Goal: Task Accomplishment & Management: Use online tool/utility

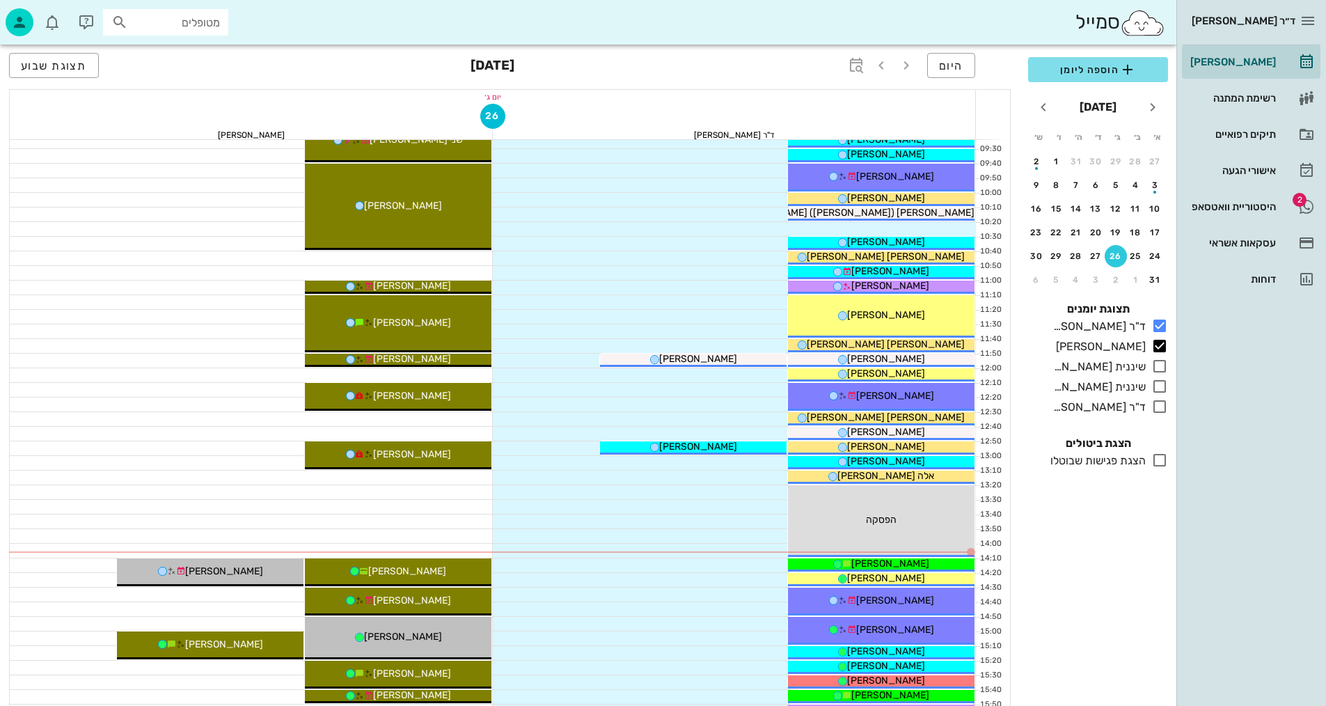
scroll to position [418, 0]
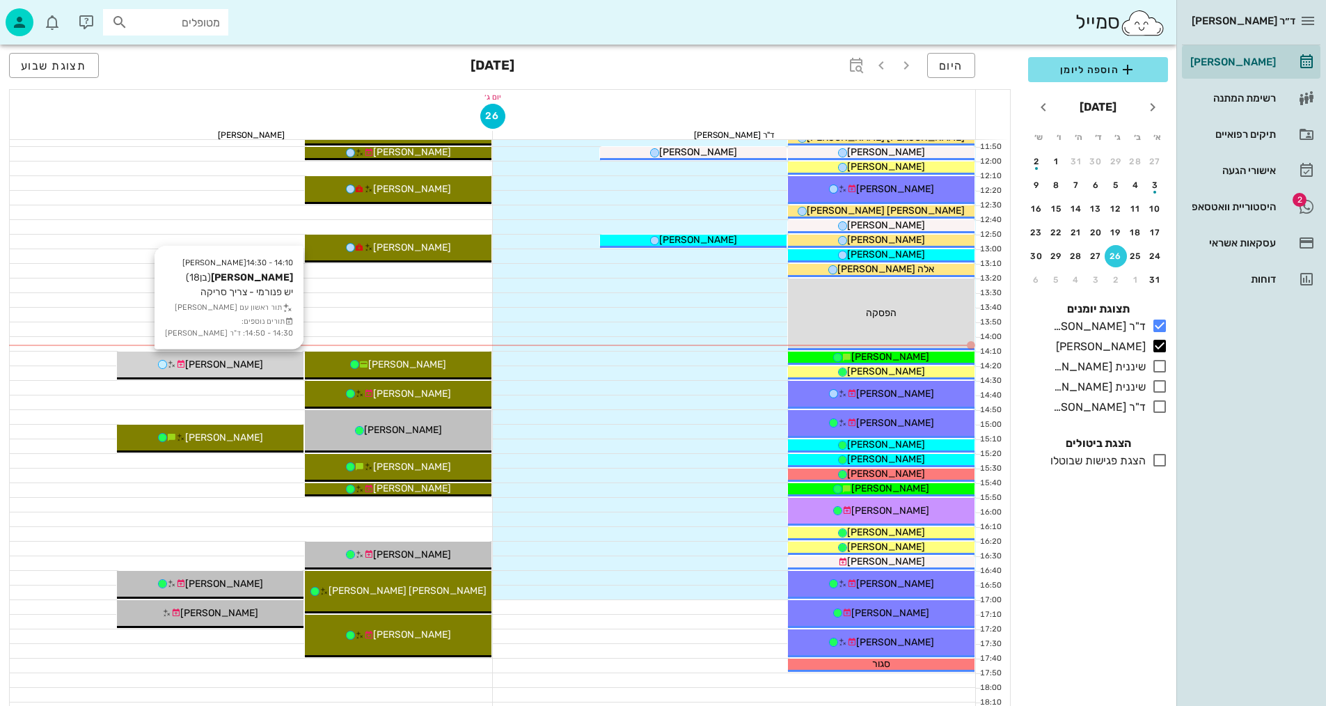
click at [250, 360] on div "טל דנון" at bounding box center [210, 364] width 187 height 15
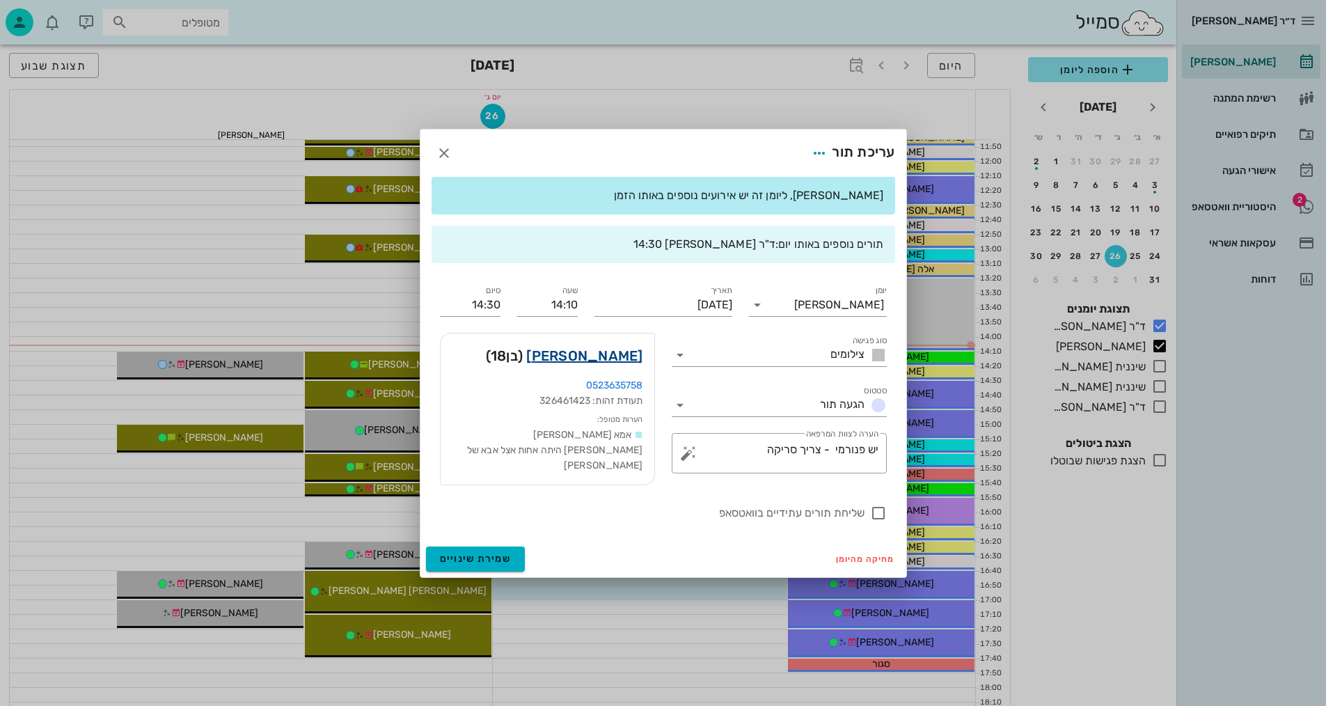
click at [625, 361] on link "טל דנון" at bounding box center [584, 355] width 116 height 22
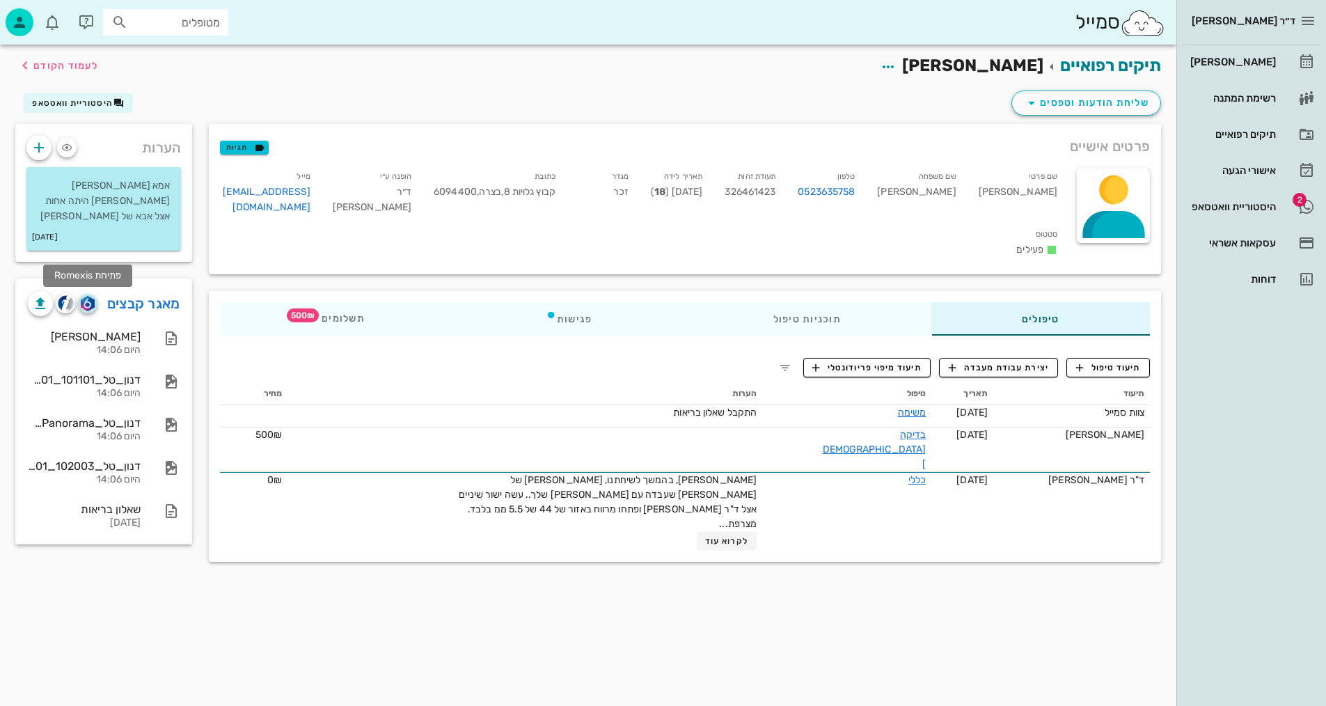
click at [84, 309] on img "button" at bounding box center [87, 303] width 13 height 15
click at [22, 63] on icon "button" at bounding box center [25, 65] width 17 height 17
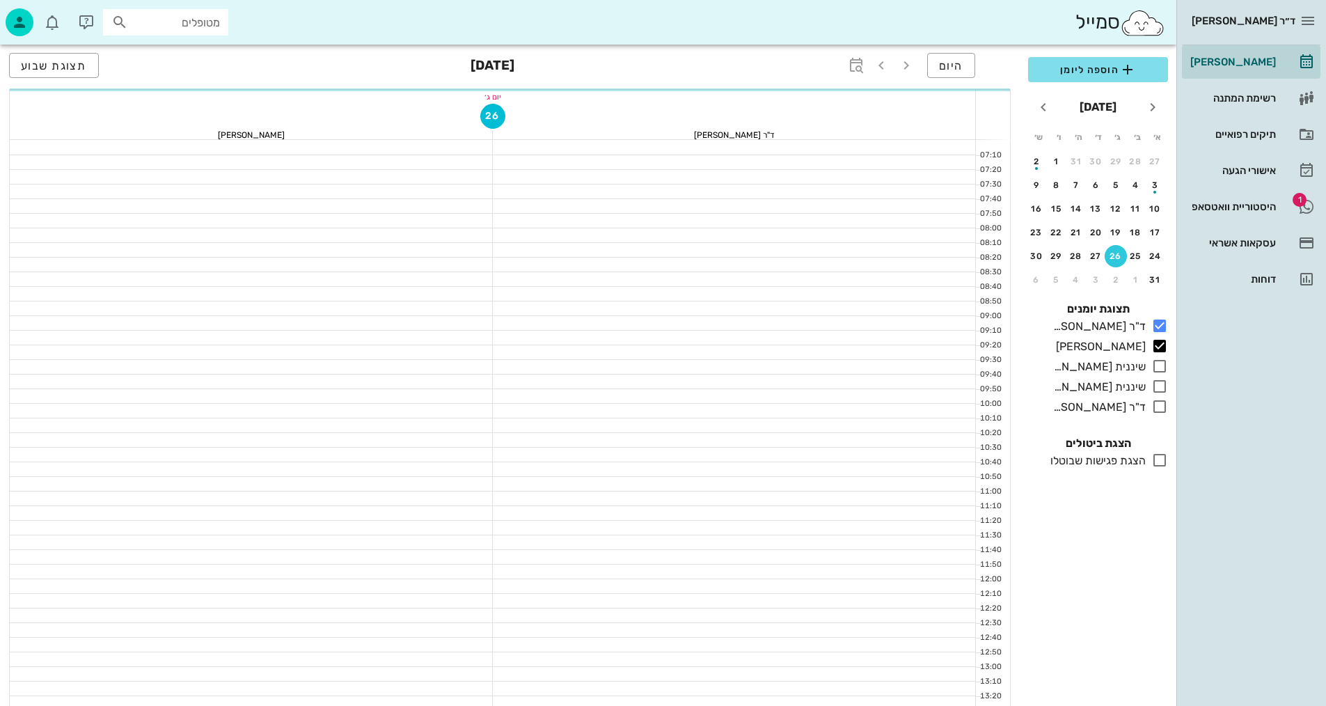
scroll to position [418, 0]
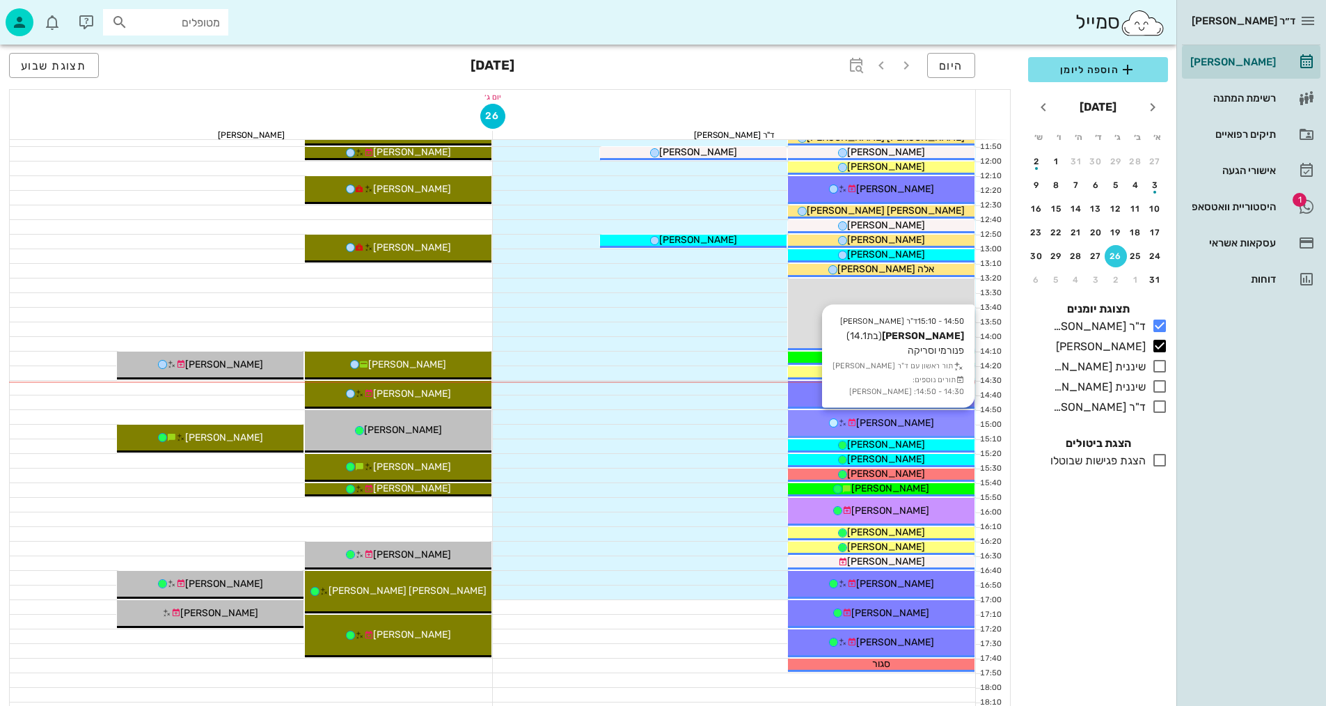
click at [936, 419] on div "[PERSON_NAME]" at bounding box center [881, 422] width 187 height 15
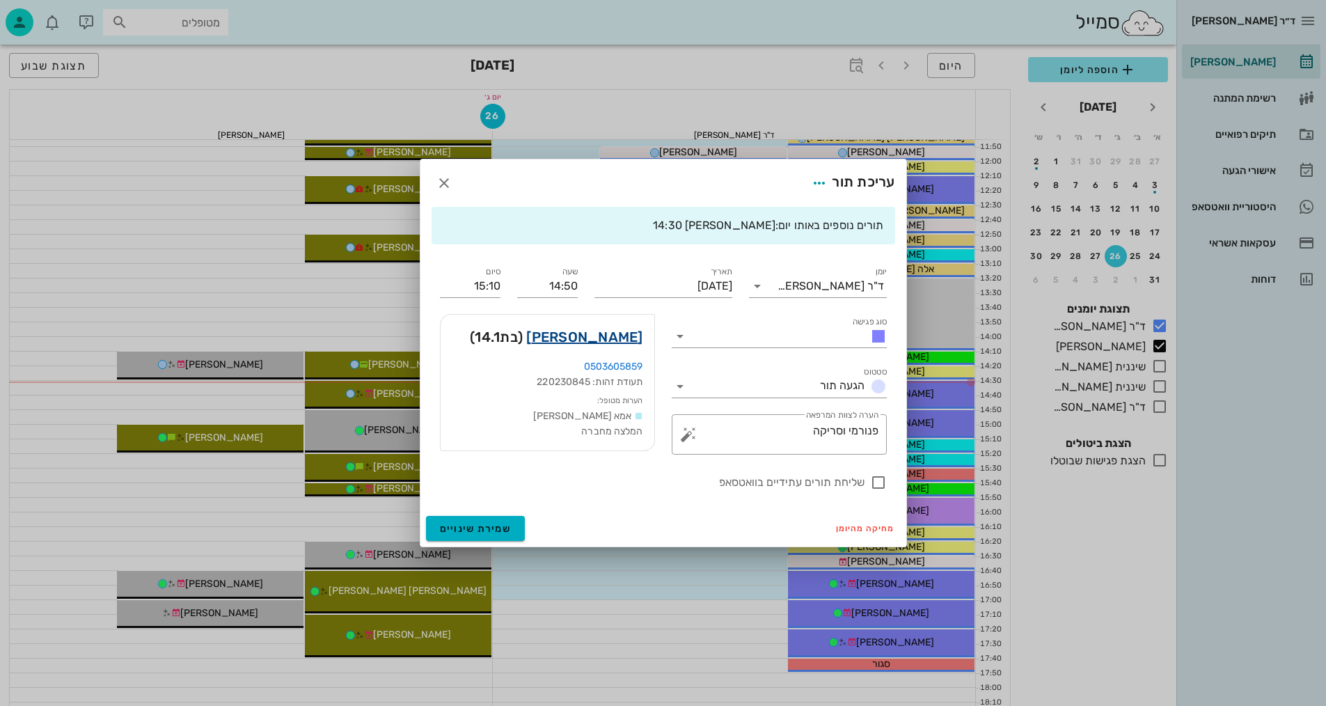
click at [619, 332] on link "אלונה נחמן" at bounding box center [584, 337] width 116 height 22
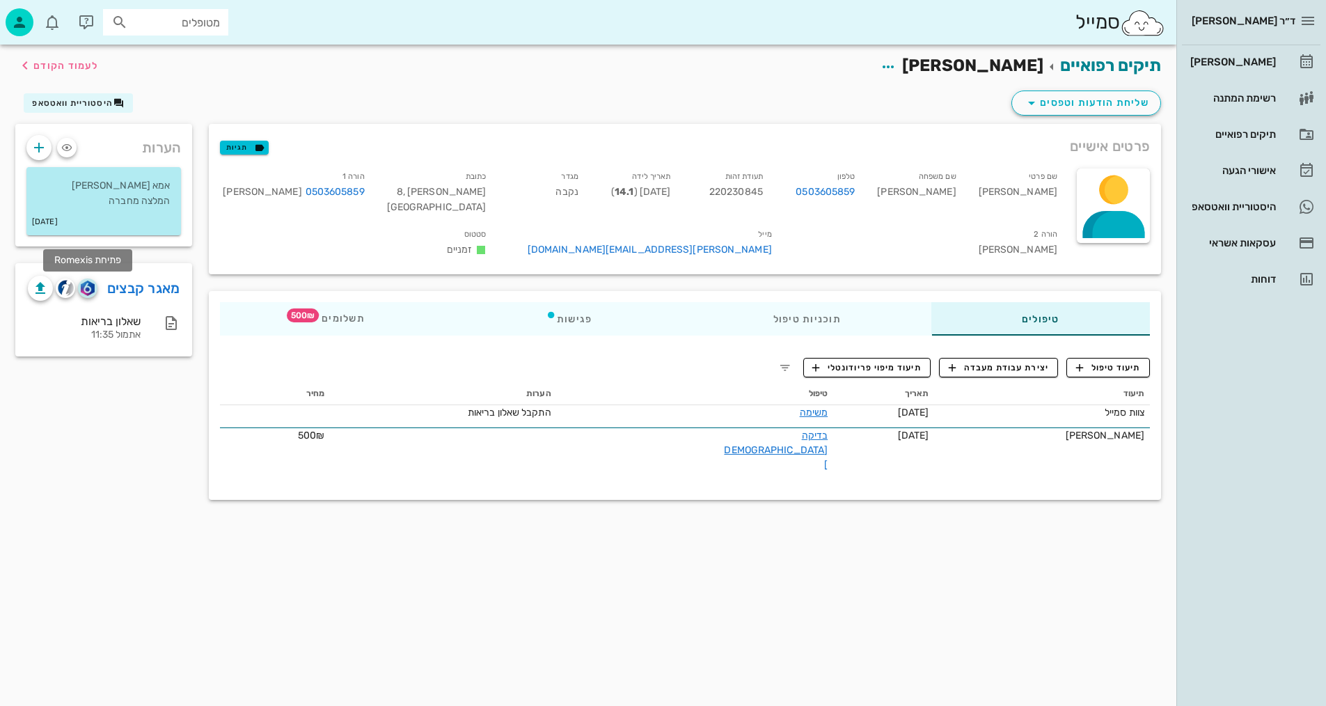
click at [91, 279] on button "button" at bounding box center [87, 287] width 19 height 19
click at [1116, 361] on span "תיעוד טיפול" at bounding box center [1108, 367] width 65 height 13
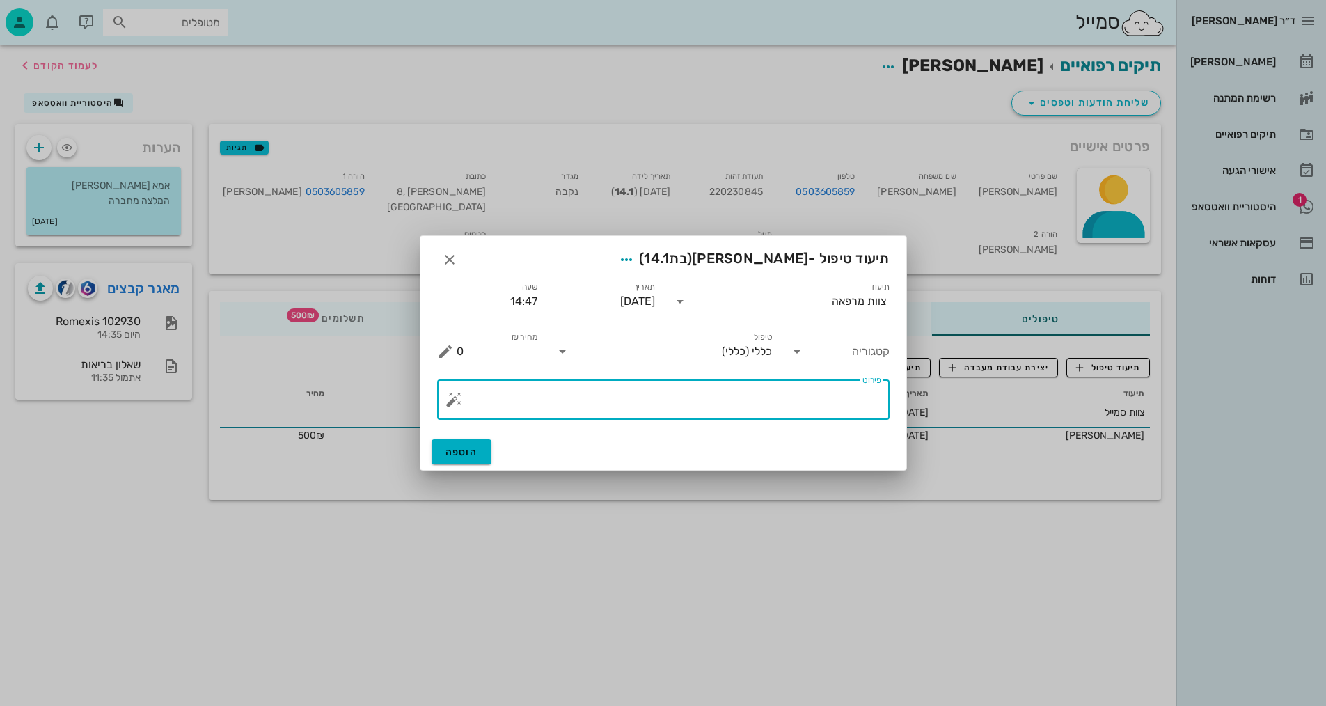
click at [736, 406] on textarea "פירוט" at bounding box center [669, 402] width 425 height 33
type textarea "פנורמי +סריקה וצ.אפליקציה"
click at [468, 452] on span "הוספה" at bounding box center [461, 452] width 33 height 12
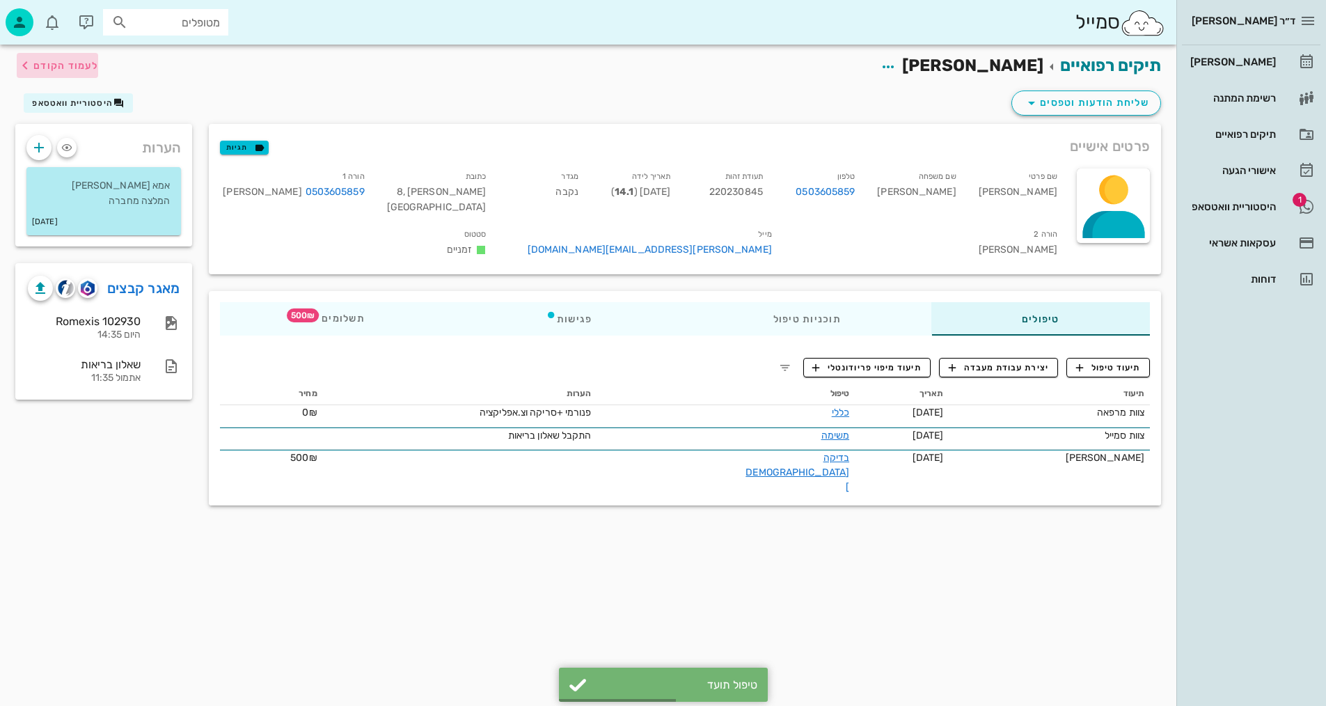
click at [63, 65] on span "לעמוד הקודם" at bounding box center [65, 66] width 65 height 12
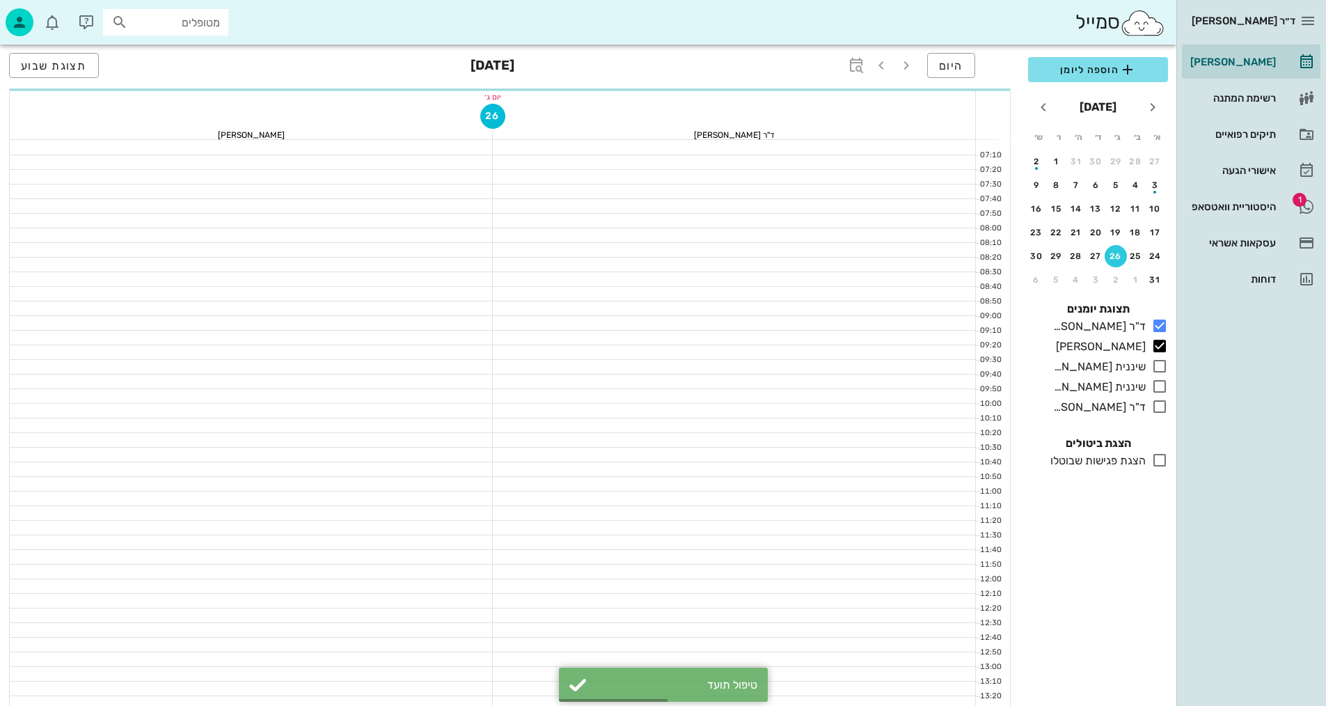
scroll to position [418, 0]
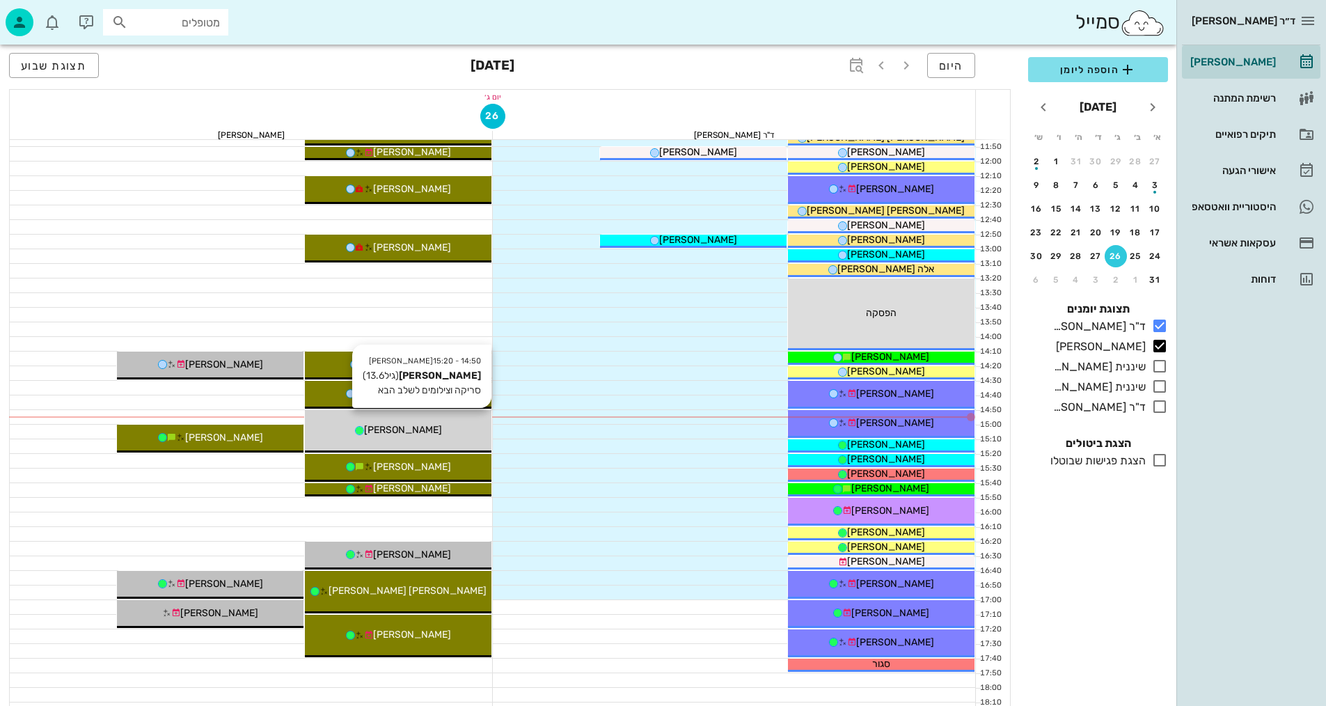
click at [452, 434] on div "[PERSON_NAME]" at bounding box center [398, 429] width 187 height 15
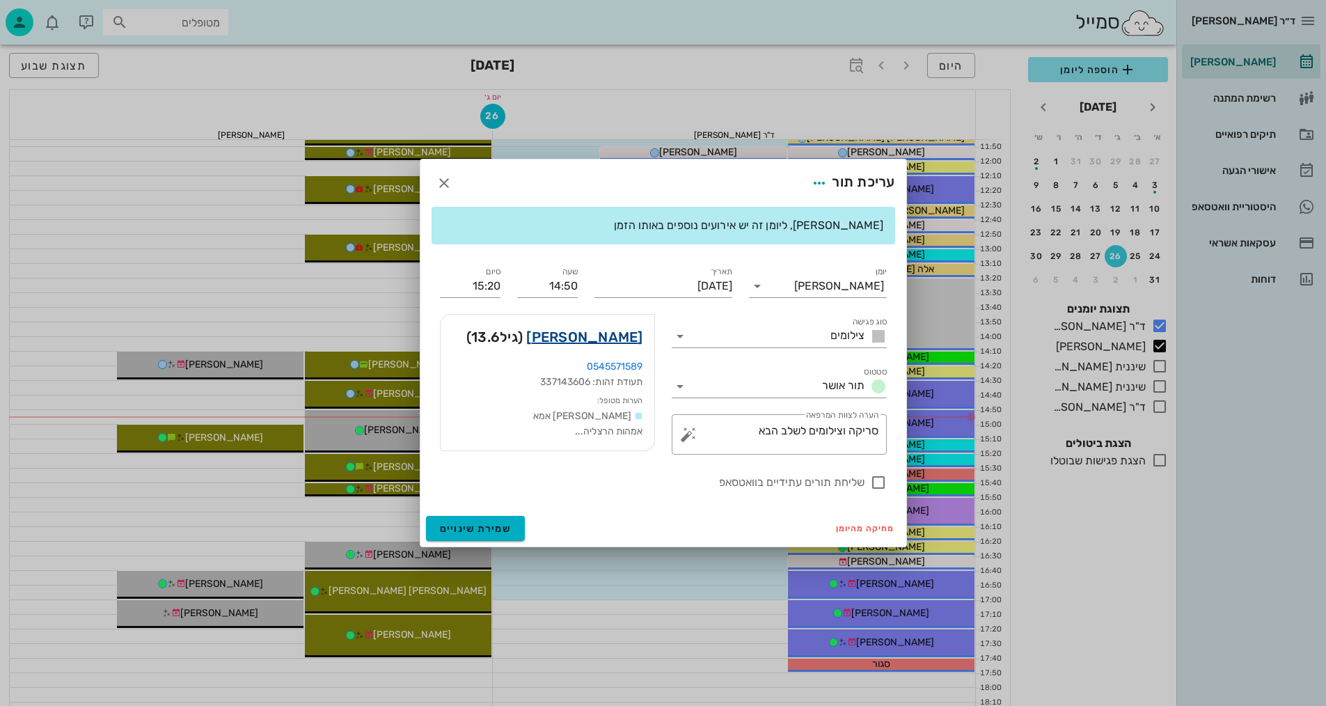
click at [607, 340] on link "ליאור שם טוב" at bounding box center [584, 337] width 116 height 22
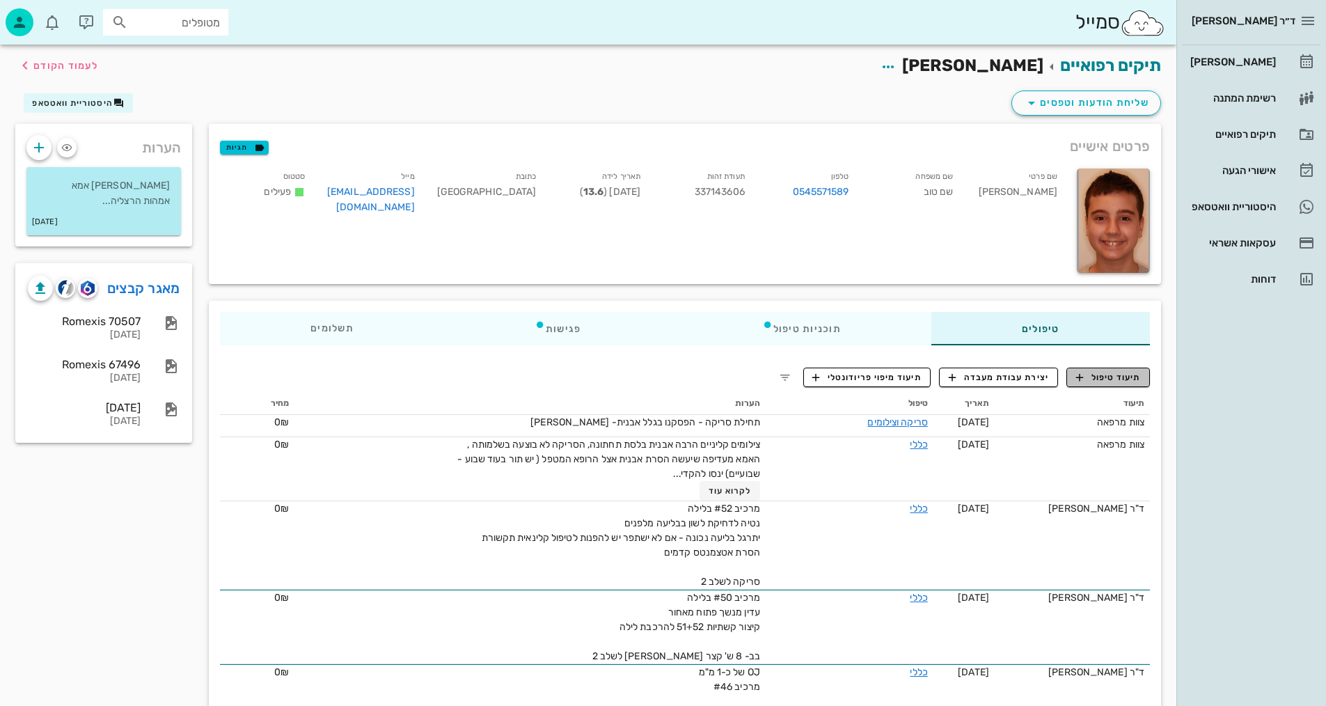
click at [1099, 377] on span "תיעוד טיפול" at bounding box center [1108, 377] width 65 height 13
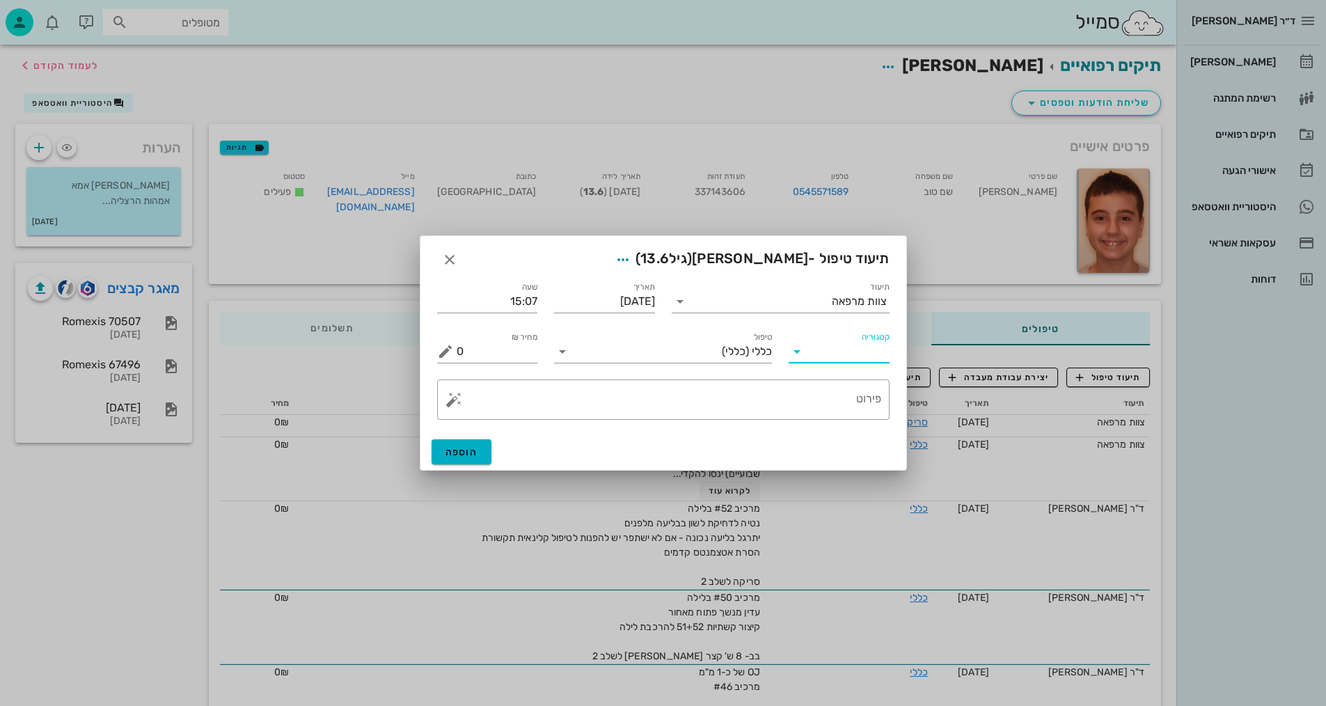
click at [859, 360] on input "קטגוריה" at bounding box center [850, 351] width 79 height 22
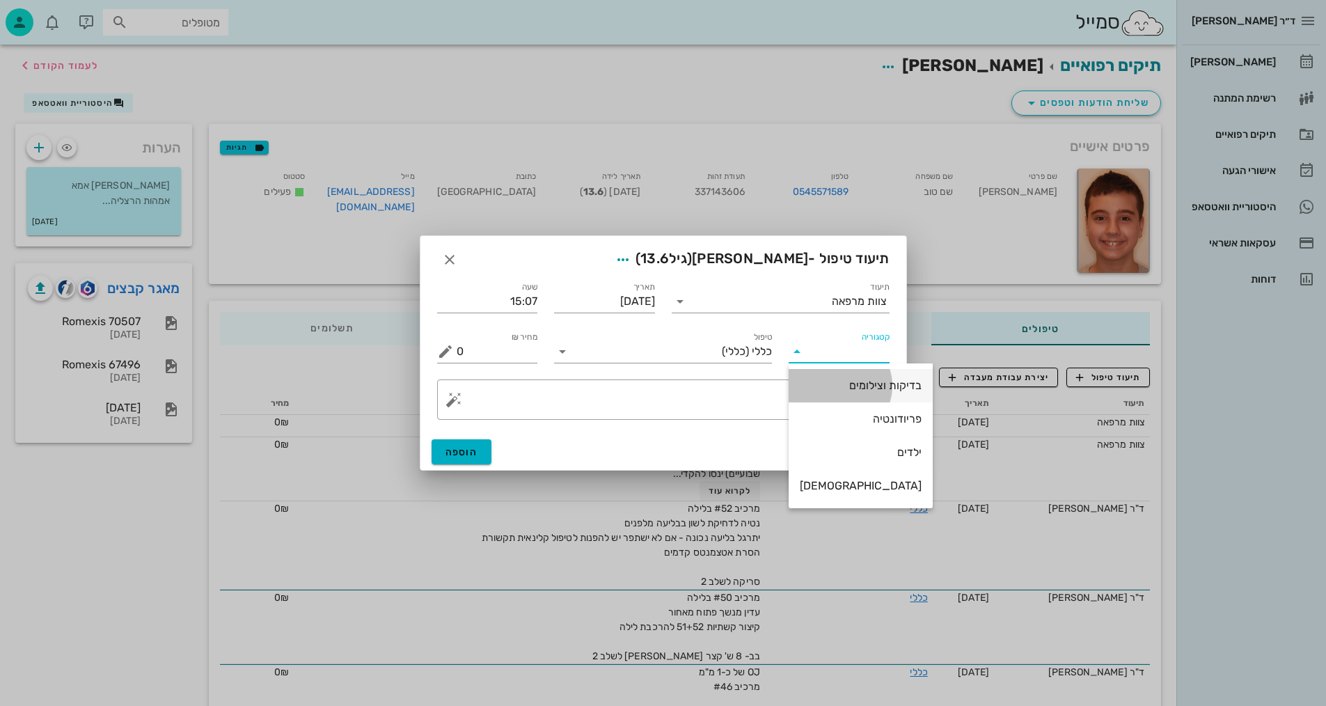
drag, startPoint x: 864, startPoint y: 386, endPoint x: 784, endPoint y: 360, distance: 83.4
click at [863, 385] on div "בדיקות וצילומים" at bounding box center [861, 385] width 122 height 13
type input "בדיקות וצילומים"
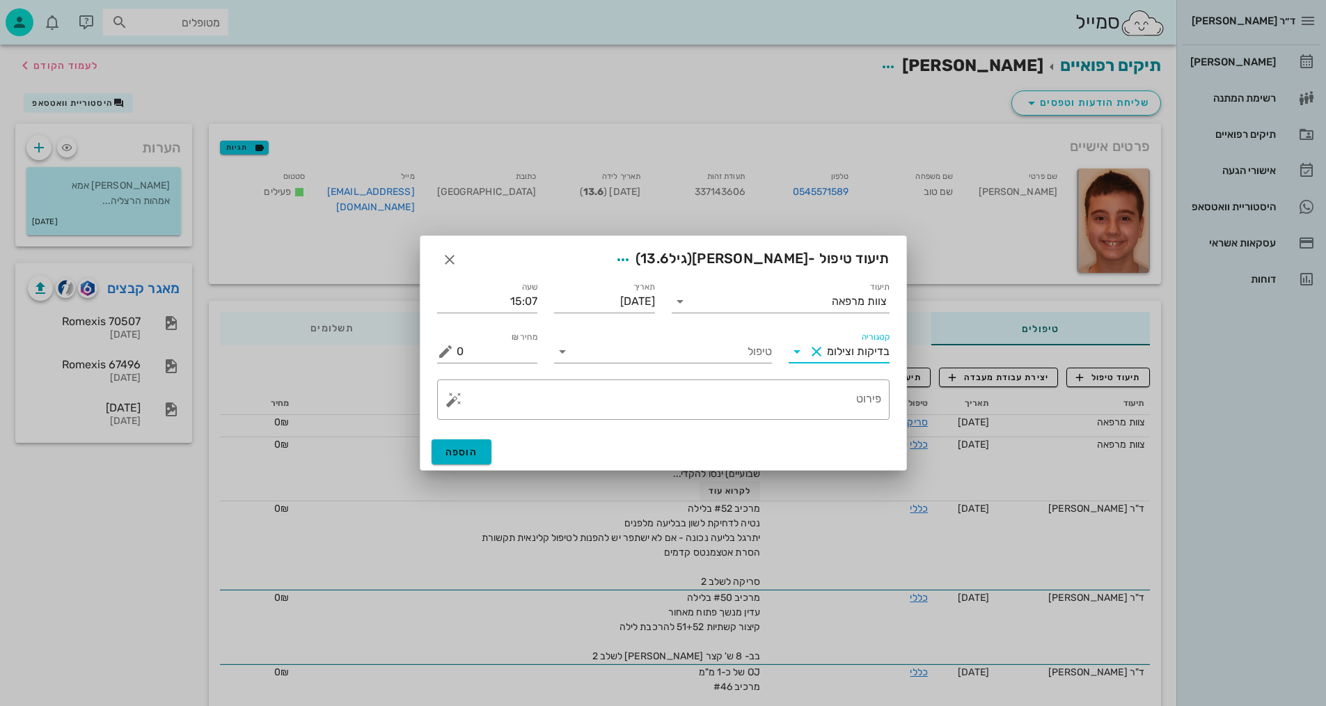
click at [739, 370] on div "טיפול" at bounding box center [663, 346] width 235 height 50
click at [747, 355] on input "טיפול" at bounding box center [672, 351] width 198 height 22
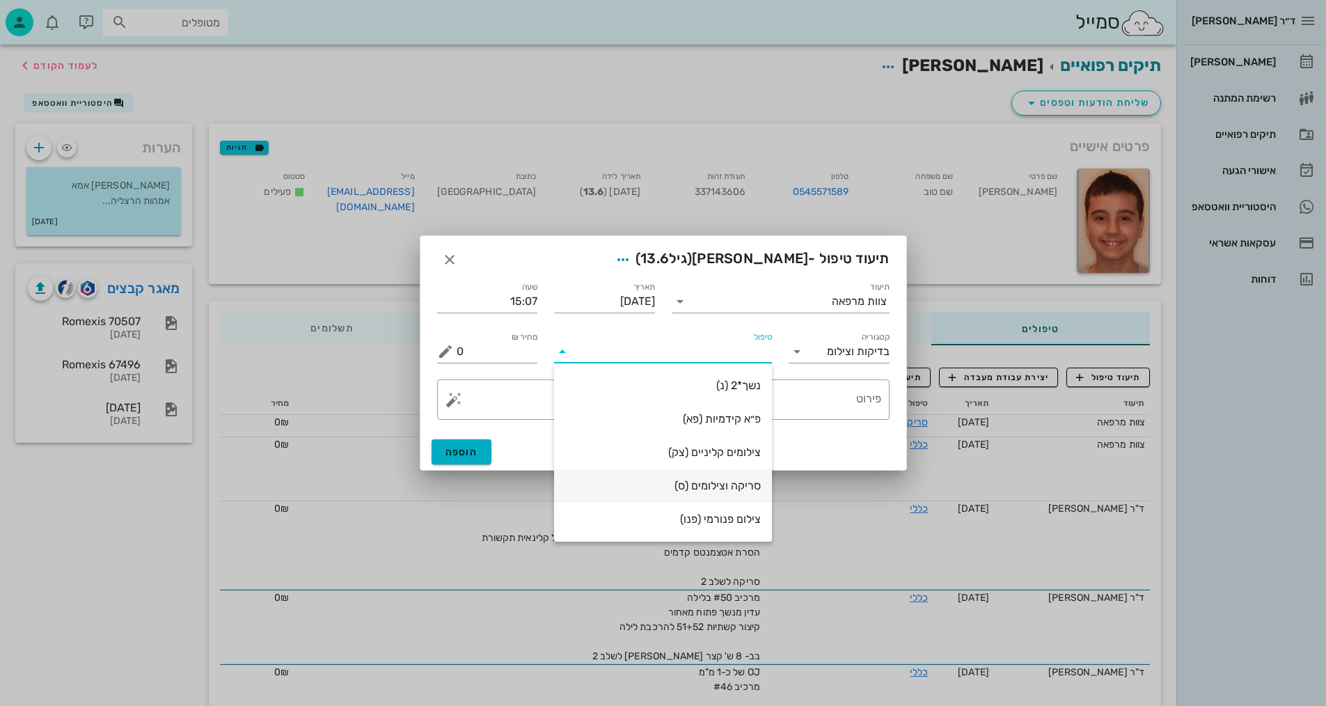
click at [727, 491] on div "סריקה וצילומים (ס)" at bounding box center [663, 485] width 196 height 13
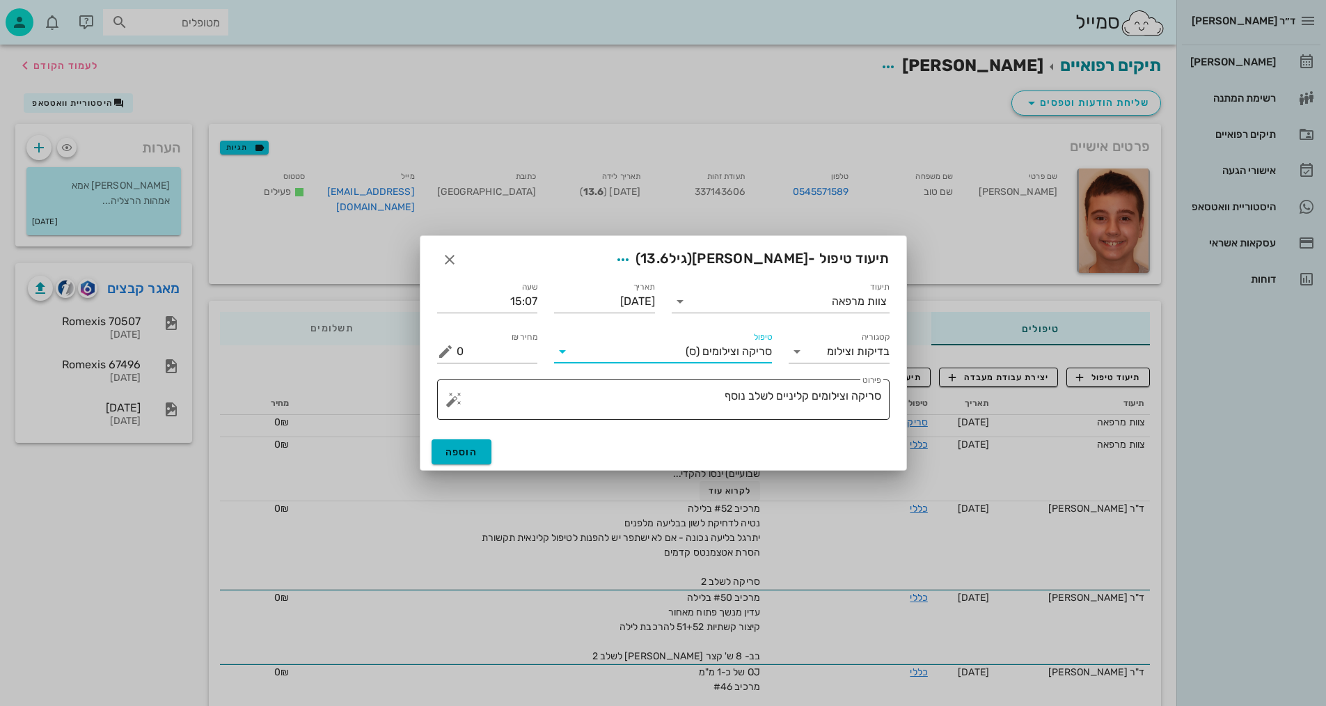
click at [701, 401] on textarea "סריקה וצילומים קליניים לשלב נוסף" at bounding box center [669, 402] width 425 height 33
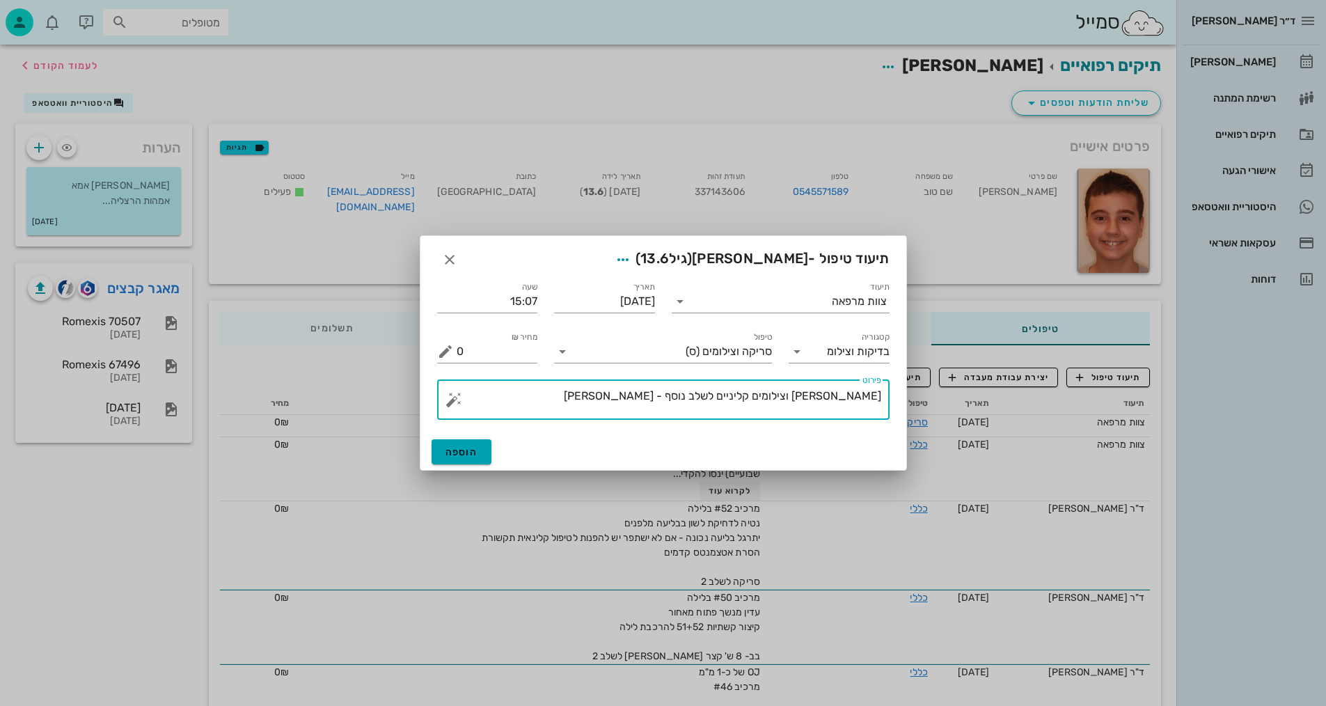
type textarea "סריקה וצילומים קליניים לשלב נוסף - שרה"
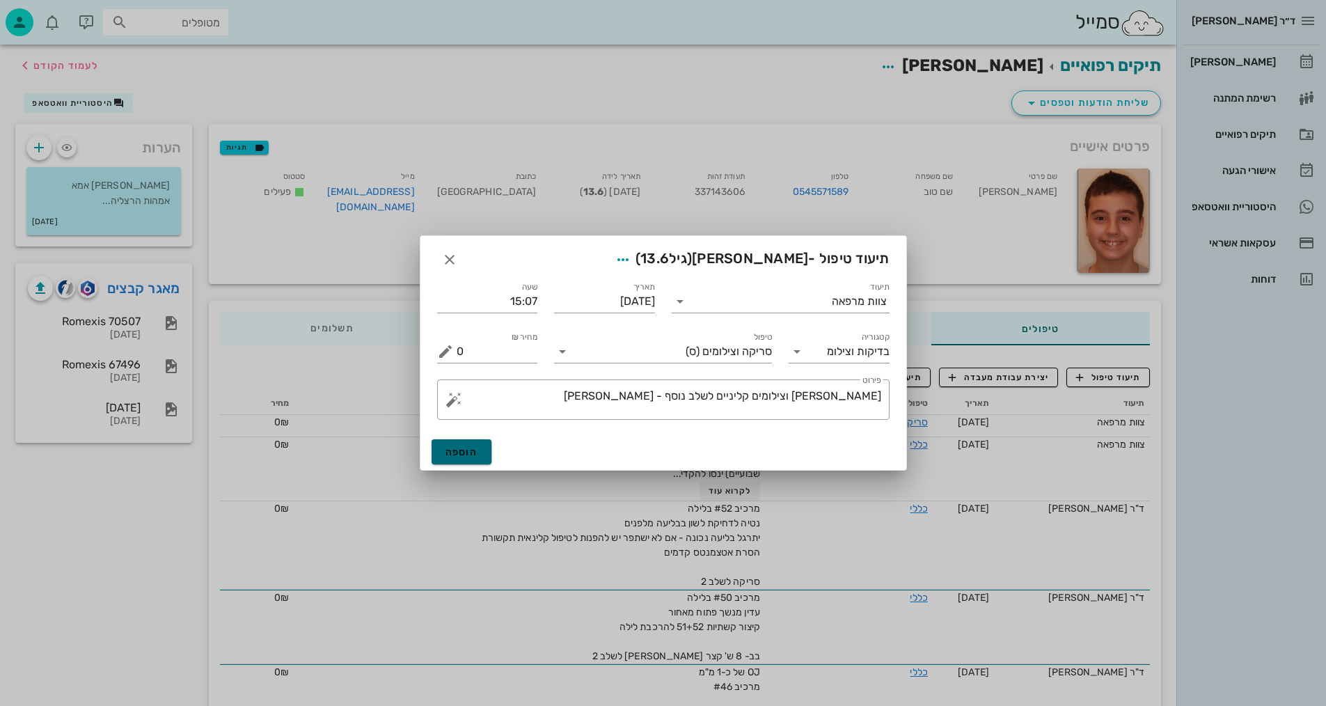
click at [443, 454] on button "הוספה" at bounding box center [461, 451] width 61 height 25
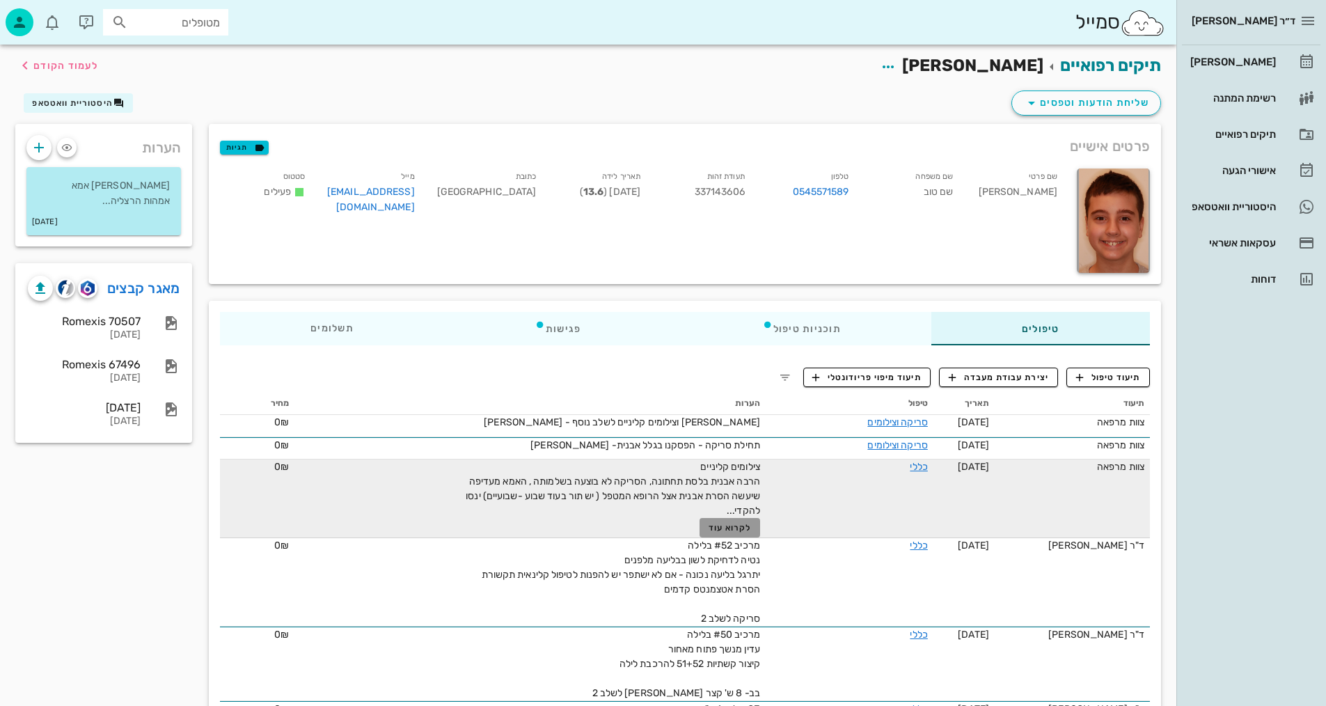
click at [727, 528] on span "לקרוא עוד" at bounding box center [729, 528] width 43 height 10
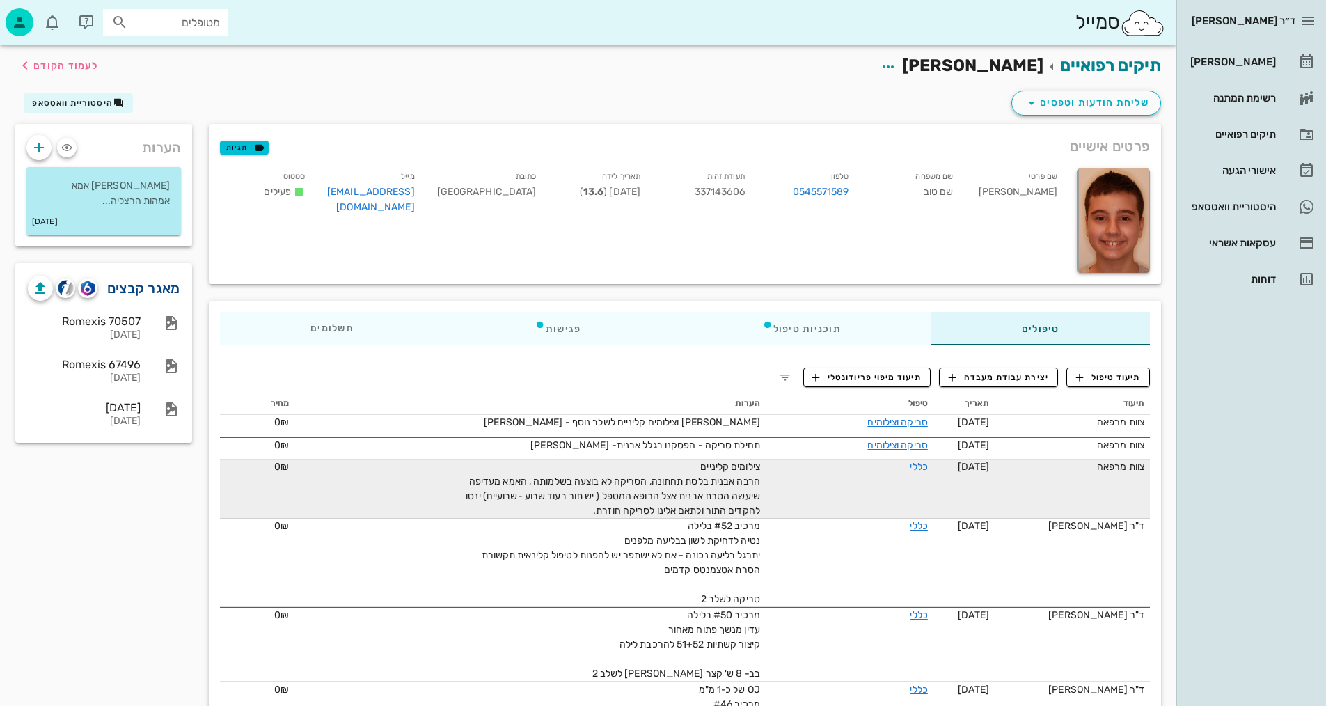
drag, startPoint x: 134, startPoint y: 287, endPoint x: 149, endPoint y: 280, distance: 16.5
click at [134, 287] on link "מאגר קבצים" at bounding box center [143, 288] width 73 height 22
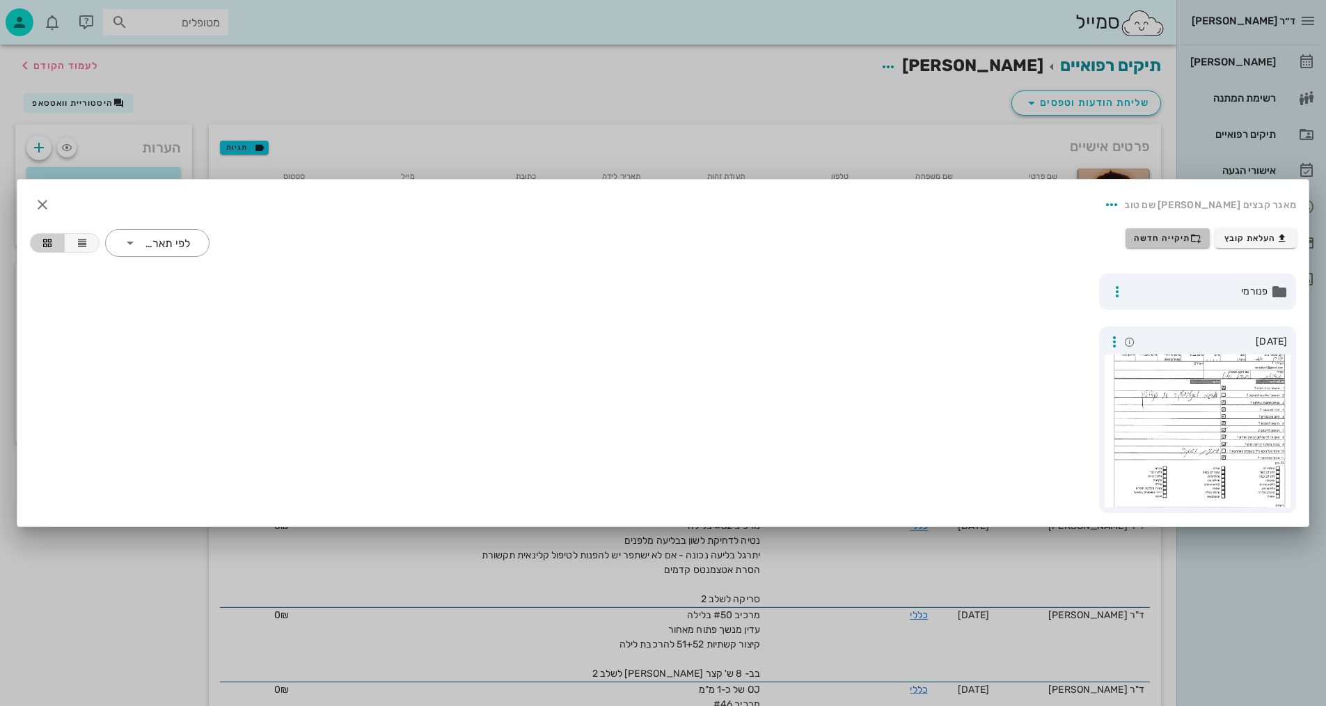
click at [1196, 241] on icon "button" at bounding box center [1195, 237] width 11 height 11
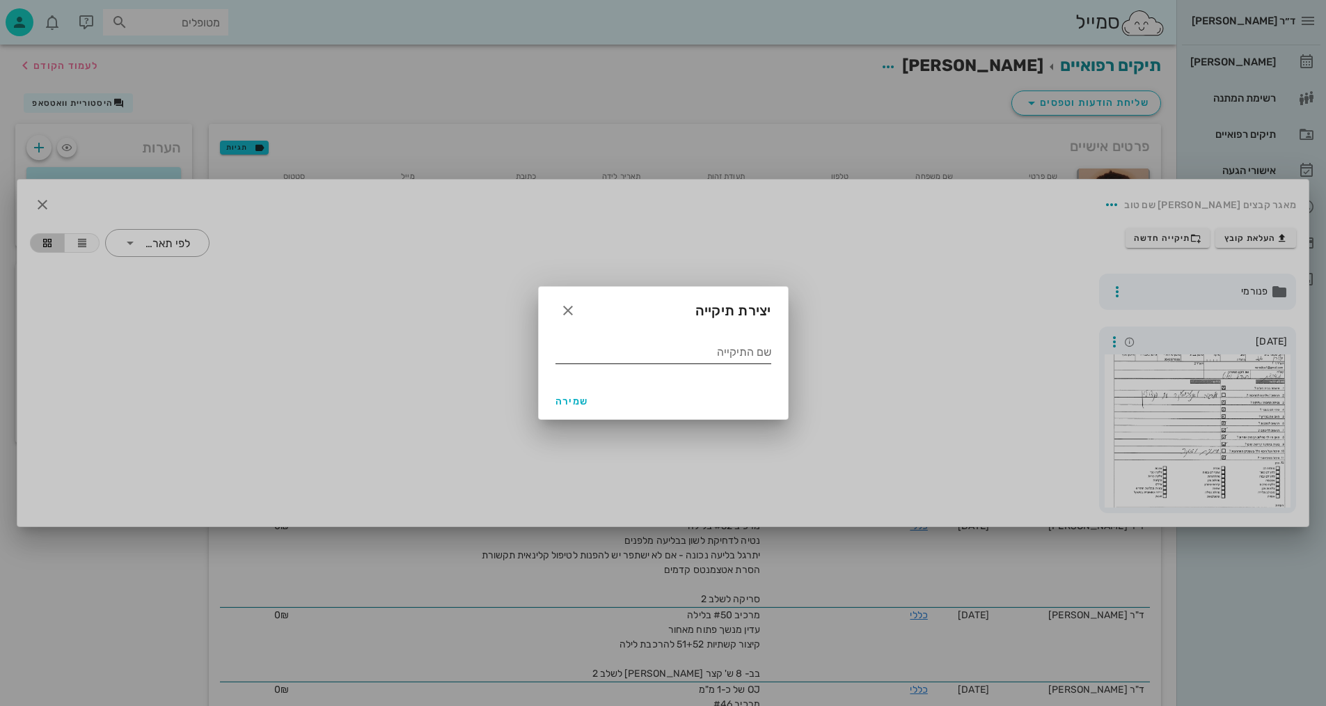
click at [728, 350] on input "שם התיקייה" at bounding box center [663, 352] width 216 height 22
type input "26.8.2025"
click at [573, 395] on span "שמירה" at bounding box center [571, 401] width 33 height 12
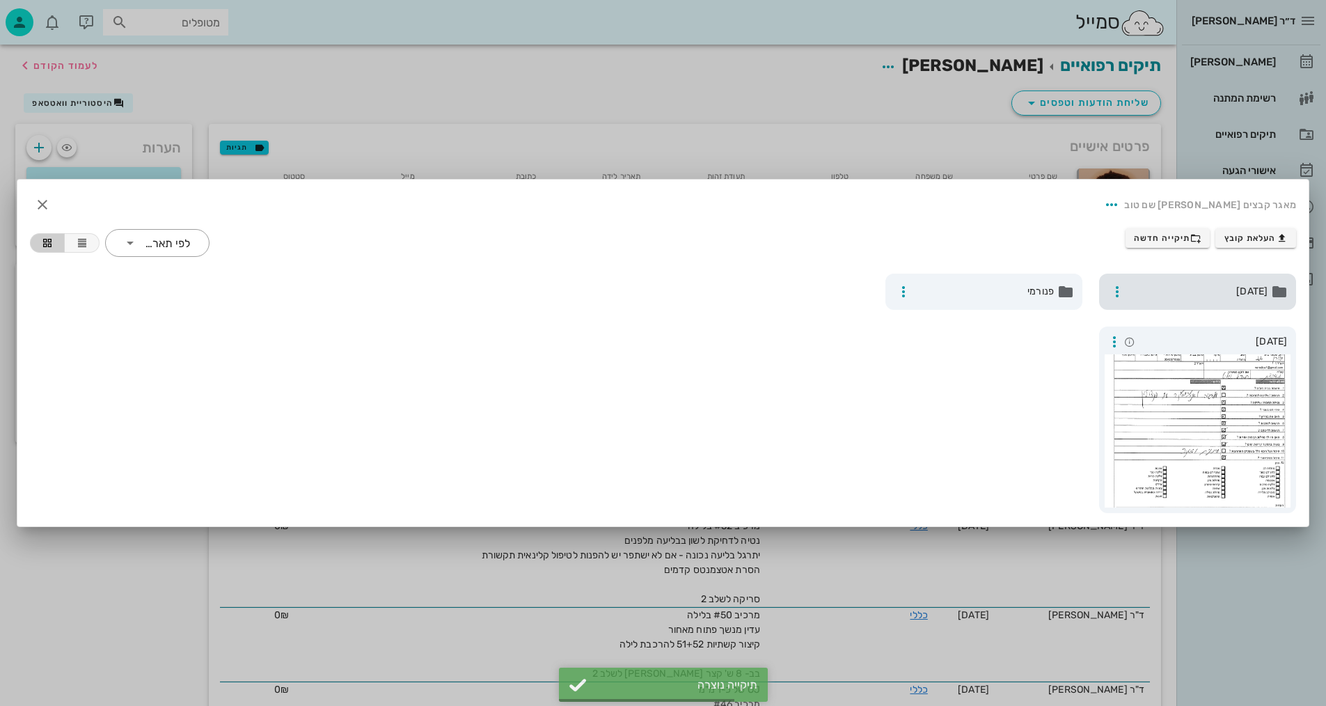
click at [1176, 294] on span "26.8.2025" at bounding box center [1198, 291] width 137 height 15
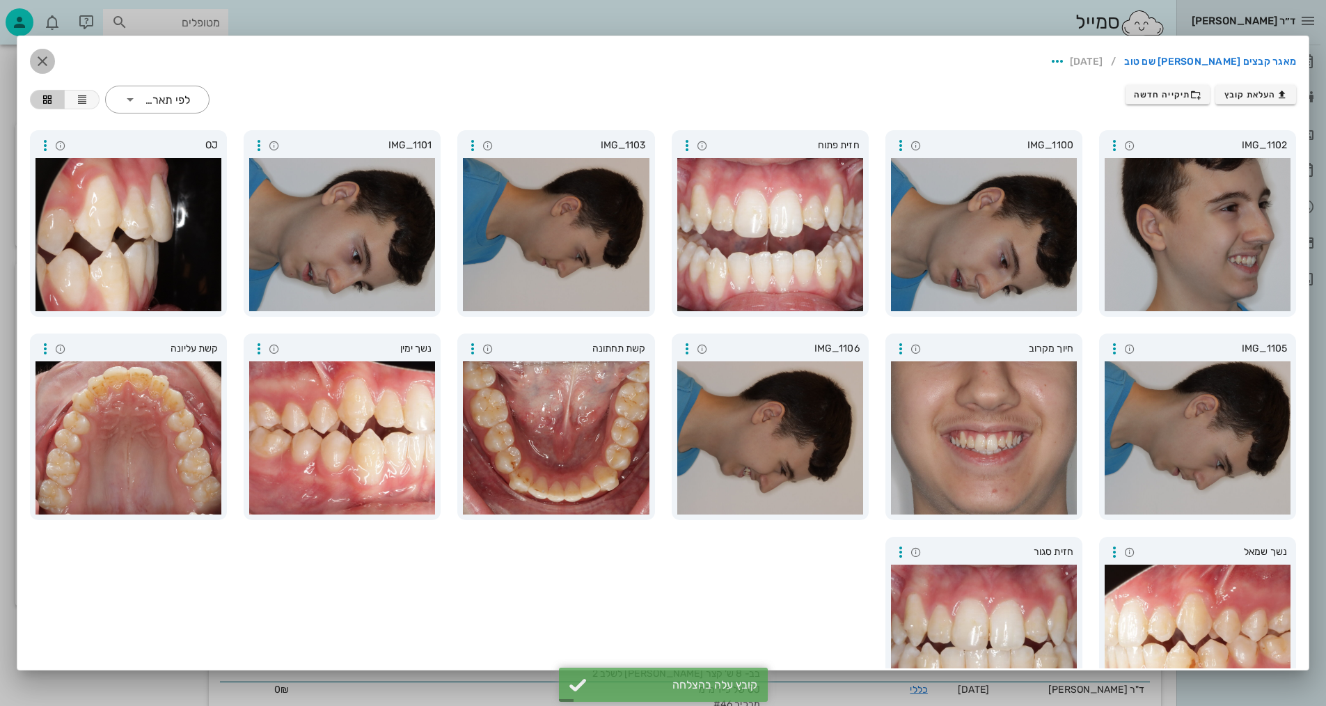
click at [51, 58] on icon "button" at bounding box center [42, 61] width 17 height 17
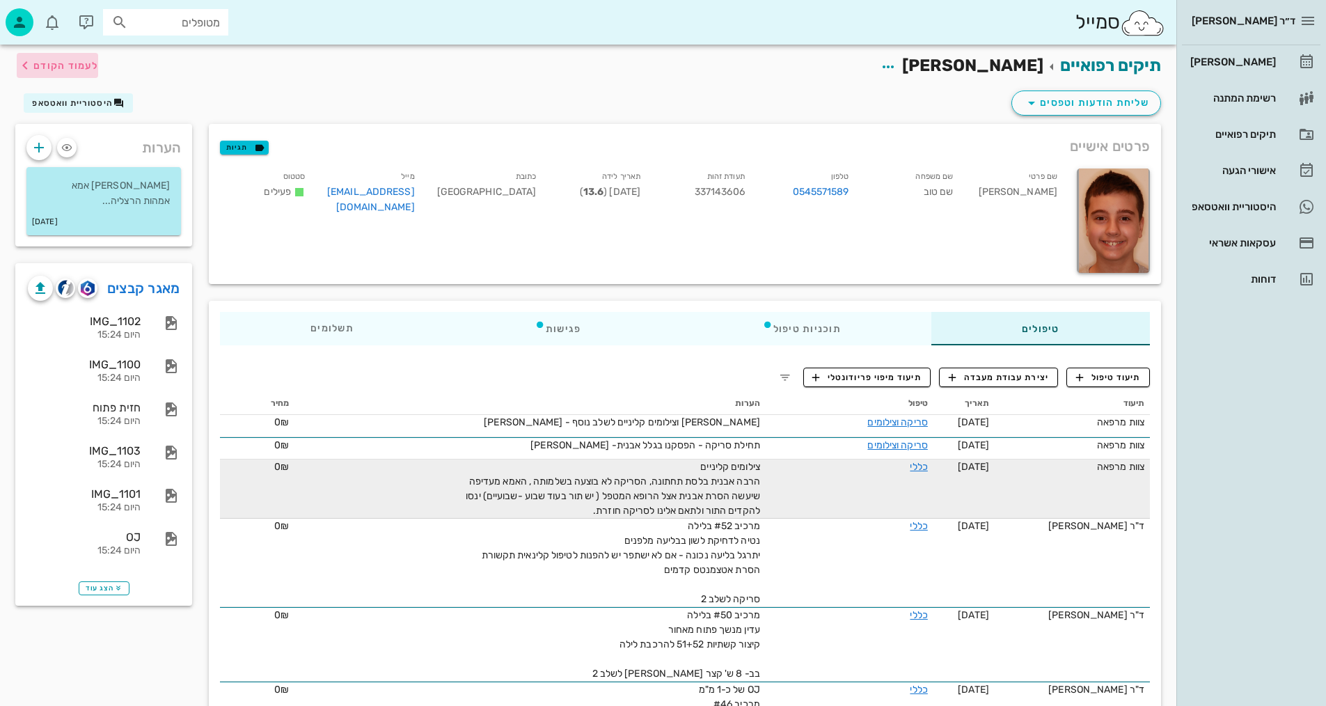
click at [90, 72] on span "לעמוד הקודם" at bounding box center [57, 65] width 81 height 17
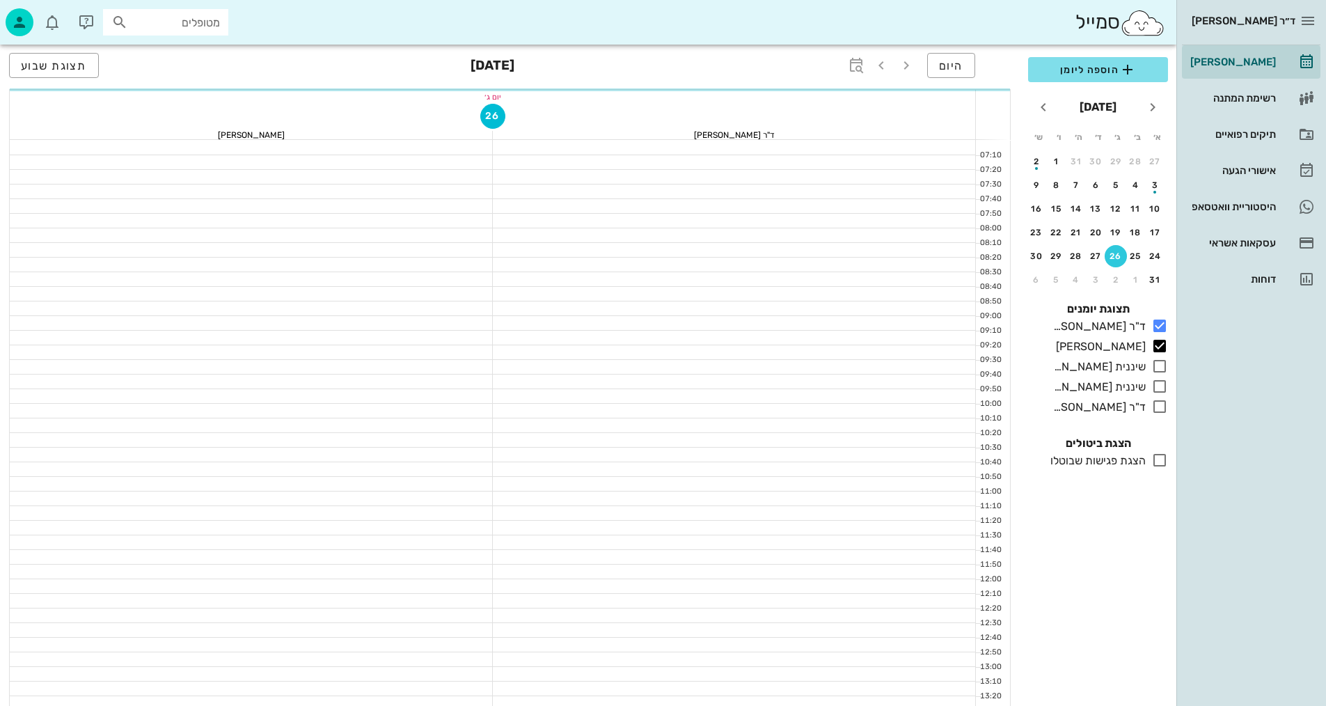
scroll to position [418, 0]
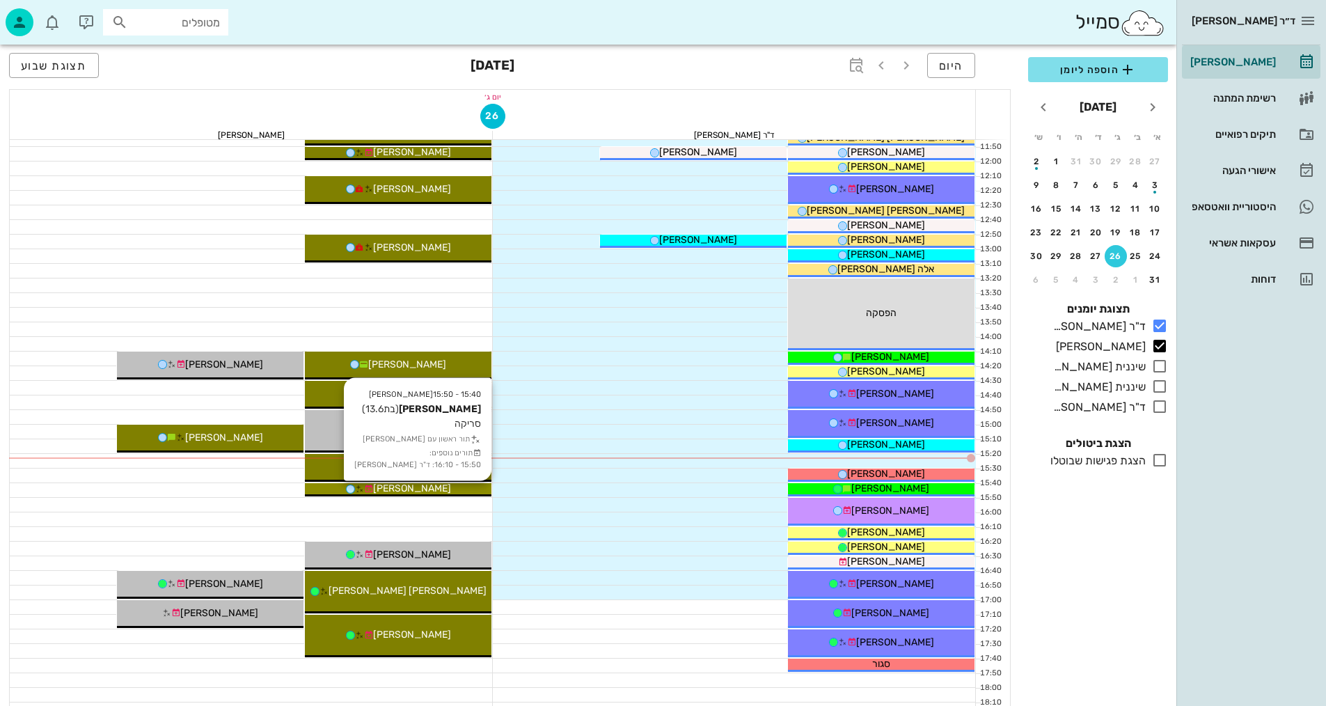
click at [443, 488] on div "[PERSON_NAME]" at bounding box center [398, 488] width 187 height 15
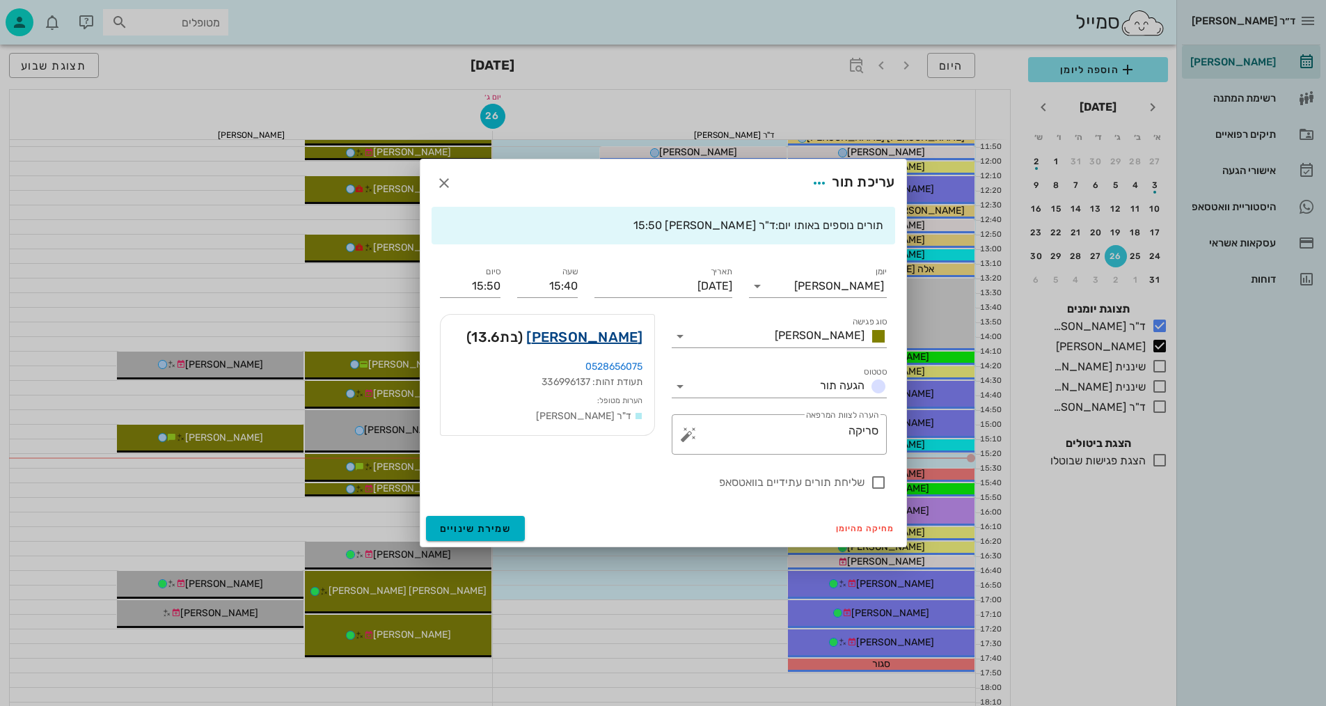
click at [602, 333] on link "איה קורין" at bounding box center [584, 337] width 116 height 22
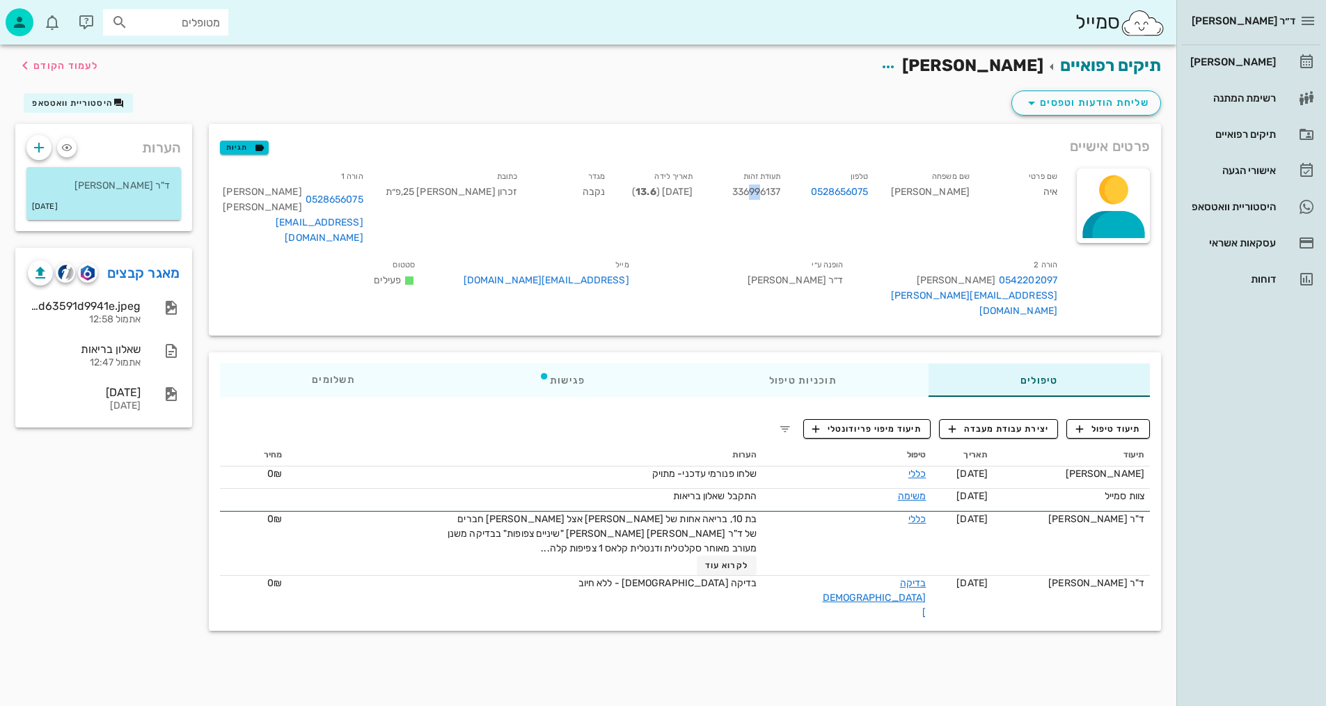
drag, startPoint x: 811, startPoint y: 187, endPoint x: 832, endPoint y: 184, distance: 21.1
click at [781, 189] on span "336996137" at bounding box center [756, 192] width 49 height 12
click at [1109, 422] on span "תיעוד טיפול" at bounding box center [1108, 428] width 65 height 13
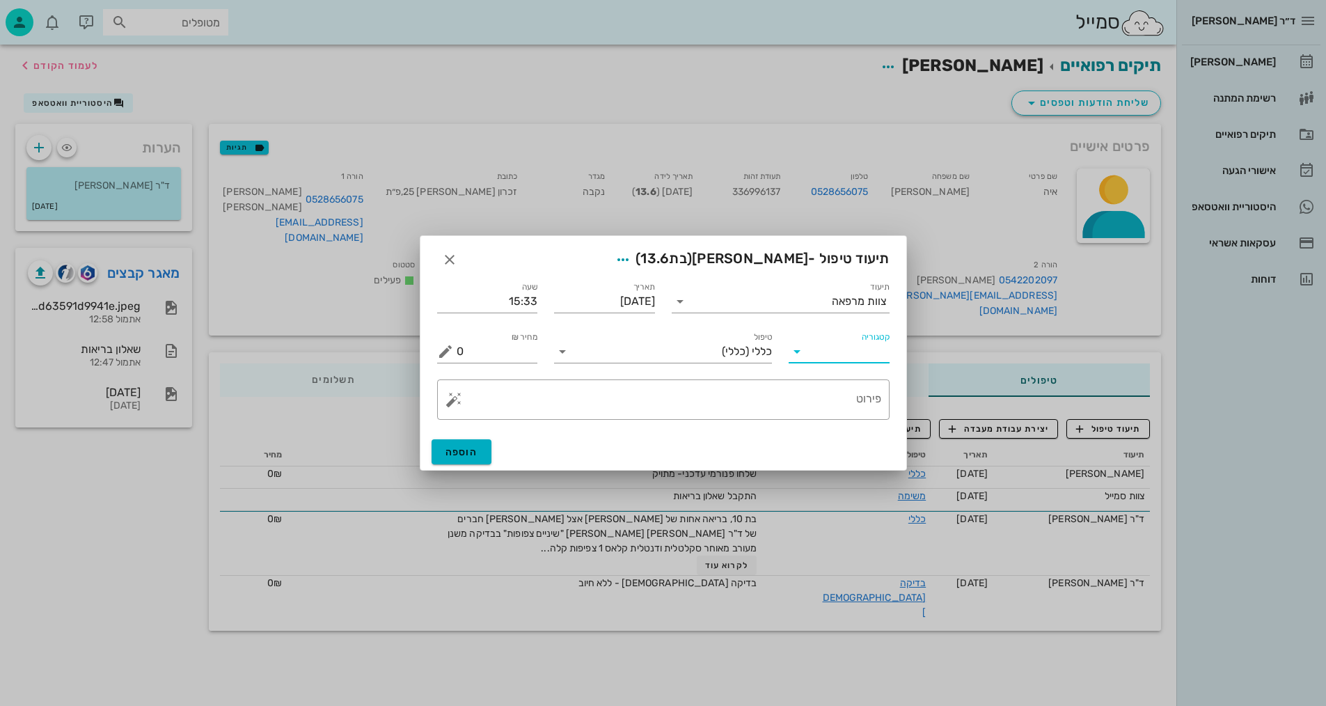
click at [843, 348] on input "קטגוריה" at bounding box center [850, 351] width 79 height 22
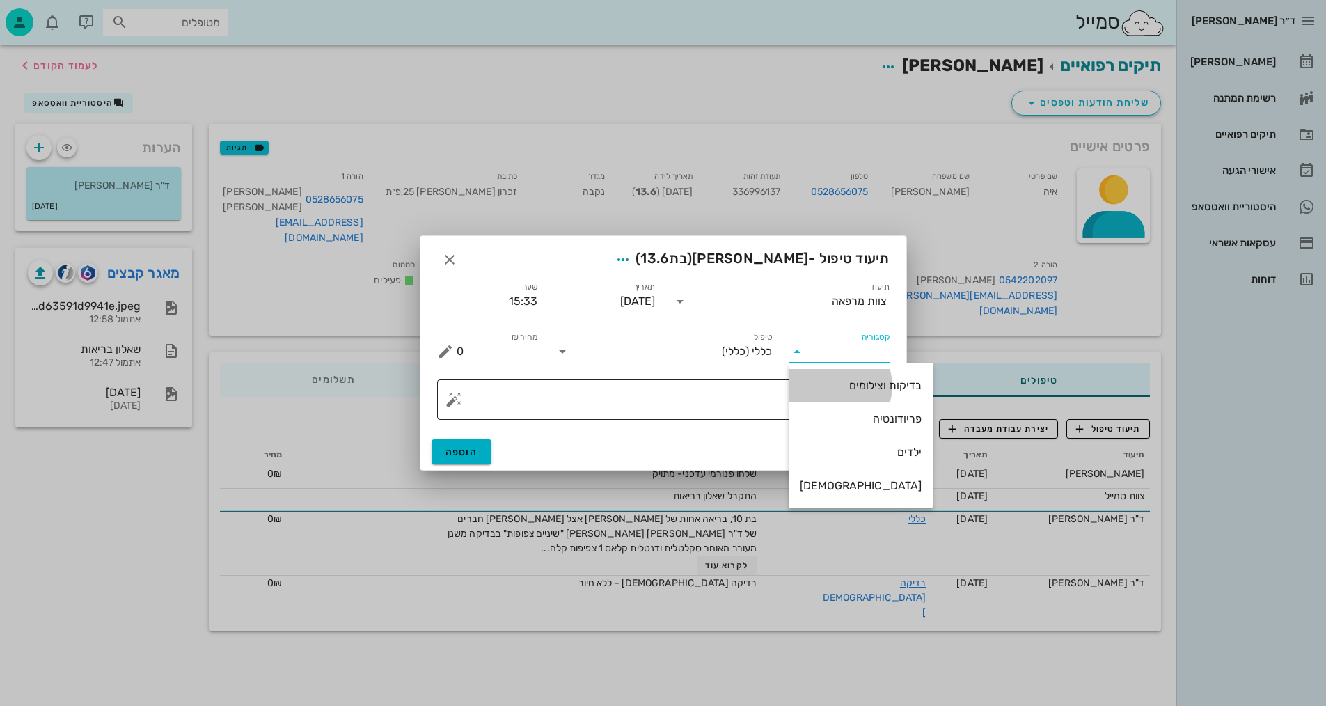
click at [860, 383] on div "בדיקות וצילומים" at bounding box center [861, 385] width 122 height 13
type input "בדיקות וצילומים"
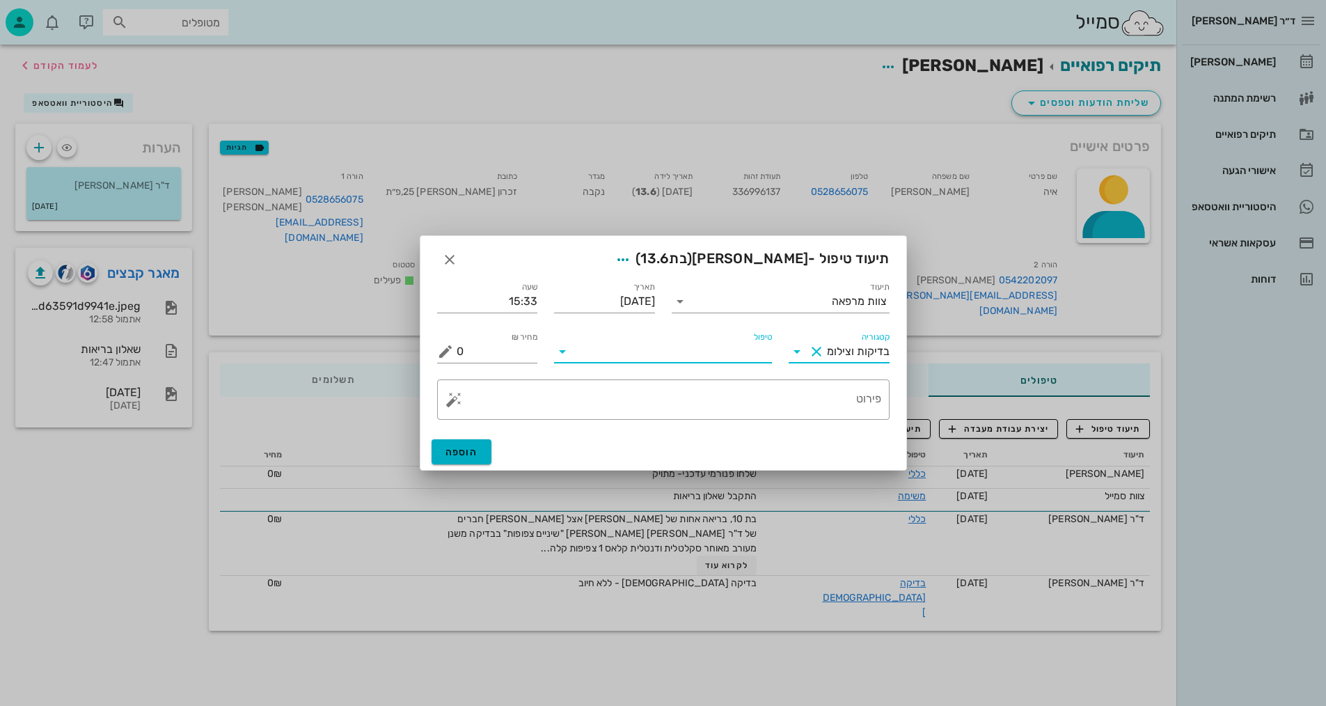
click at [756, 352] on input "טיפול" at bounding box center [672, 351] width 198 height 22
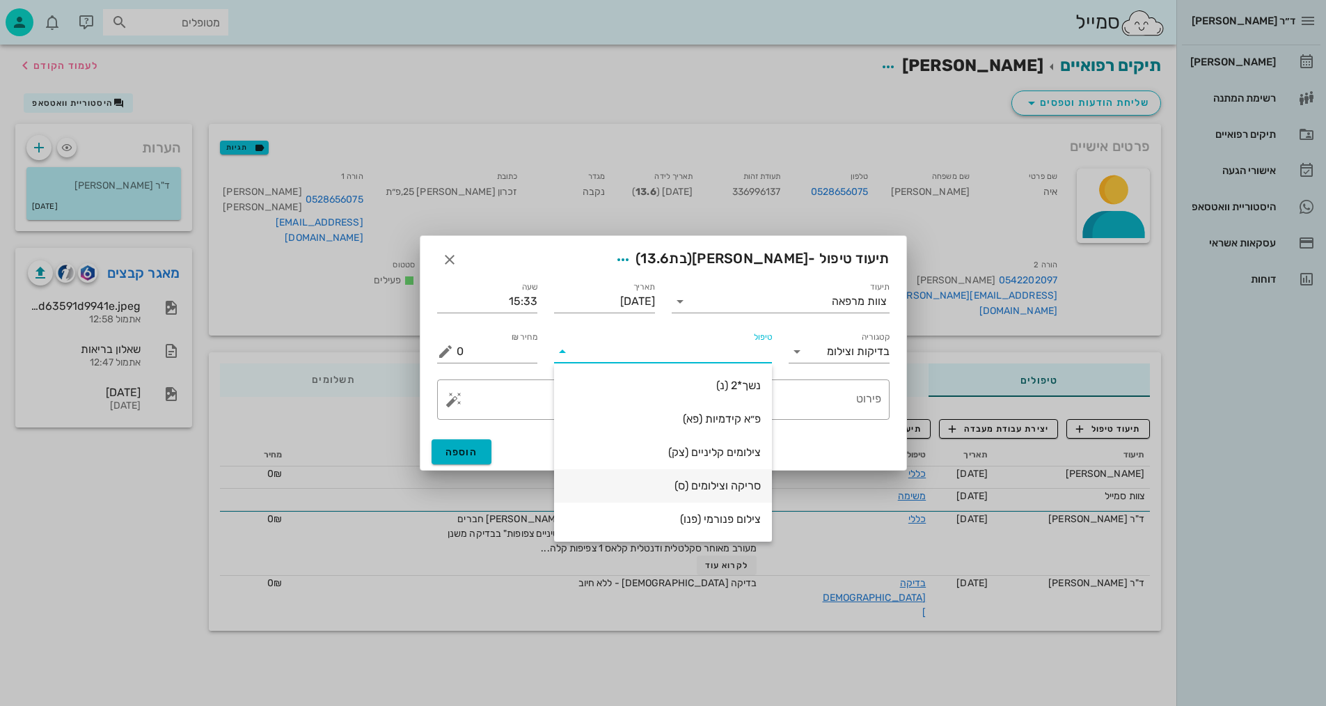
click at [736, 491] on div "סריקה וצילומים (ס)" at bounding box center [663, 485] width 196 height 13
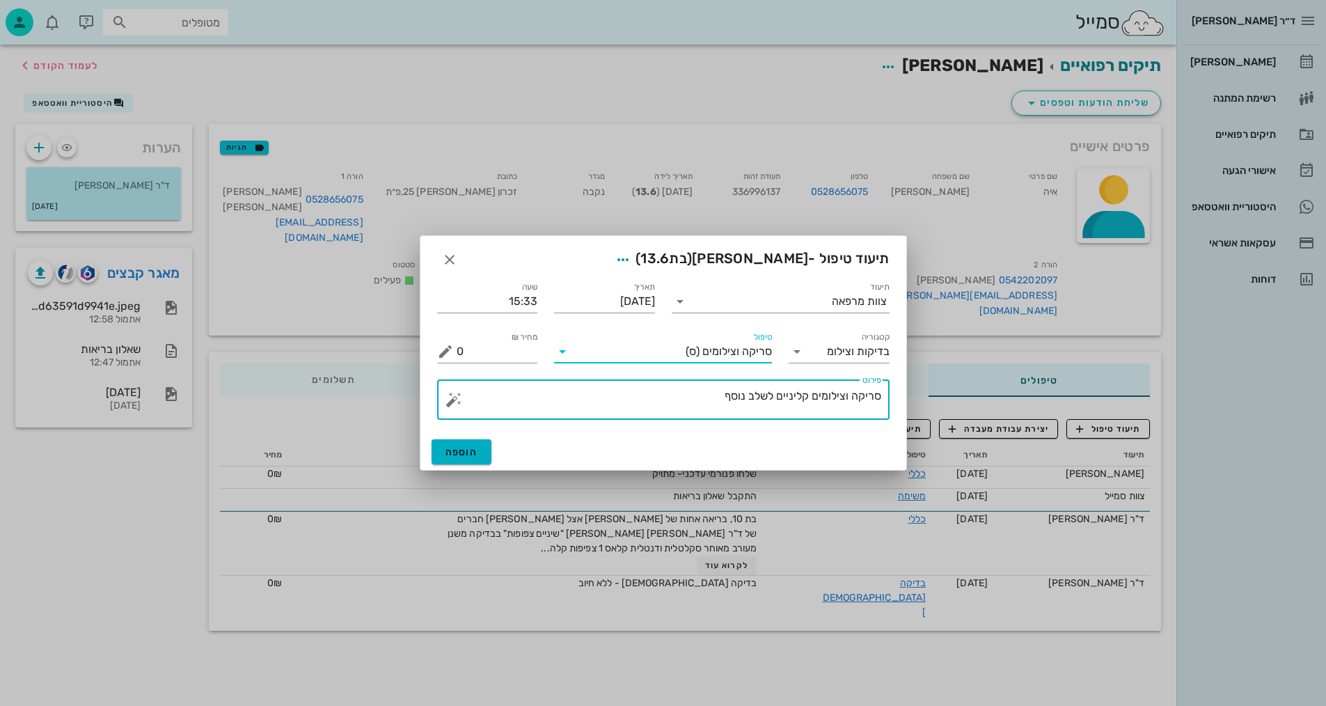
drag, startPoint x: 724, startPoint y: 401, endPoint x: 846, endPoint y: 393, distance: 122.1
click at [846, 393] on textarea "סריקה וצילומים קליניים לשלב נוסף" at bounding box center [669, 402] width 425 height 33
type textarea "סריקה ותמונת אפליקציה - שרה"
click at [456, 439] on button "הוספה" at bounding box center [461, 451] width 61 height 25
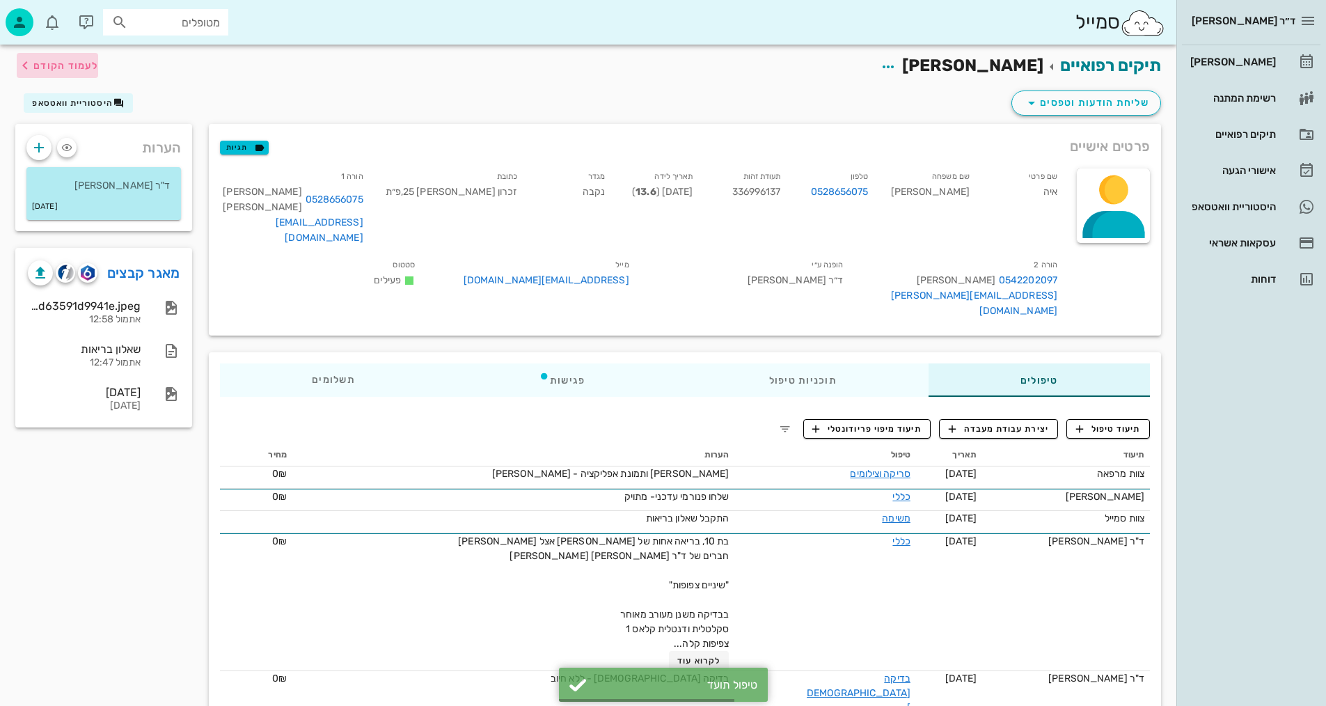
click at [63, 72] on span "לעמוד הקודם" at bounding box center [57, 65] width 81 height 17
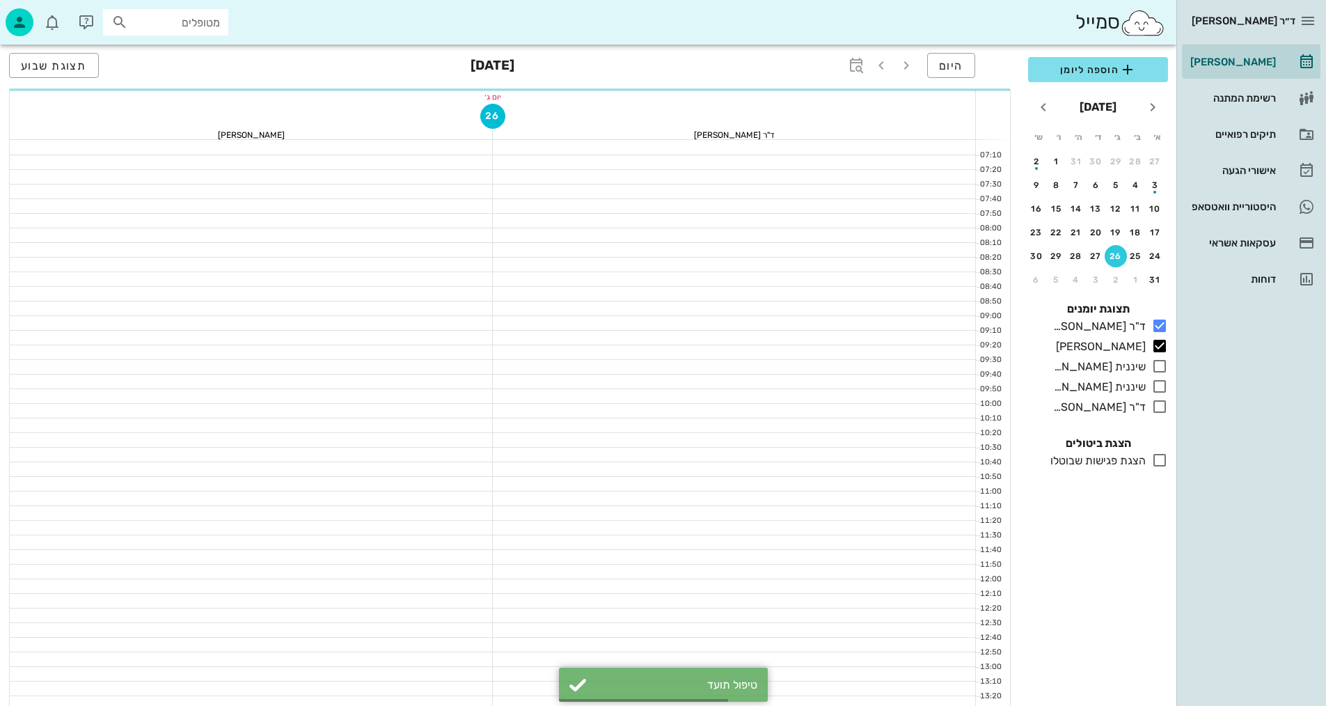
scroll to position [418, 0]
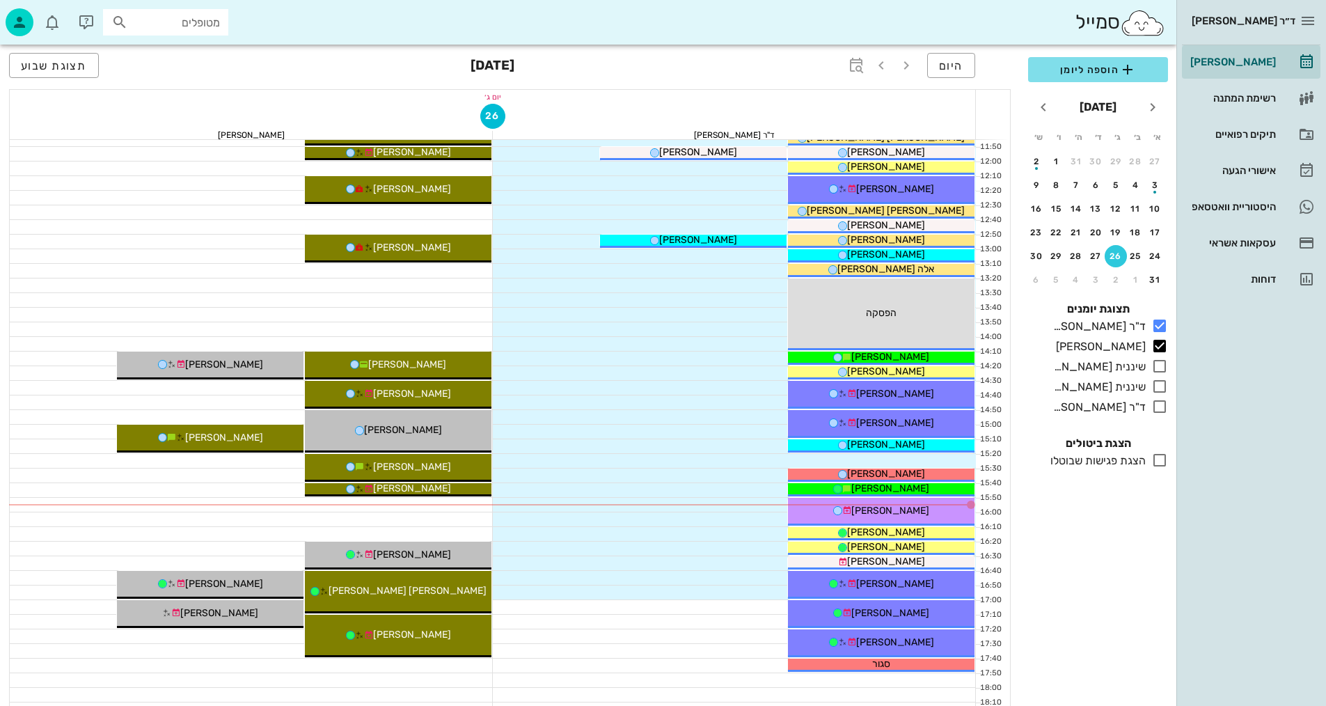
drag, startPoint x: 668, startPoint y: 358, endPoint x: 943, endPoint y: 457, distance: 292.4
click at [269, 679] on div "07:10 07:20 07:30 07:40 07:50 08:00 08:10 08:20 08:30 08:40 08:50 09:00 09:10 0…" at bounding box center [510, 336] width 1001 height 1228
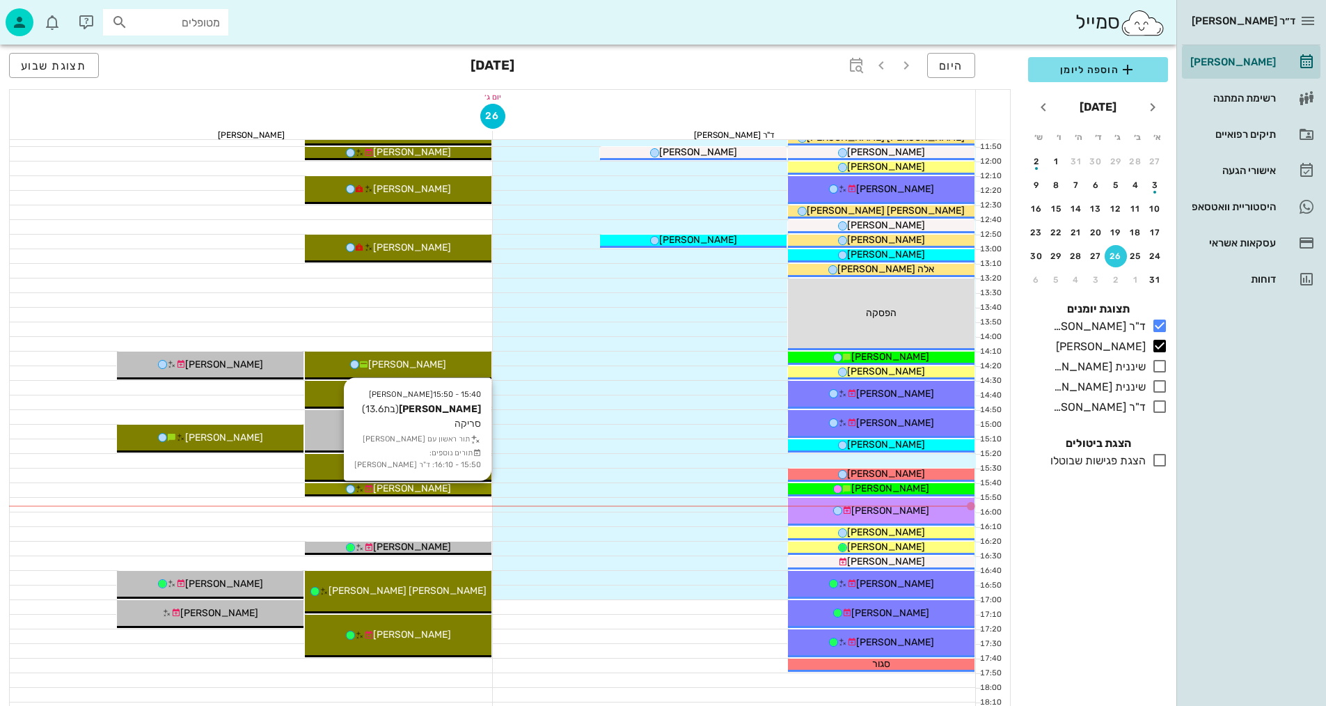
click at [469, 486] on div "[PERSON_NAME]" at bounding box center [398, 488] width 187 height 15
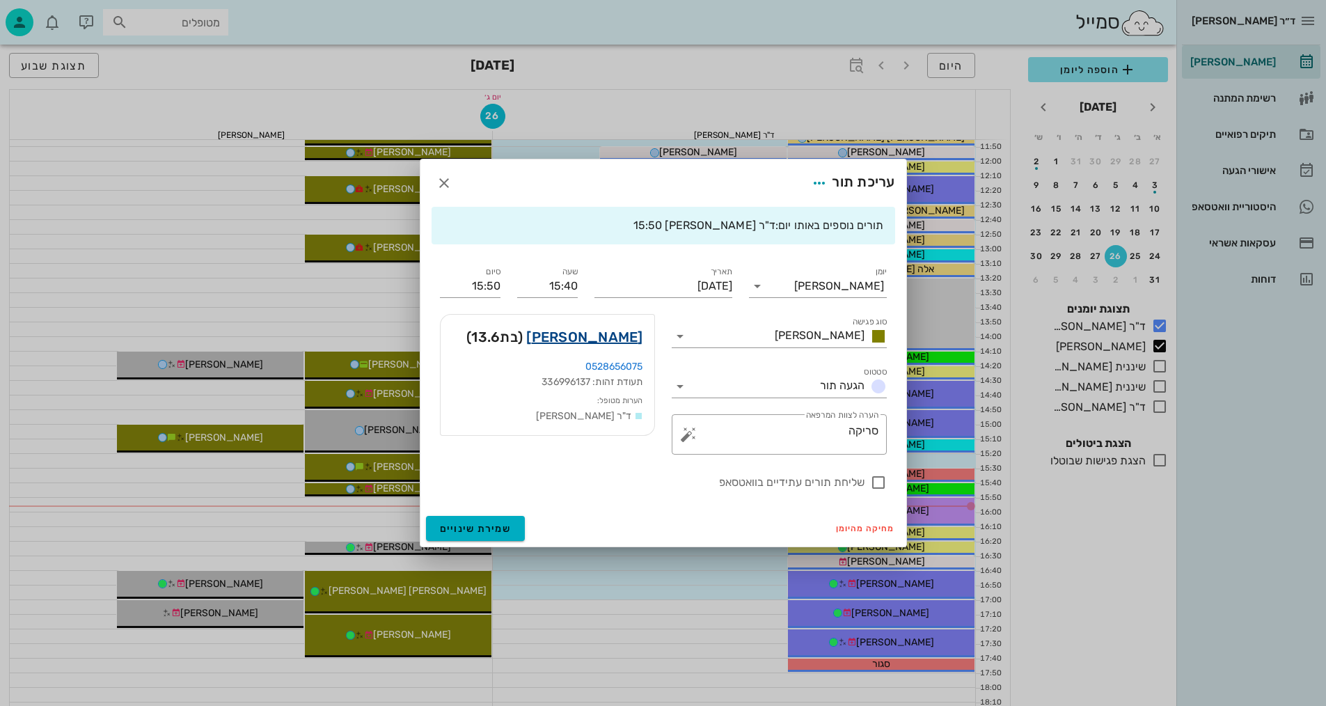
click at [608, 336] on link "איה קורין" at bounding box center [584, 337] width 116 height 22
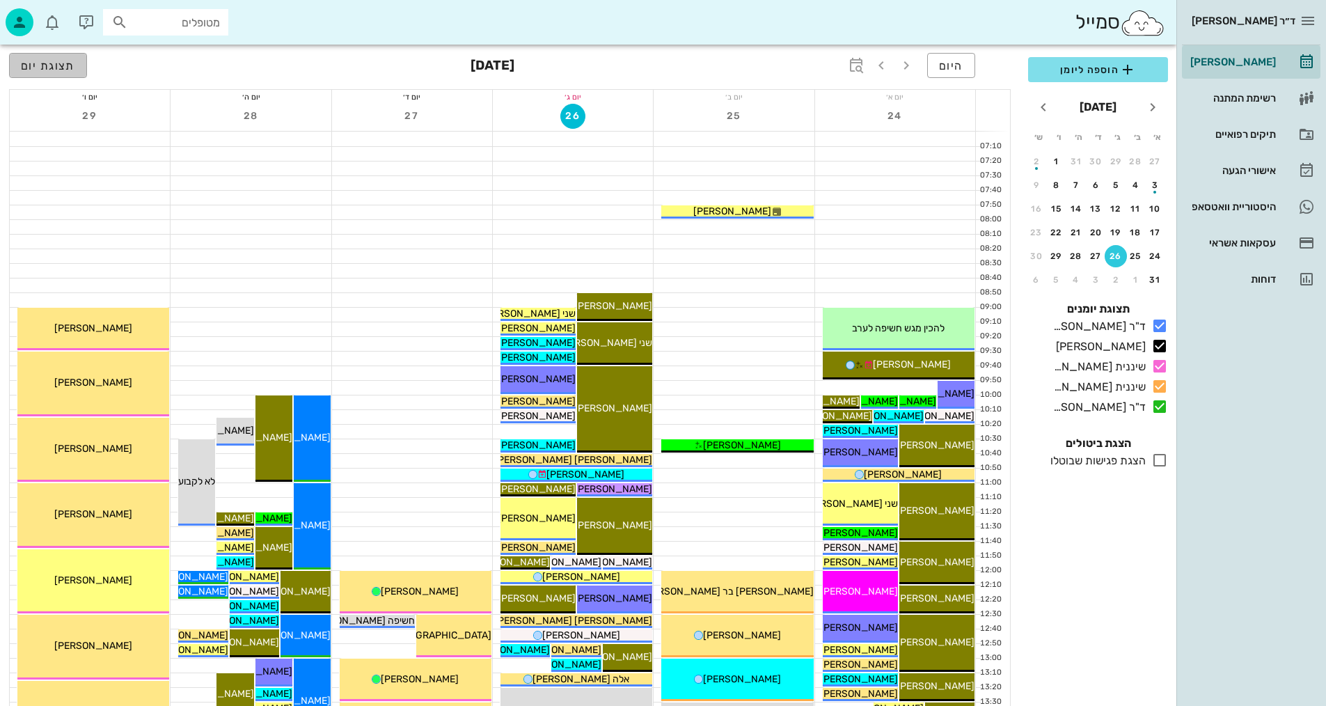
click at [63, 60] on span "תצוגת יום" at bounding box center [48, 65] width 54 height 13
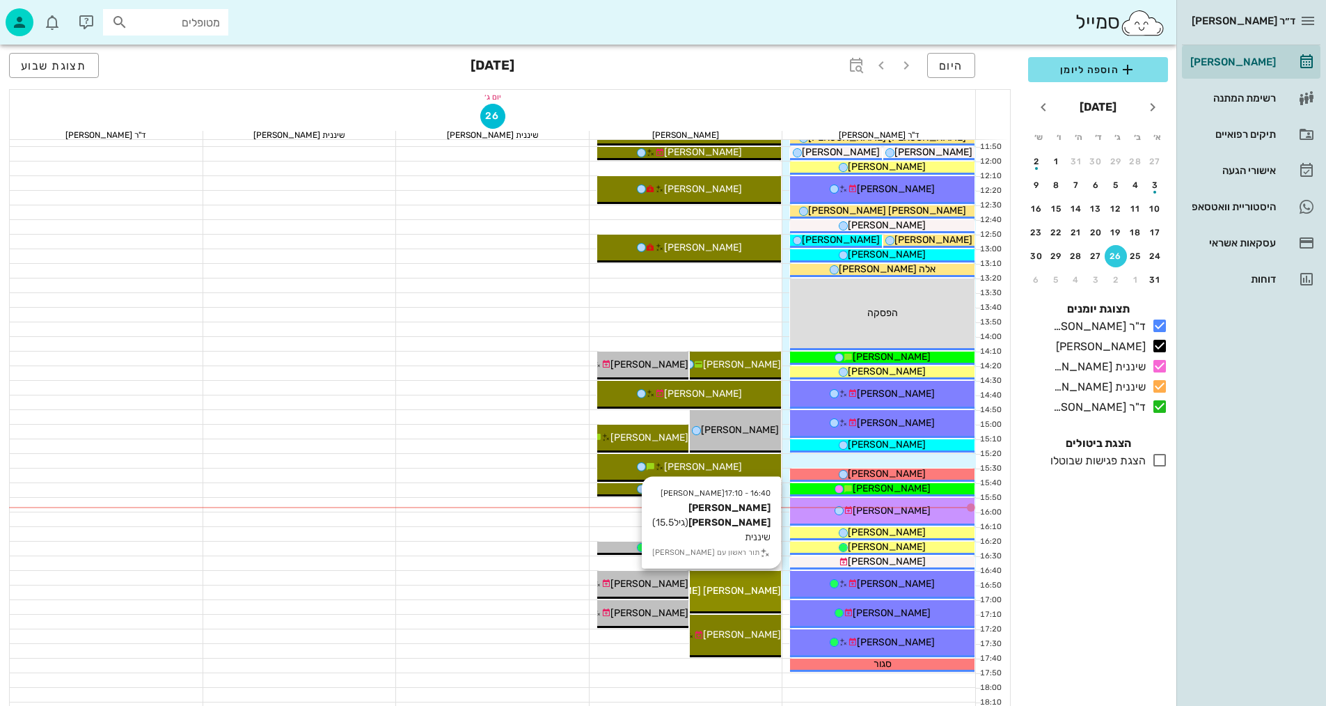
scroll to position [626, 0]
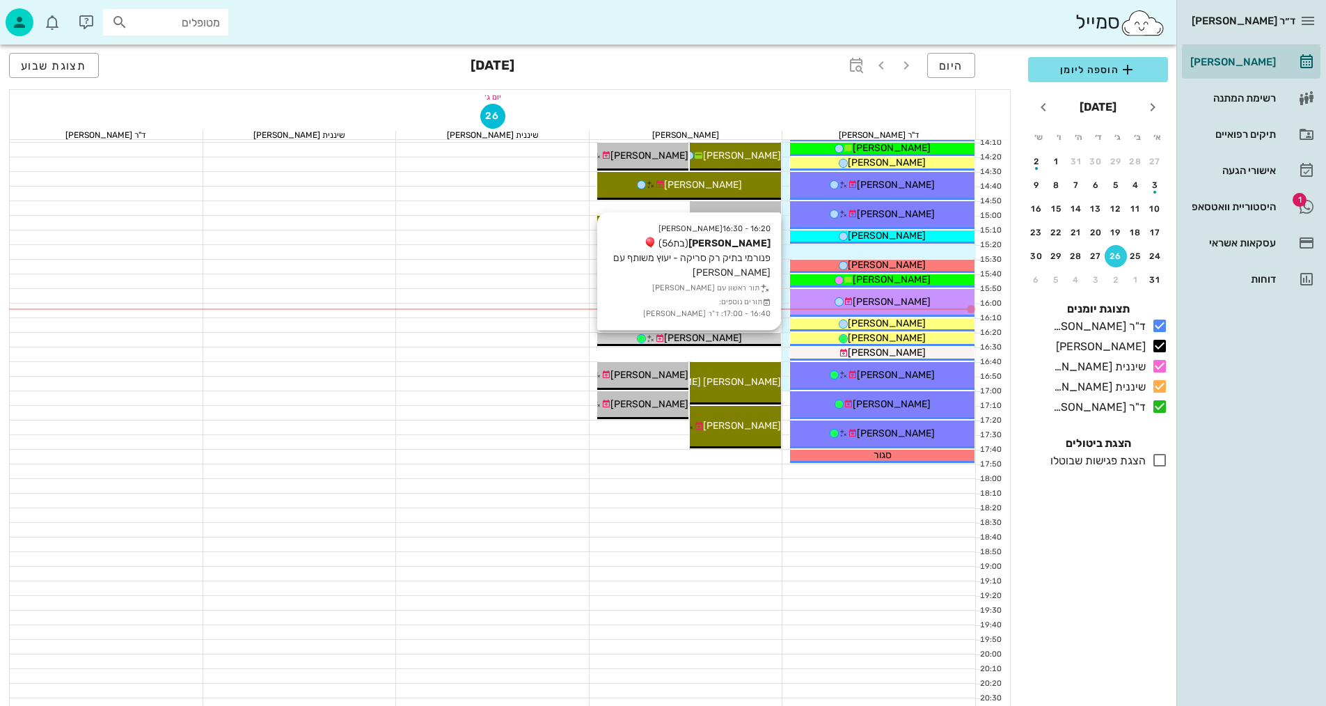
click at [754, 339] on div "[PERSON_NAME]" at bounding box center [689, 338] width 184 height 15
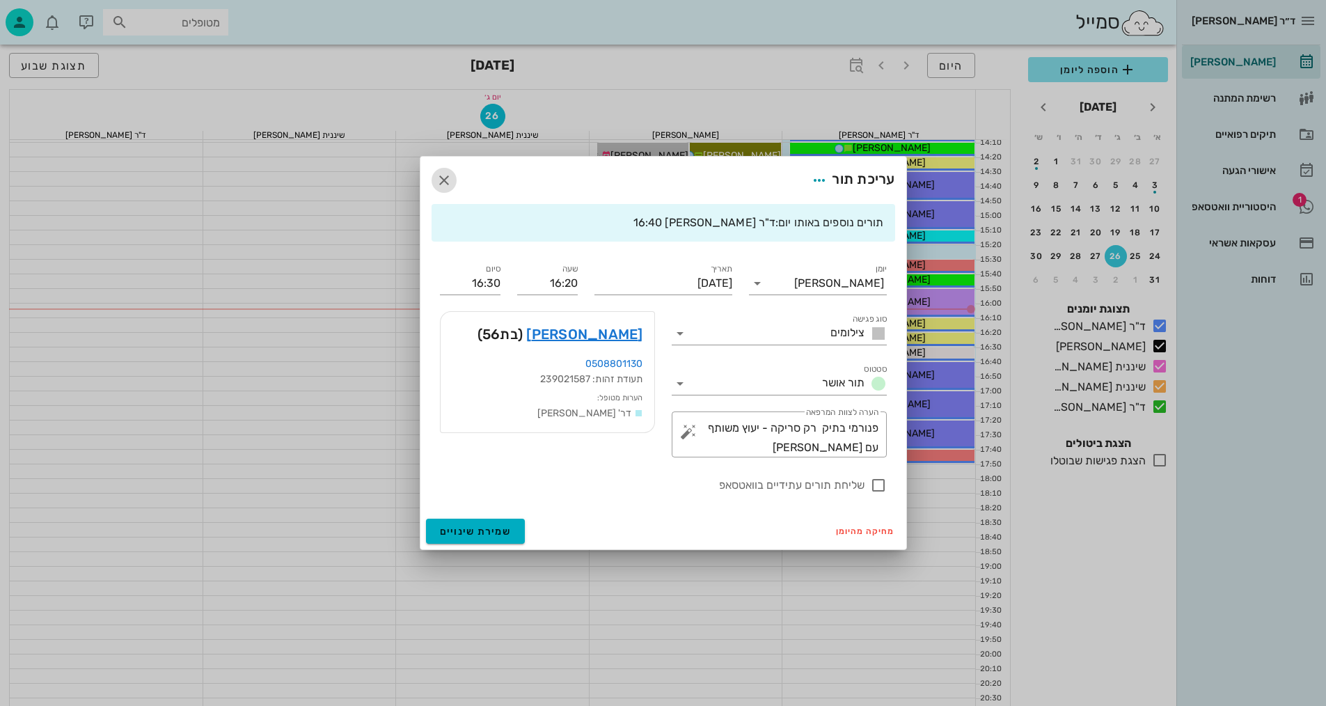
click at [446, 179] on icon "button" at bounding box center [444, 180] width 17 height 17
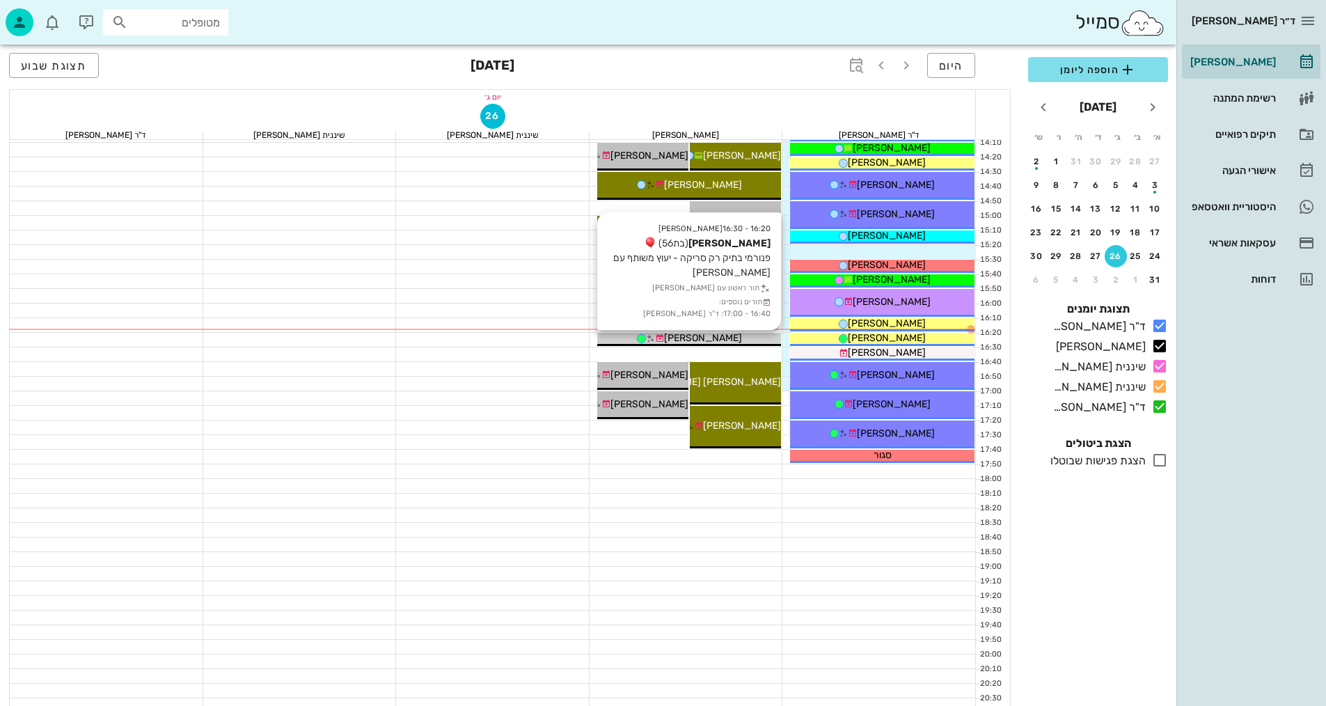
click at [745, 335] on div "[PERSON_NAME]" at bounding box center [689, 338] width 184 height 15
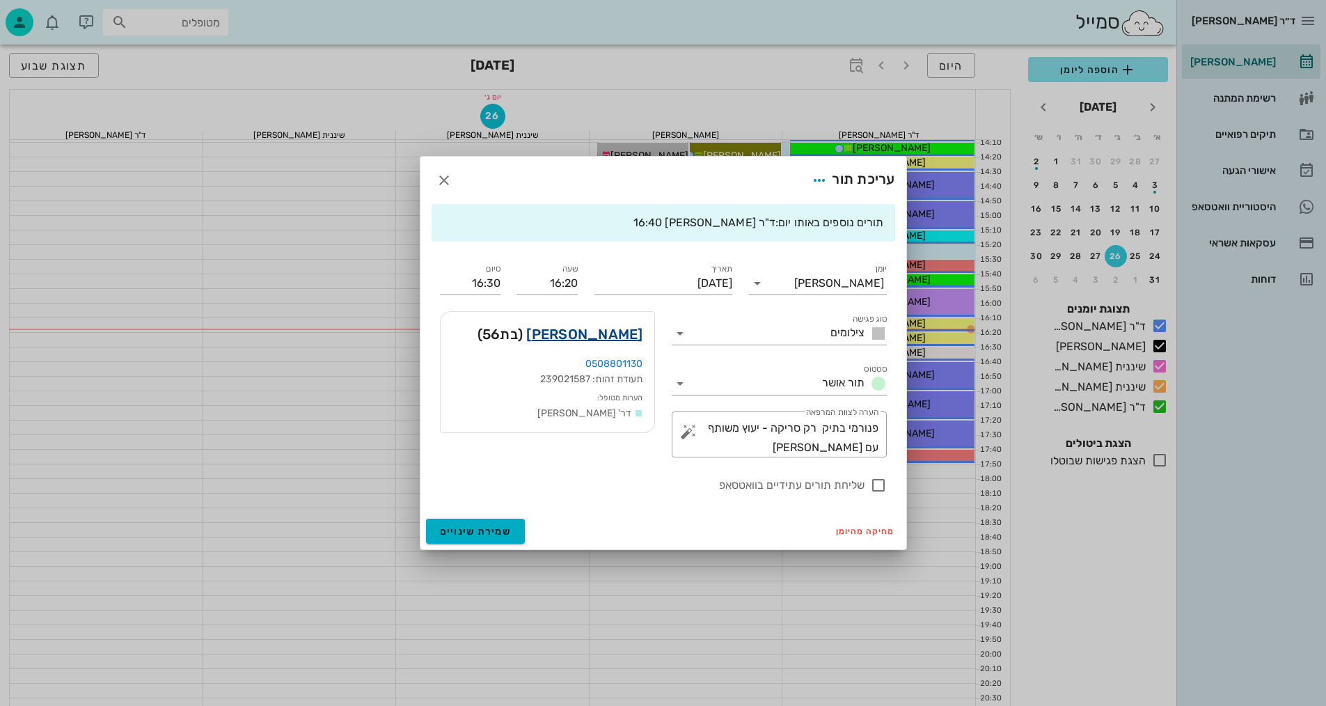
click at [587, 332] on link "[PERSON_NAME]" at bounding box center [584, 334] width 116 height 22
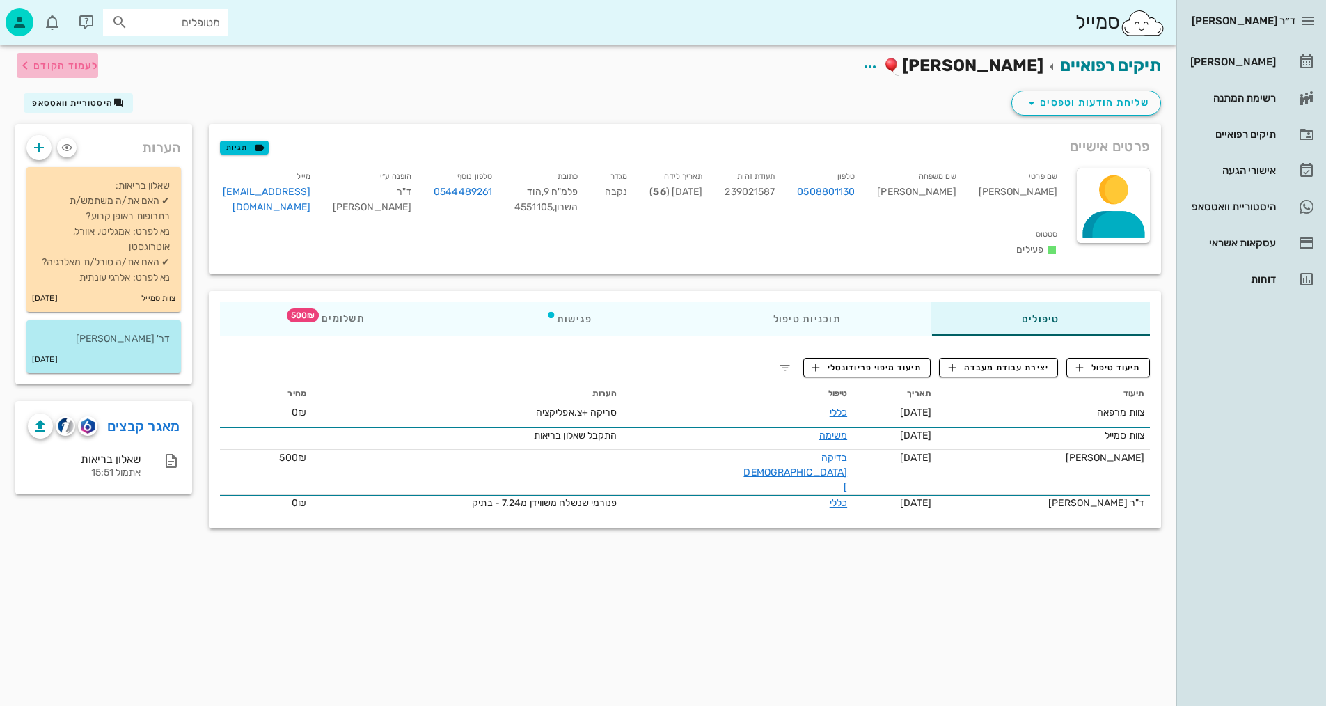
click at [83, 65] on span "לעמוד הקודם" at bounding box center [65, 66] width 65 height 12
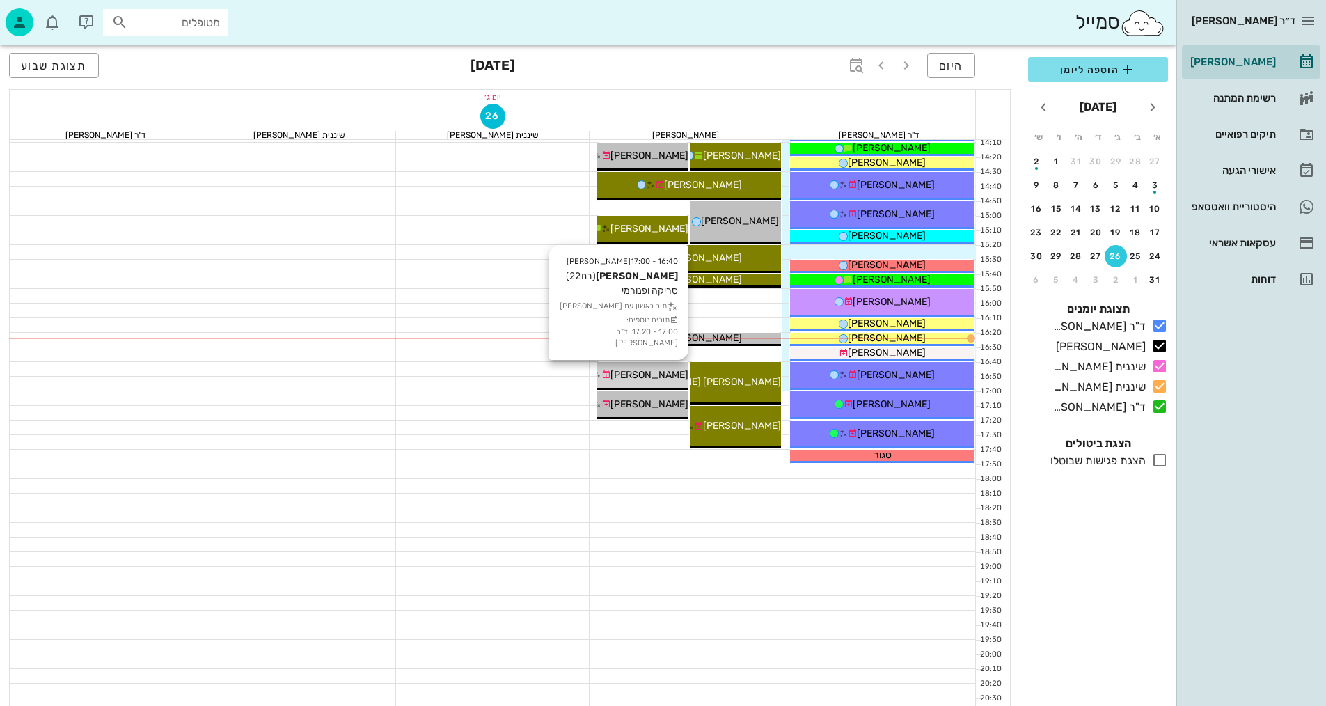
click at [666, 373] on span "[PERSON_NAME]" at bounding box center [649, 375] width 78 height 12
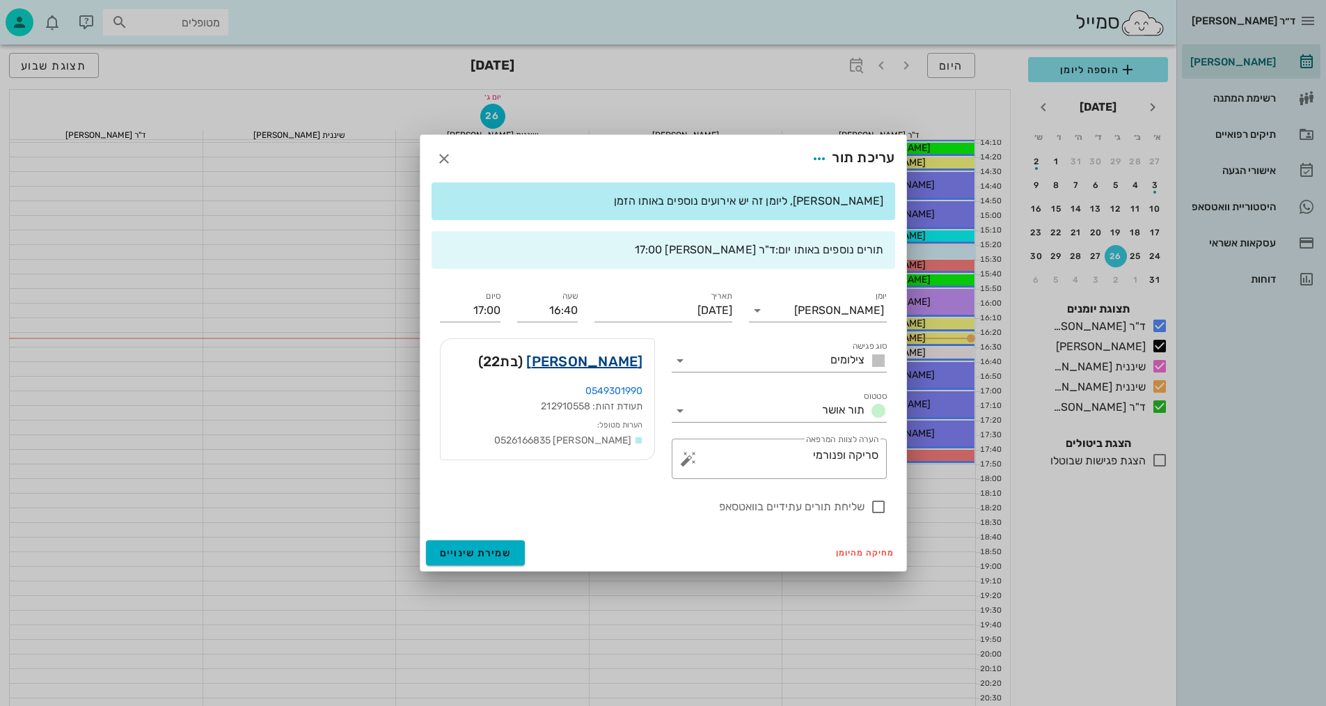
click at [627, 360] on link "[PERSON_NAME]" at bounding box center [584, 361] width 116 height 22
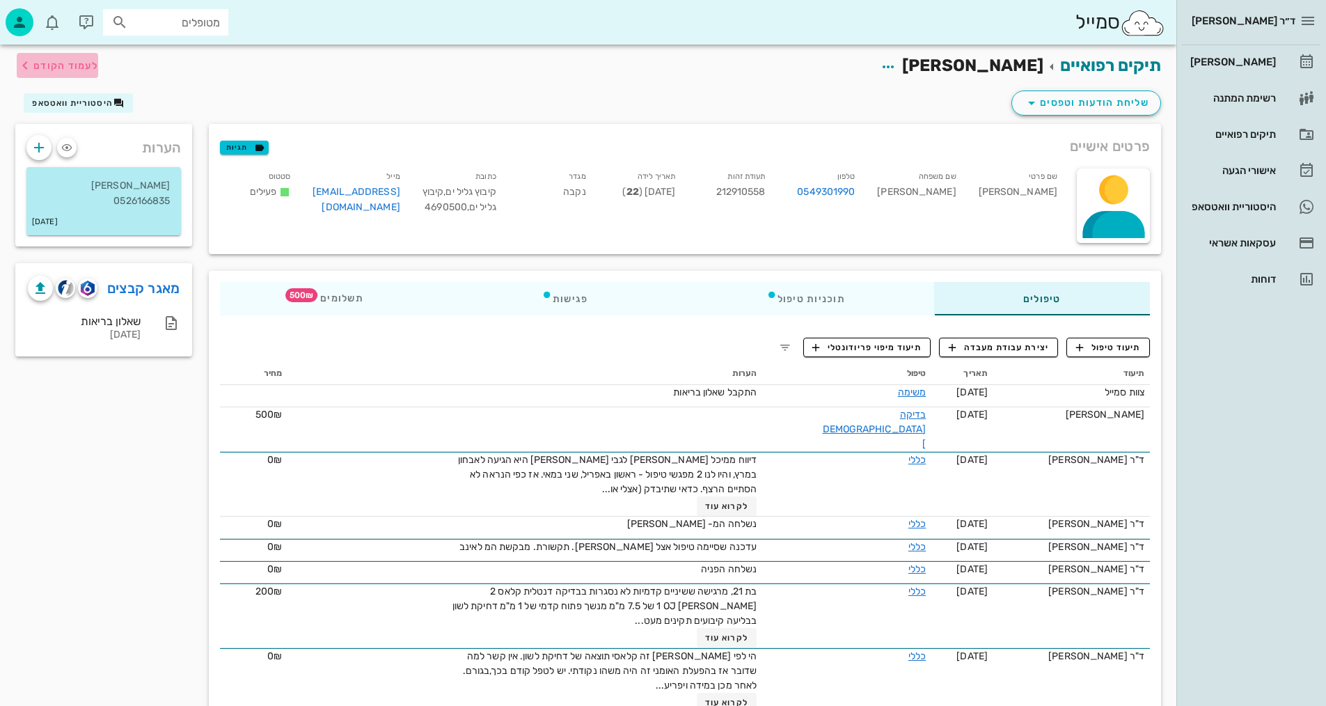
click at [75, 60] on span "לעמוד הקודם" at bounding box center [65, 66] width 65 height 12
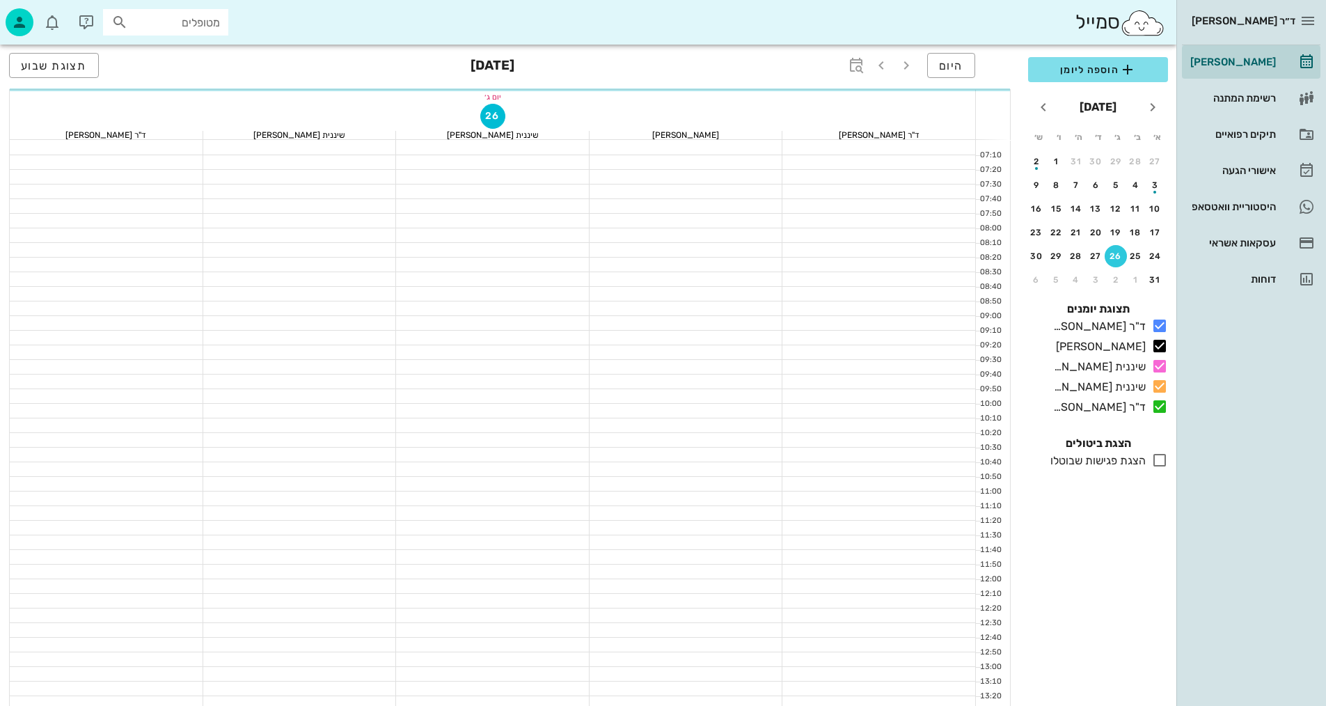
scroll to position [626, 0]
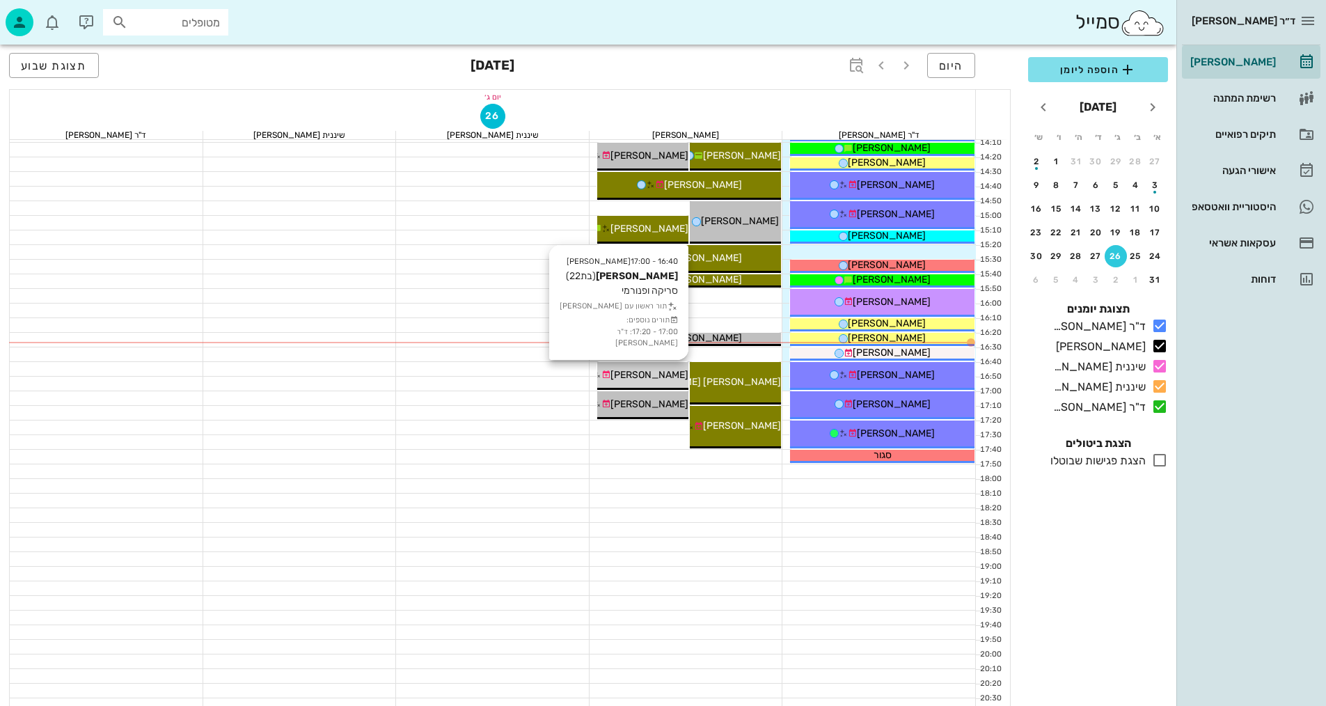
click at [673, 376] on div "[PERSON_NAME]" at bounding box center [642, 374] width 91 height 15
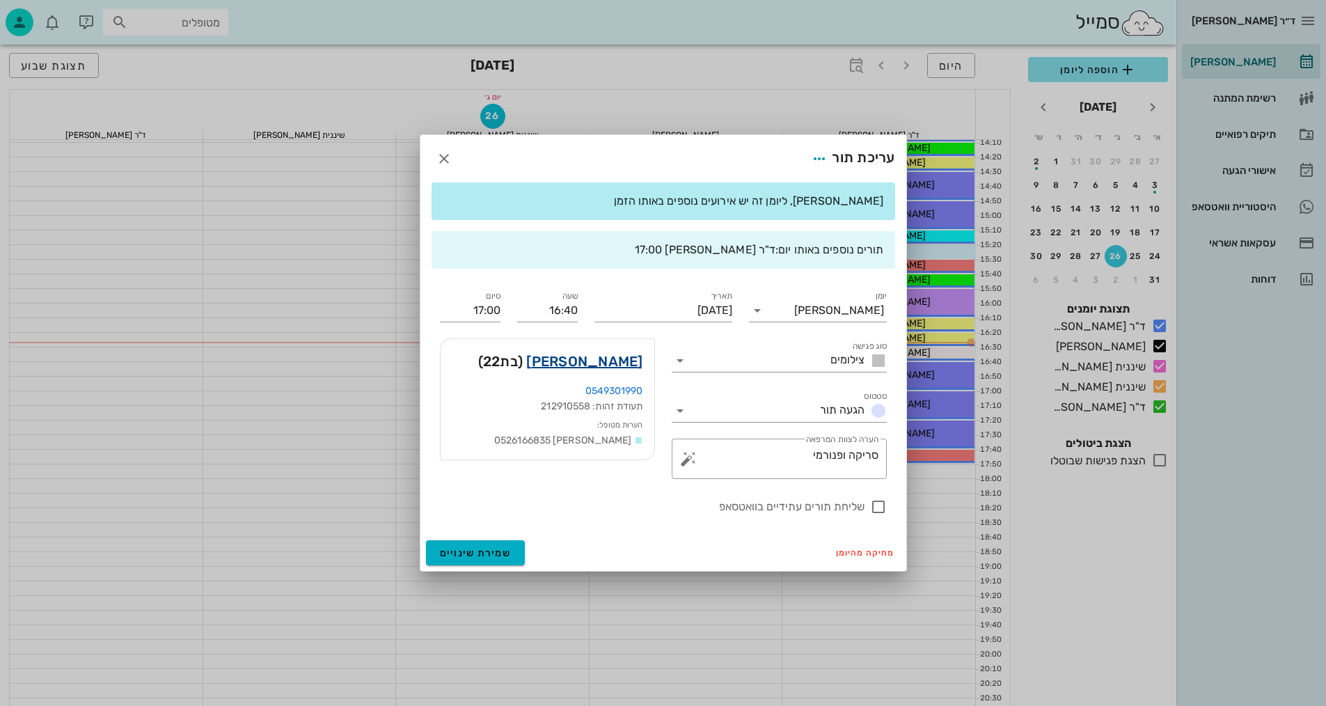
click at [608, 366] on link "[PERSON_NAME]" at bounding box center [584, 361] width 116 height 22
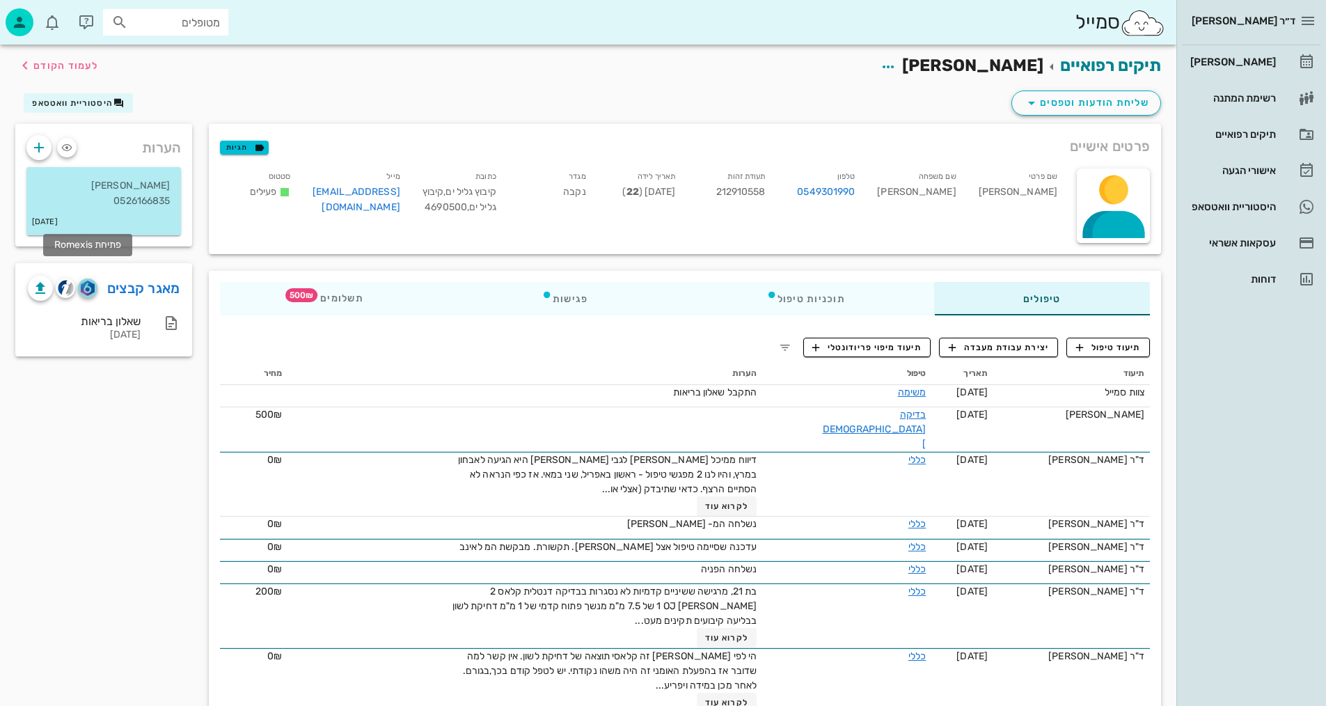
drag, startPoint x: 88, startPoint y: 276, endPoint x: 102, endPoint y: 267, distance: 16.6
click at [88, 280] on img "button" at bounding box center [87, 287] width 13 height 15
drag, startPoint x: 1107, startPoint y: 341, endPoint x: 1100, endPoint y: 329, distance: 13.7
click at [1107, 341] on span "תיעוד טיפול" at bounding box center [1108, 347] width 65 height 13
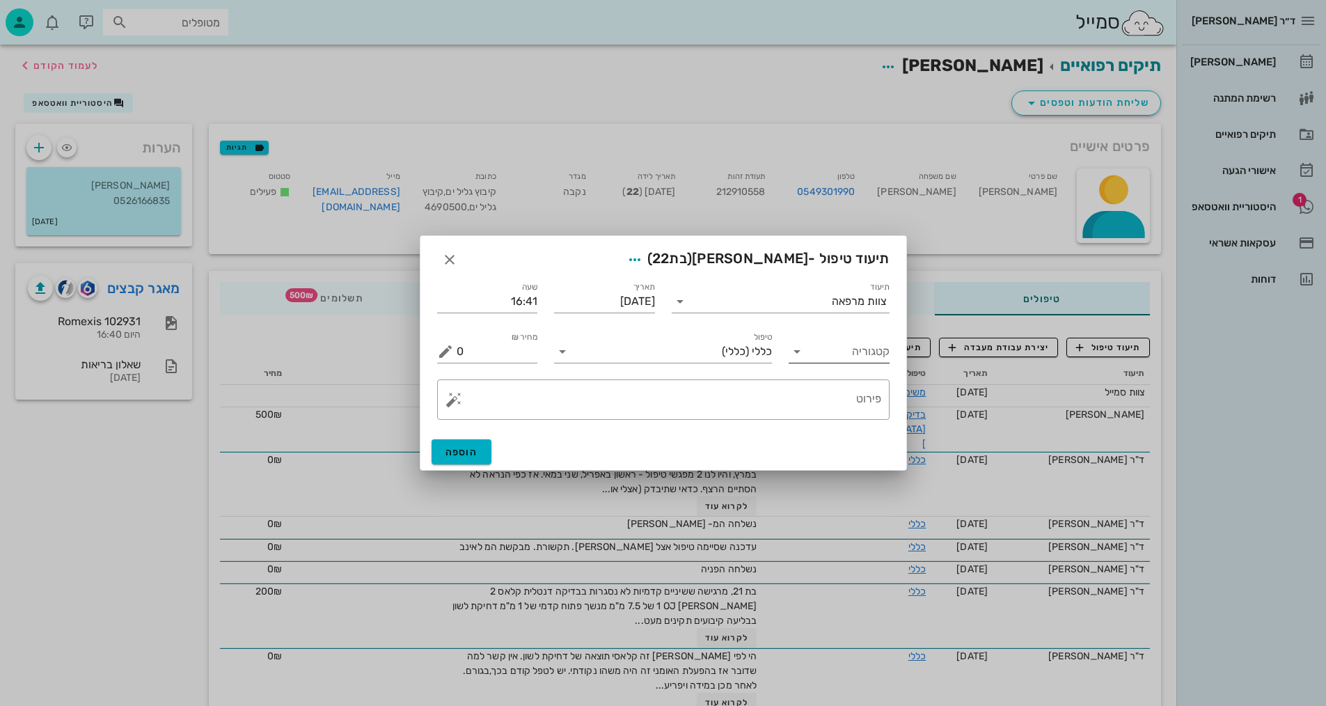
click at [851, 350] on input "קטגוריה" at bounding box center [850, 351] width 79 height 22
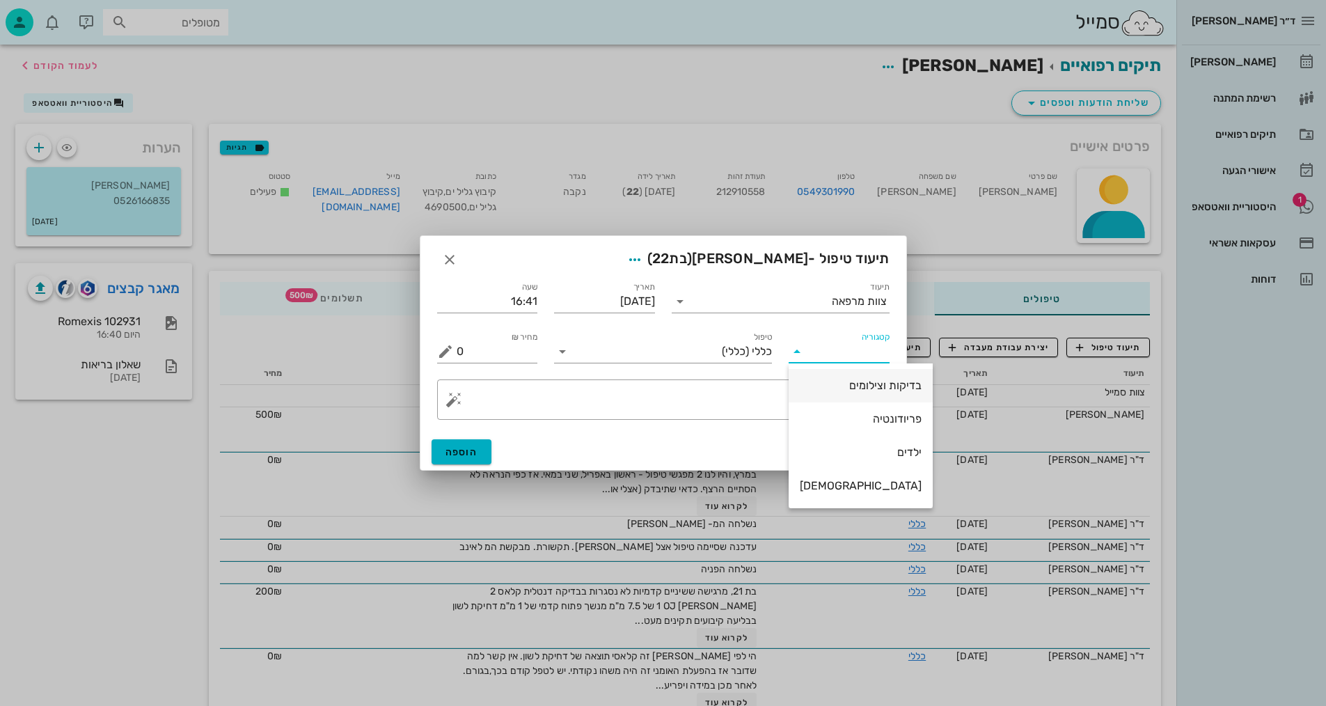
click at [852, 381] on div "בדיקות וצילומים" at bounding box center [861, 385] width 122 height 13
type input "בדיקות וצילומים"
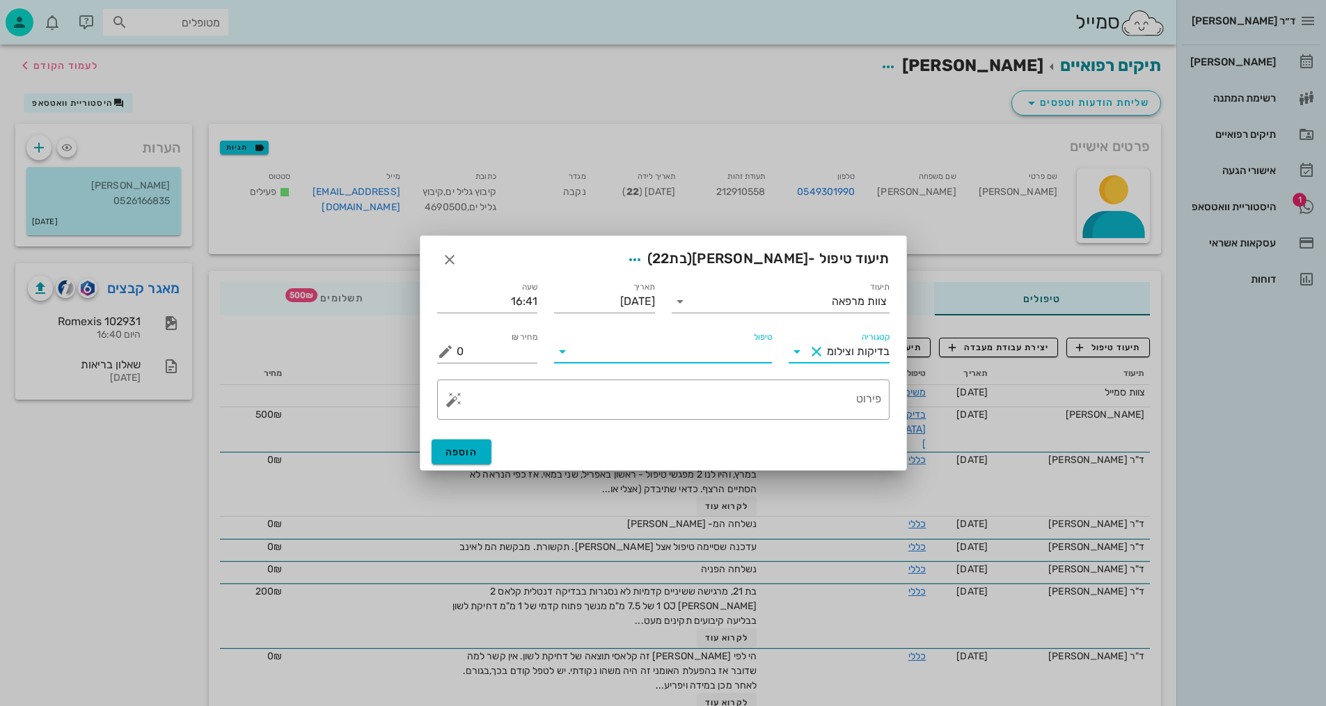
click at [753, 360] on input "טיפול" at bounding box center [672, 351] width 198 height 22
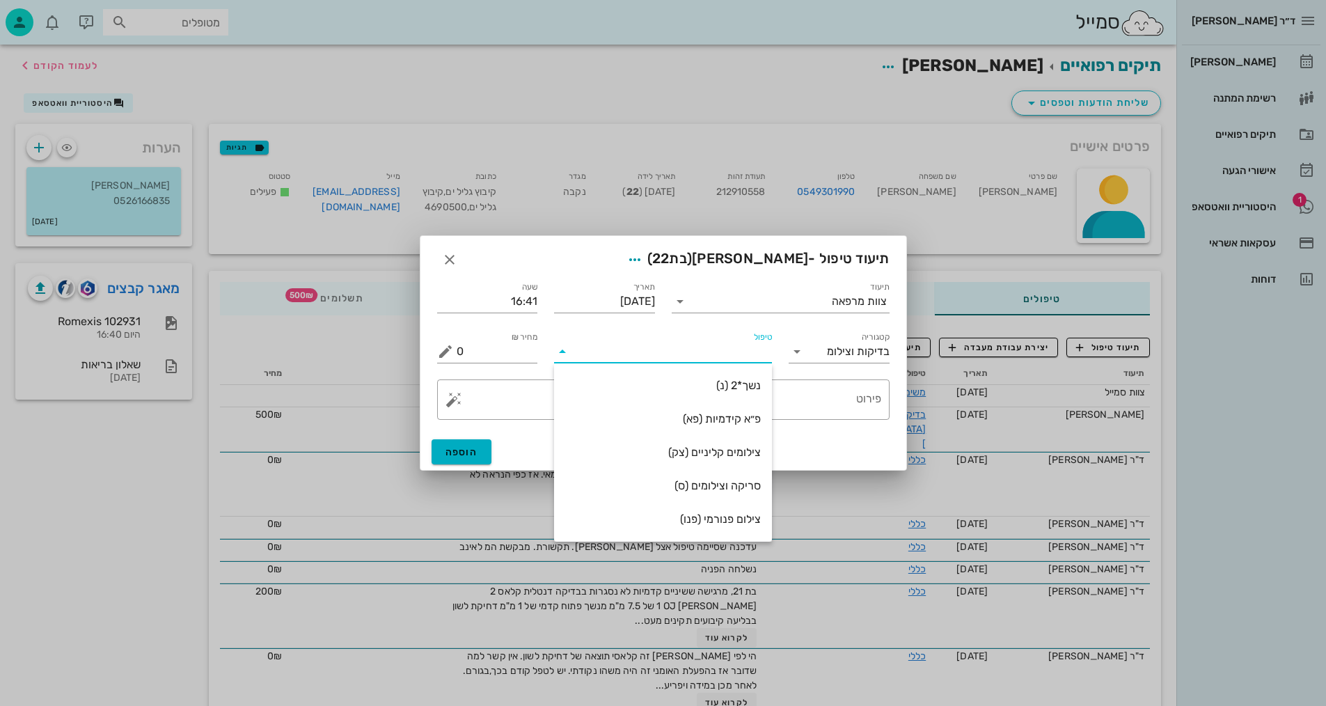
click at [745, 525] on div "צילום פנורמי (פנו)" at bounding box center [663, 518] width 196 height 13
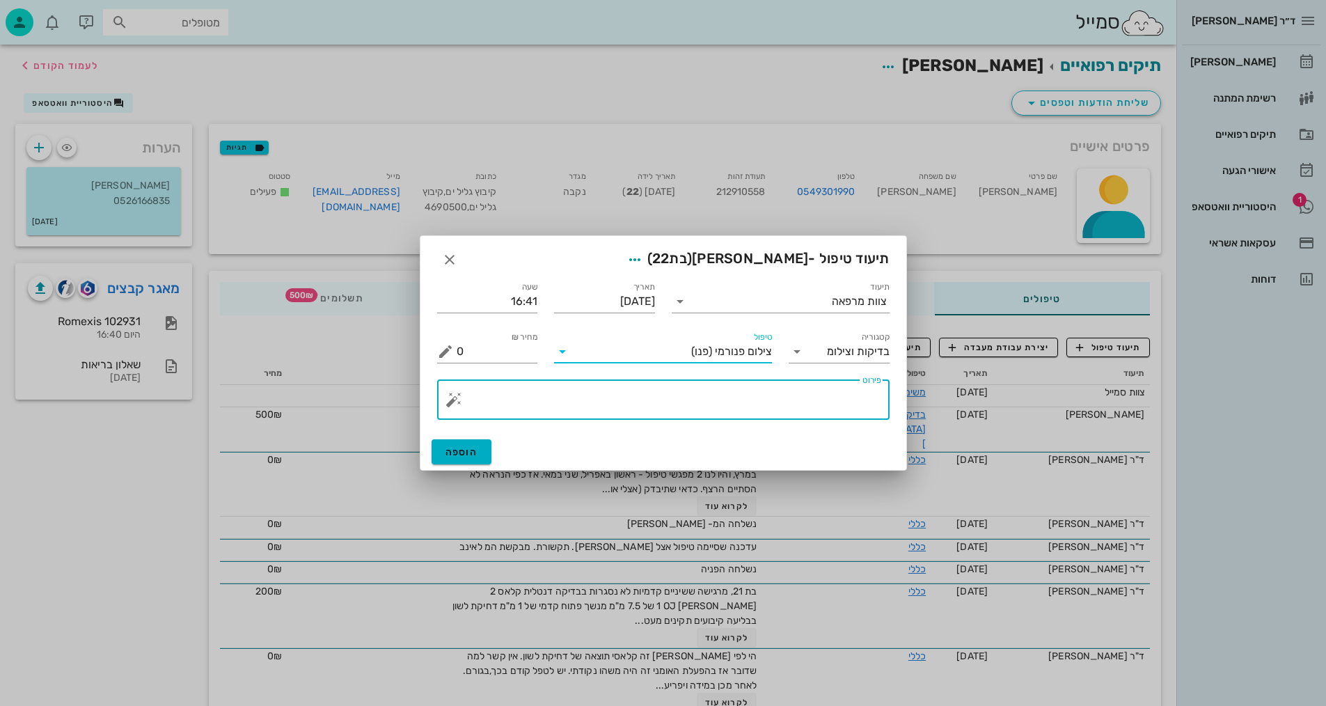
click at [855, 414] on textarea "פירוט" at bounding box center [669, 402] width 425 height 33
type textarea "פנורמי, [PERSON_NAME], וצילום אפליקציה - [PERSON_NAME]"
click at [470, 449] on span "הוספה" at bounding box center [461, 452] width 33 height 12
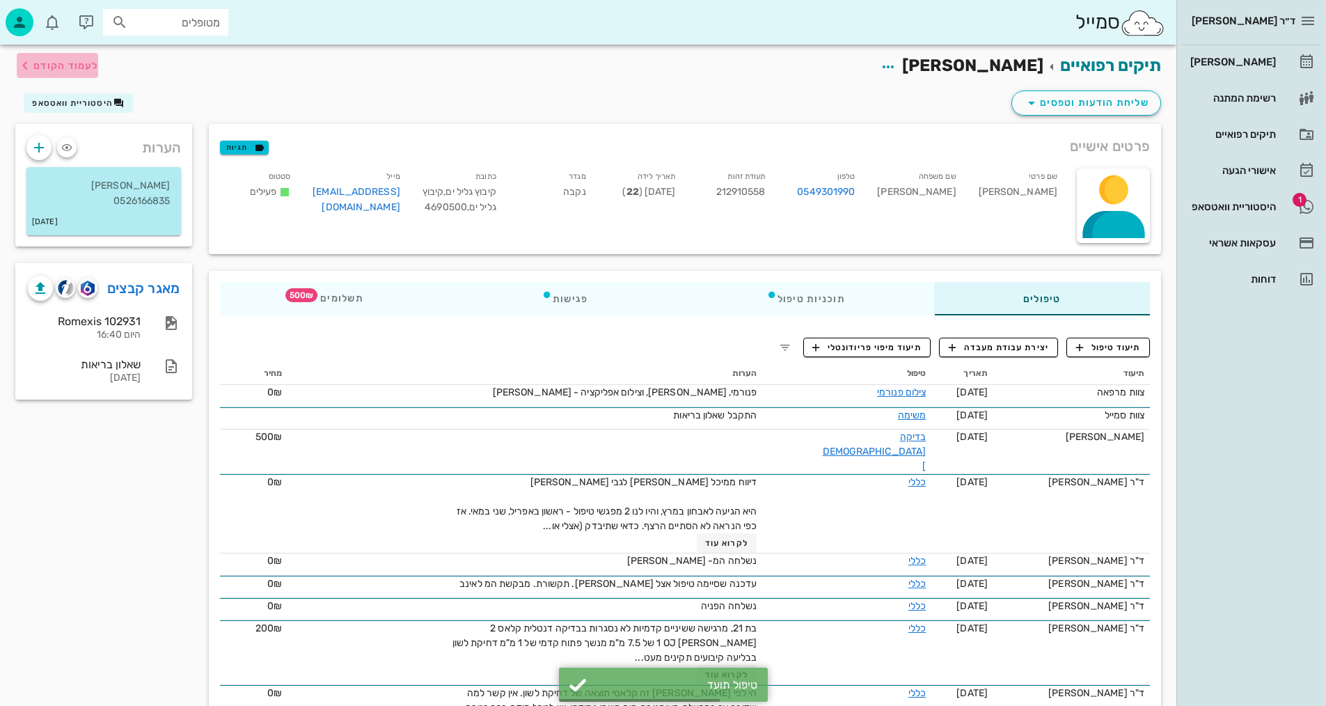
click at [63, 70] on span "לעמוד הקודם" at bounding box center [65, 66] width 65 height 12
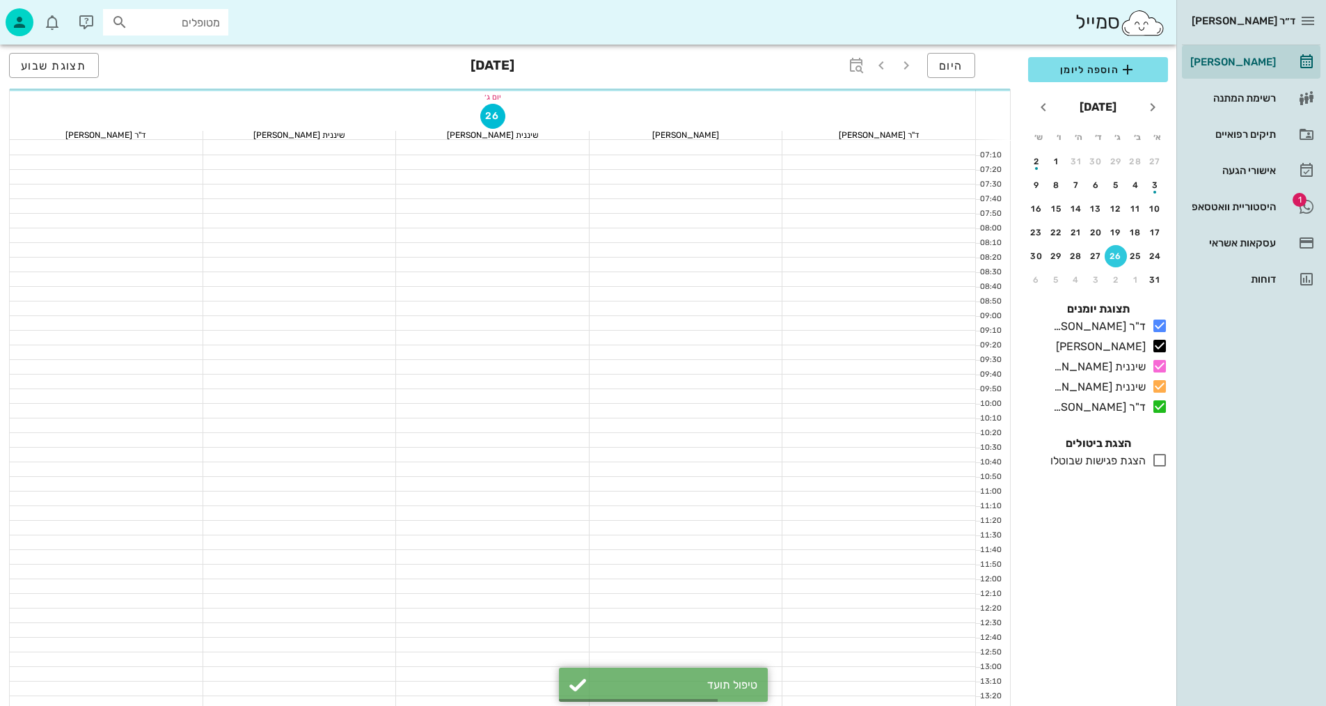
scroll to position [626, 0]
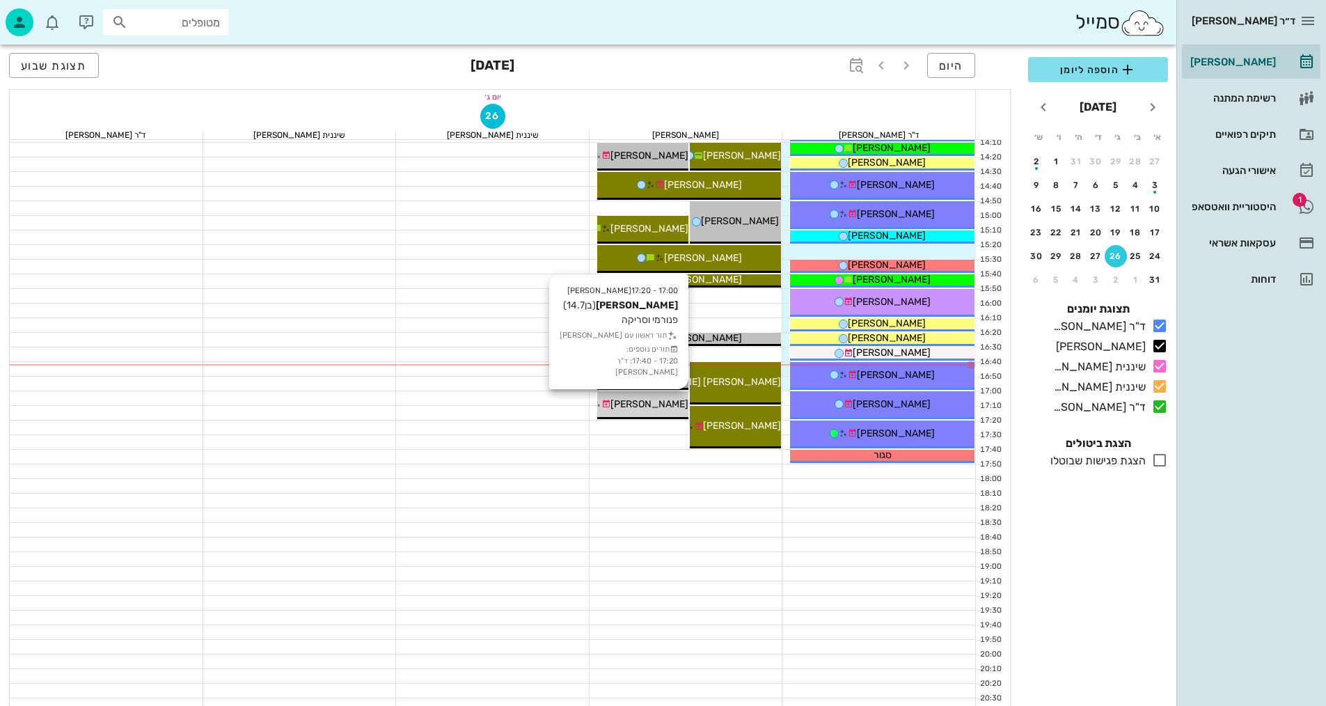
click at [664, 402] on span "[PERSON_NAME]" at bounding box center [649, 404] width 78 height 12
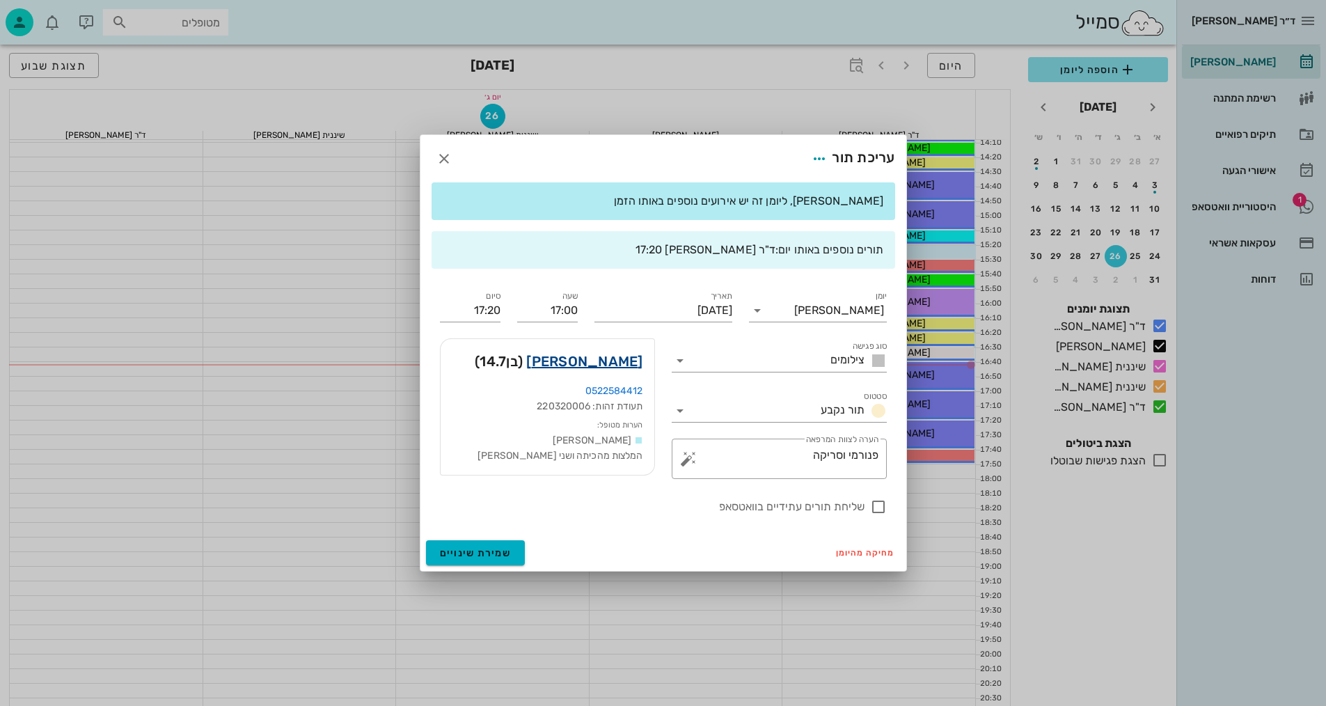
click at [594, 361] on link "[PERSON_NAME]" at bounding box center [584, 361] width 116 height 22
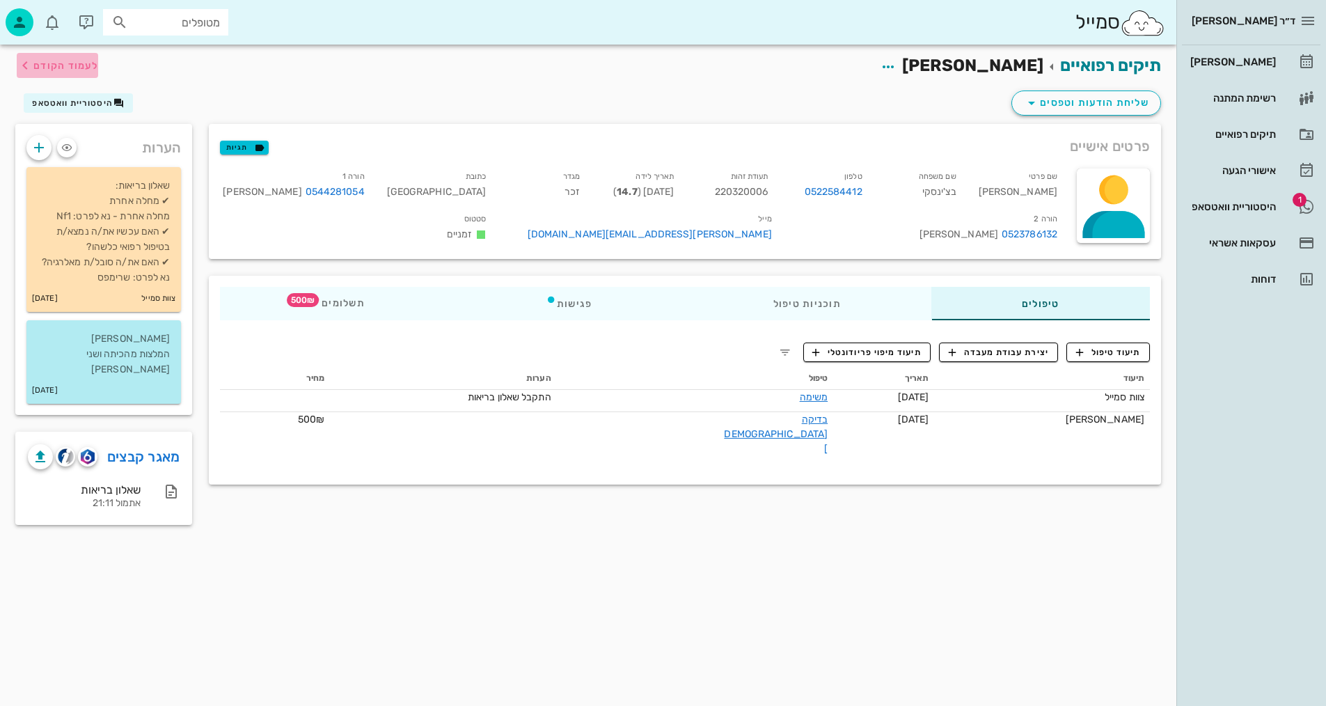
click at [62, 67] on span "לעמוד הקודם" at bounding box center [65, 66] width 65 height 12
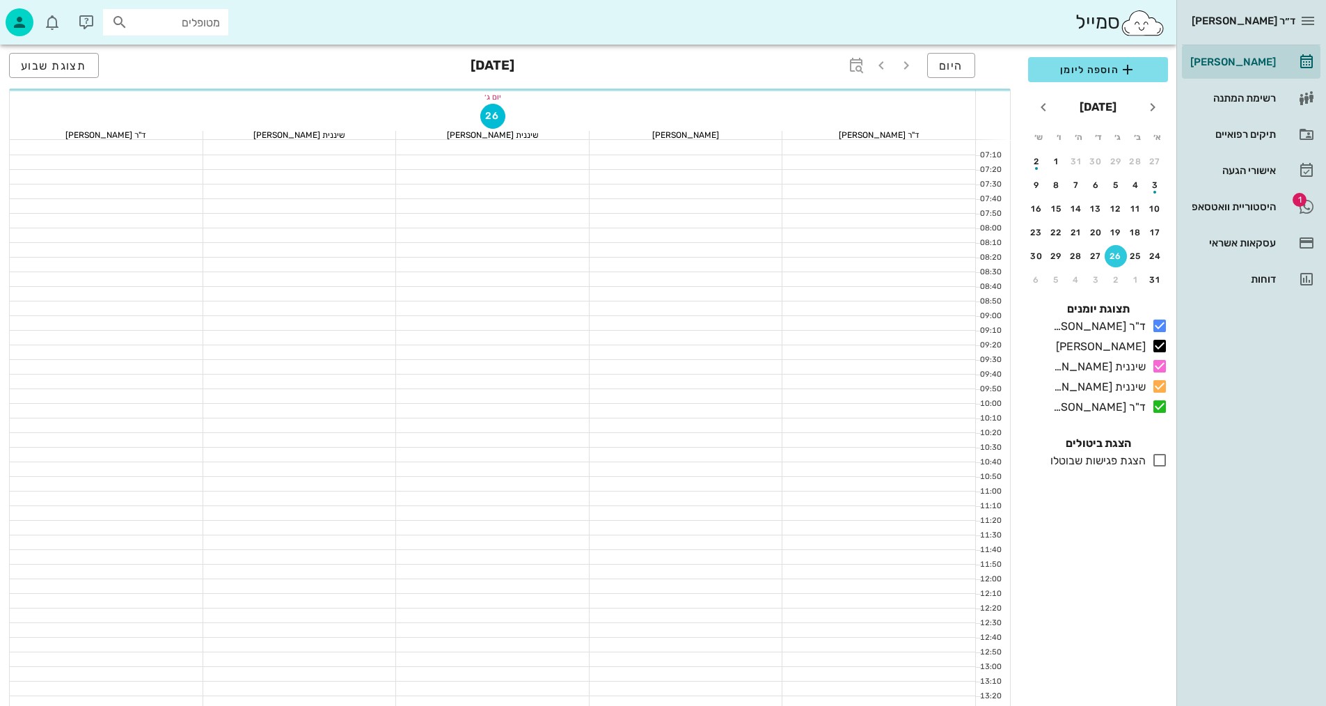
scroll to position [626, 0]
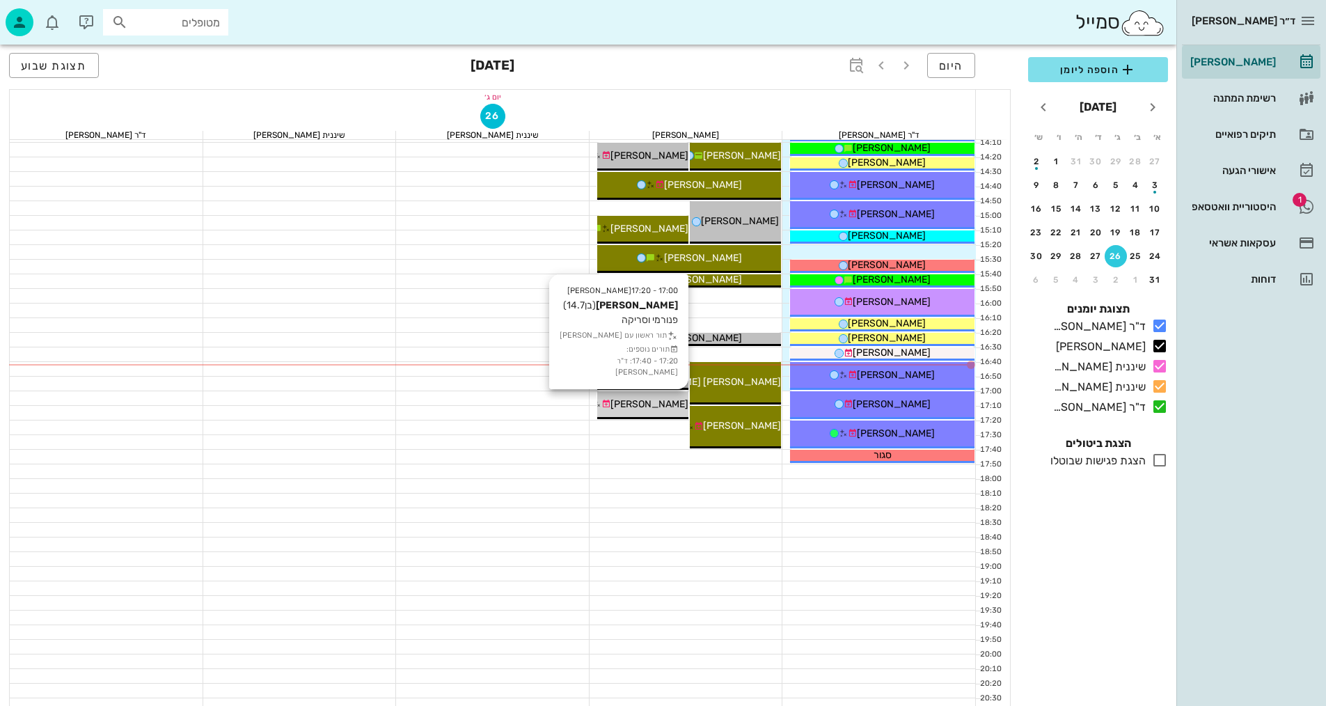
click at [631, 394] on div "17:00 - 17:20 [PERSON_NAME] (בן 14.7 ) פנורמי וסריקה תור ראשון עם [PERSON_NAME]…" at bounding box center [642, 405] width 91 height 28
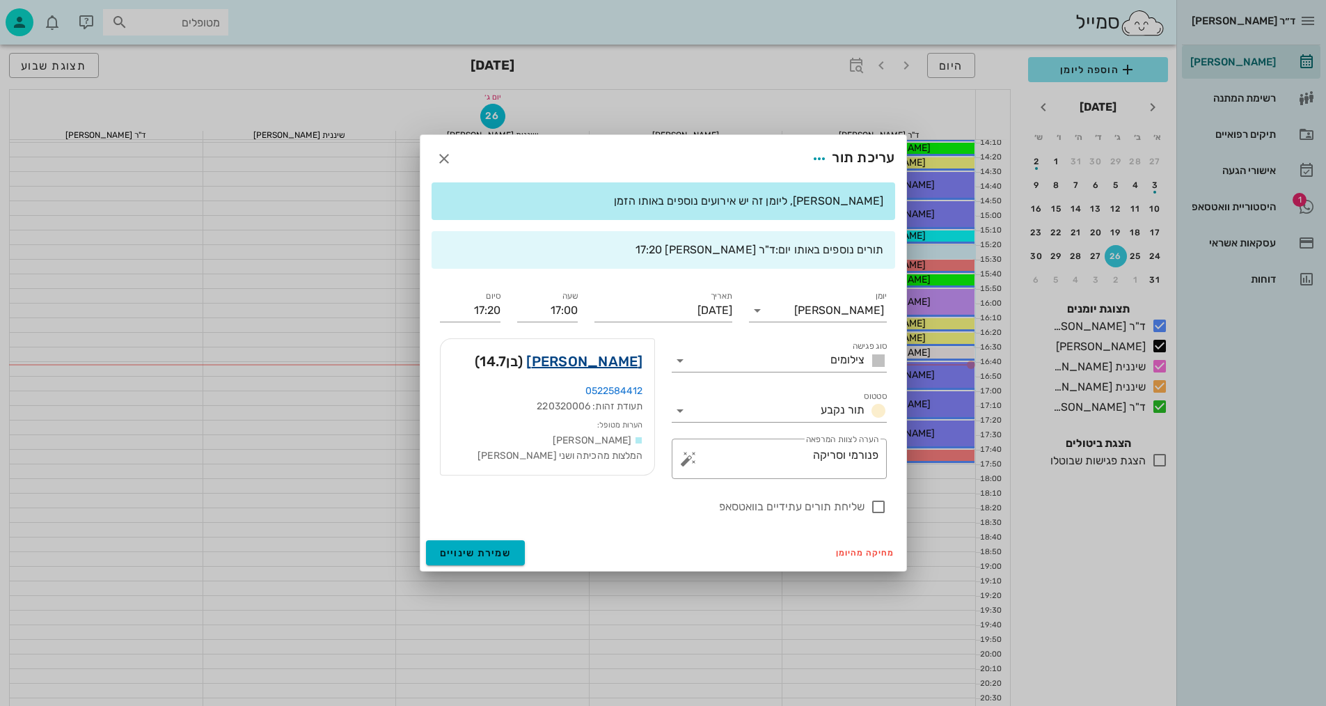
click at [631, 367] on link "[PERSON_NAME]" at bounding box center [584, 361] width 116 height 22
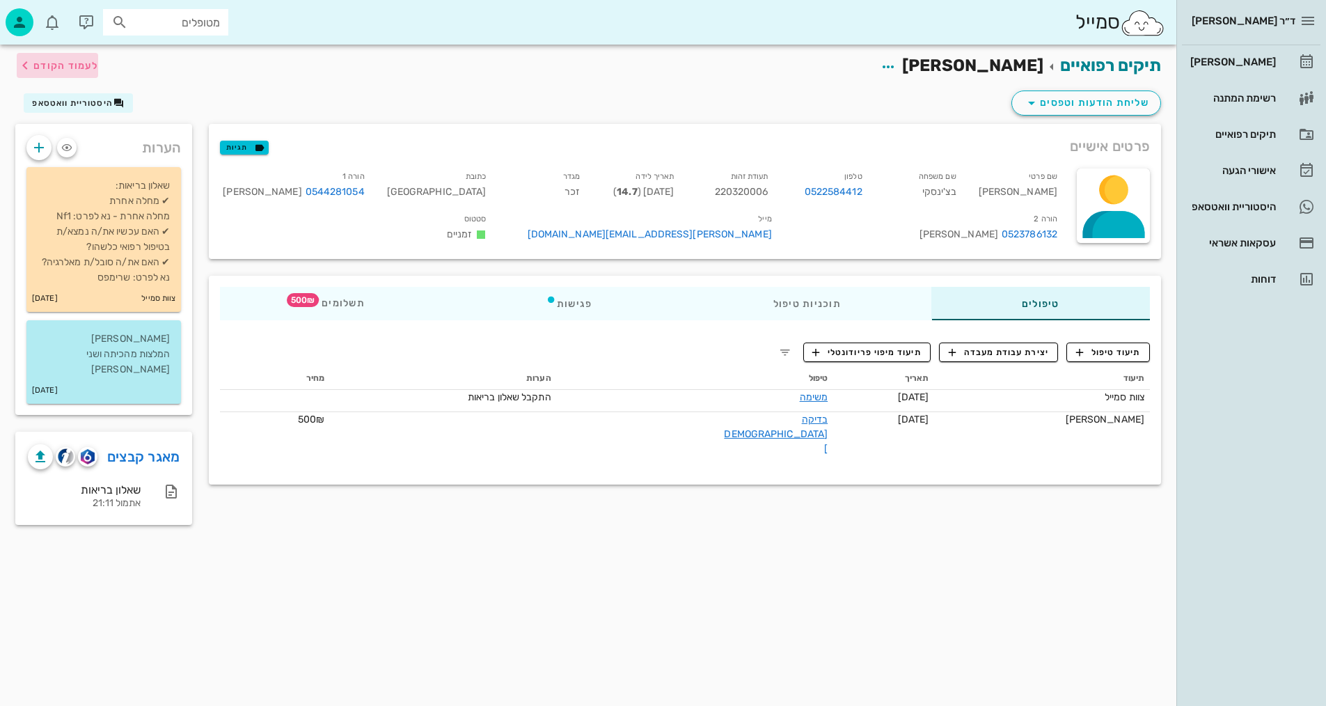
click at [76, 66] on span "לעמוד הקודם" at bounding box center [65, 66] width 65 height 12
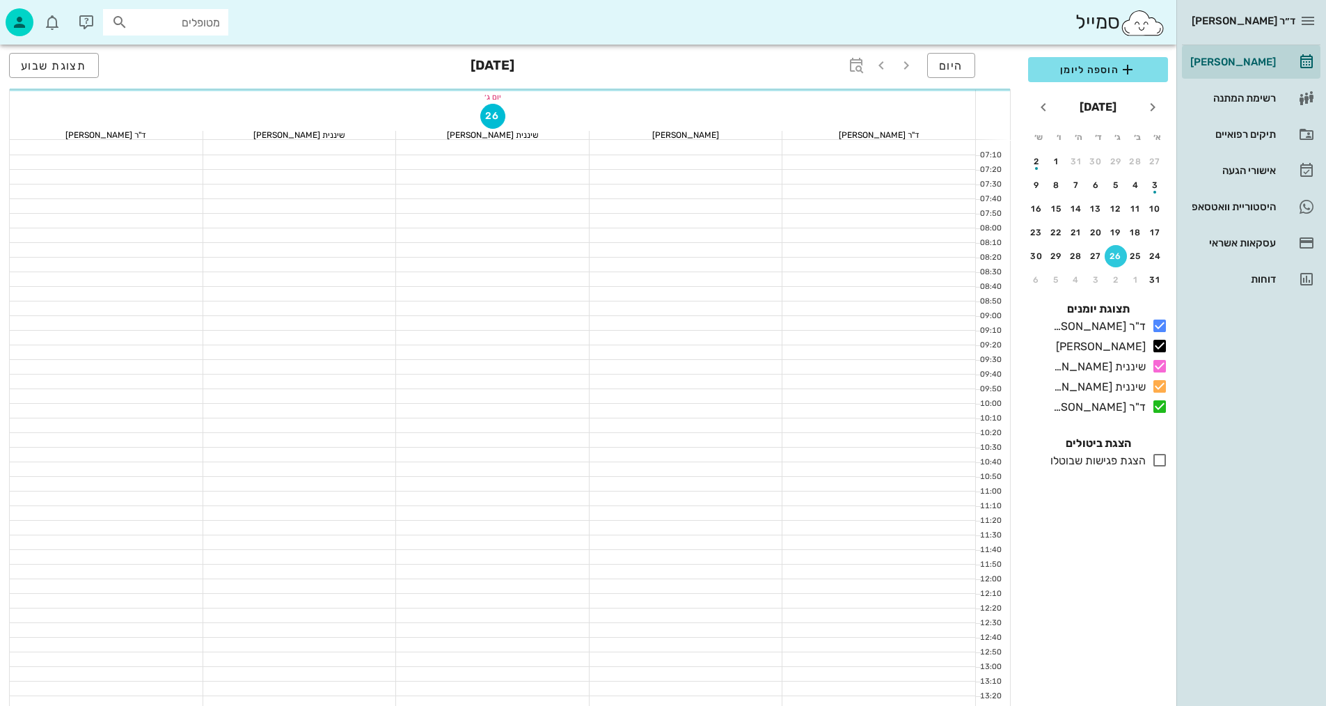
scroll to position [626, 0]
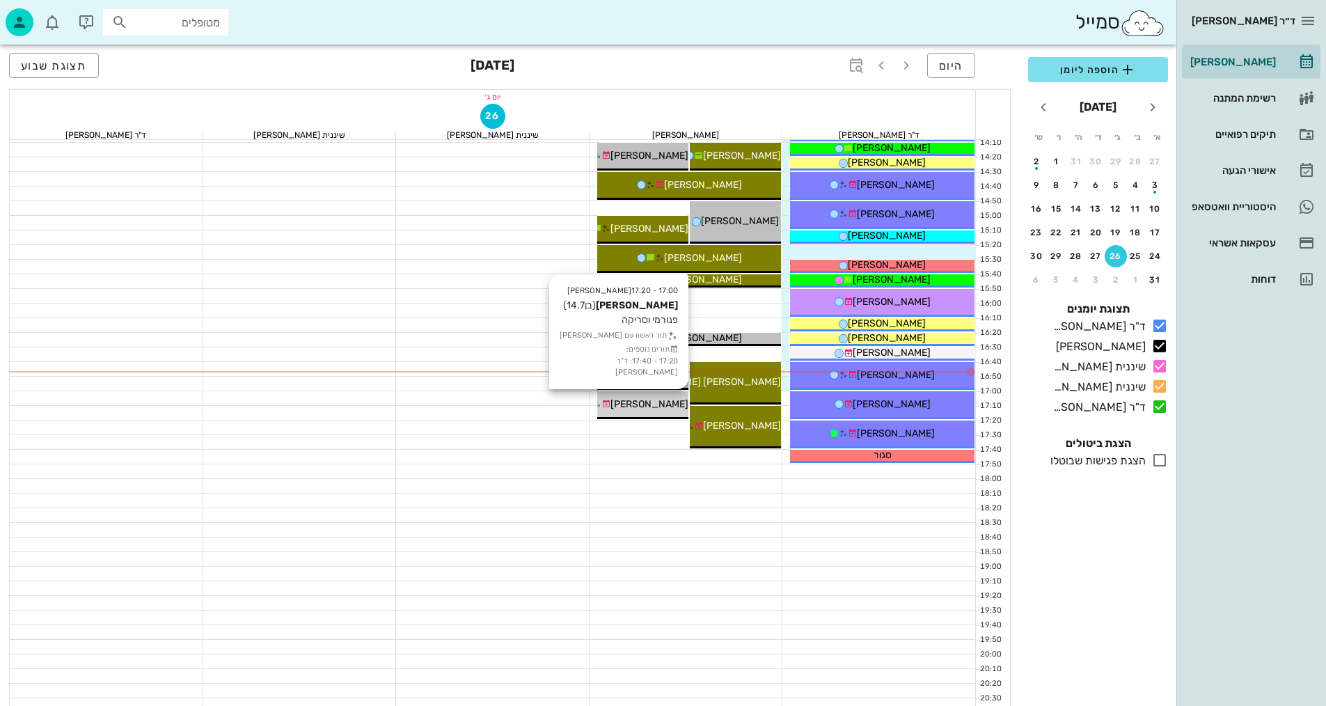
click at [676, 397] on div "[PERSON_NAME]" at bounding box center [642, 404] width 91 height 15
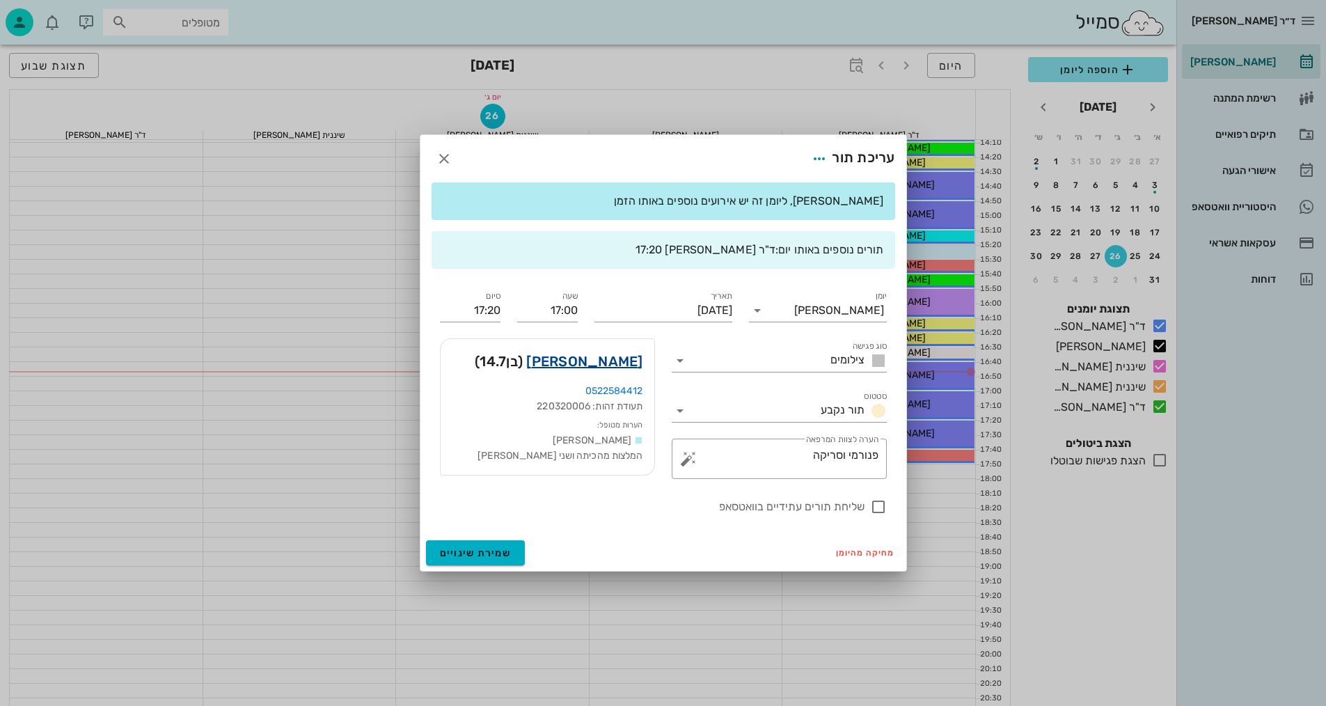
click at [586, 367] on link "[PERSON_NAME]" at bounding box center [584, 361] width 116 height 22
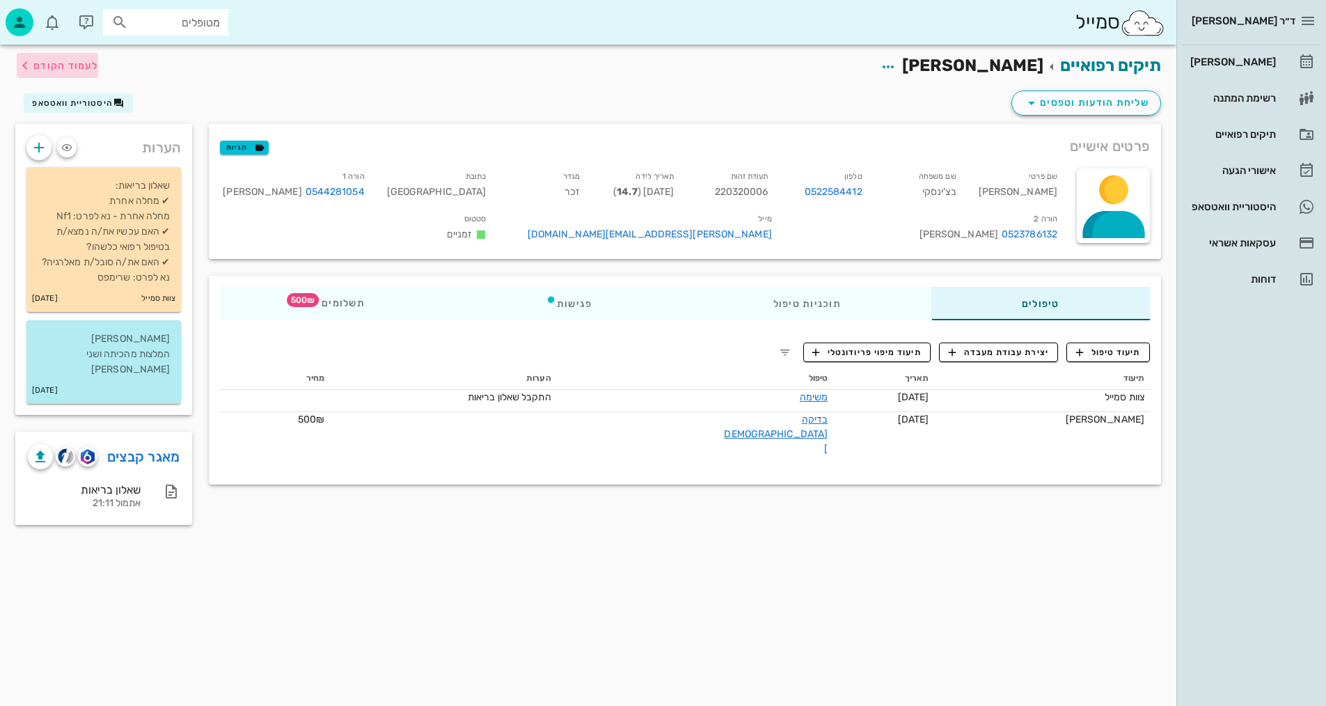
click at [74, 57] on span "לעמוד הקודם" at bounding box center [57, 65] width 81 height 17
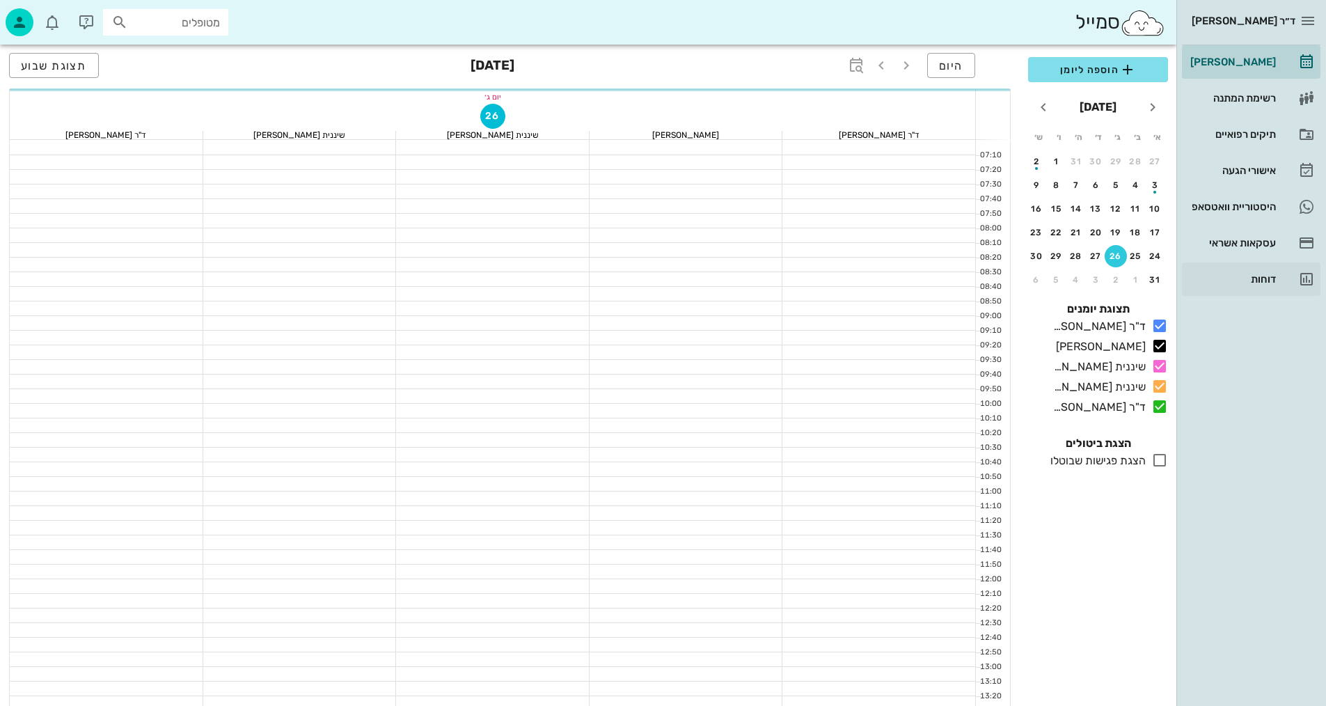
scroll to position [626, 0]
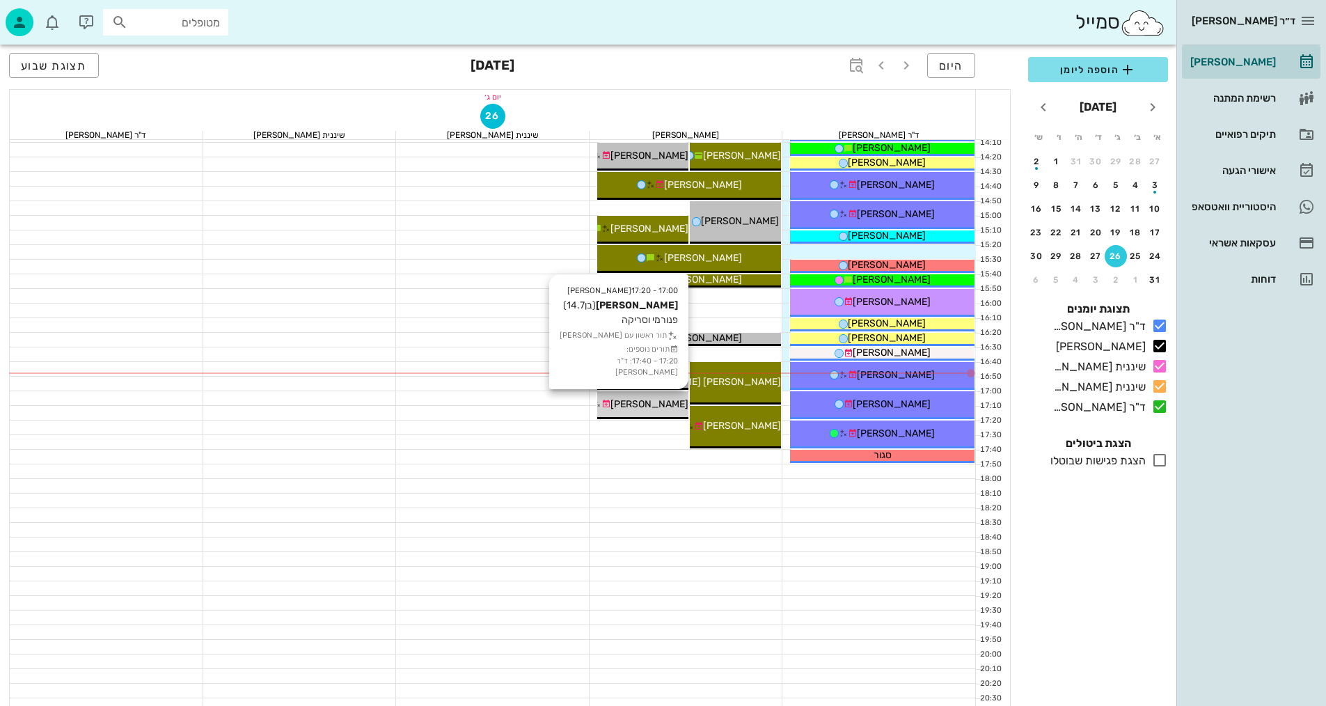
click at [674, 399] on span "[PERSON_NAME]" at bounding box center [649, 404] width 78 height 12
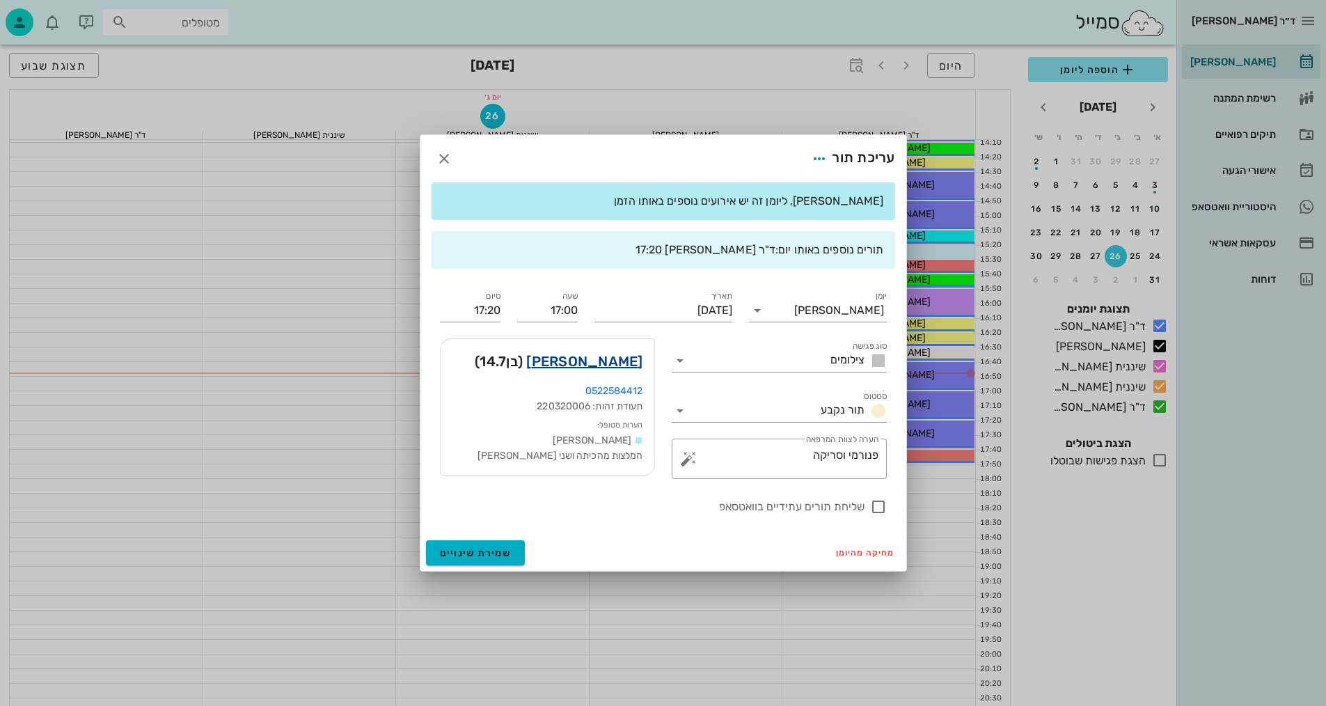
click at [629, 358] on link "[PERSON_NAME]" at bounding box center [584, 361] width 116 height 22
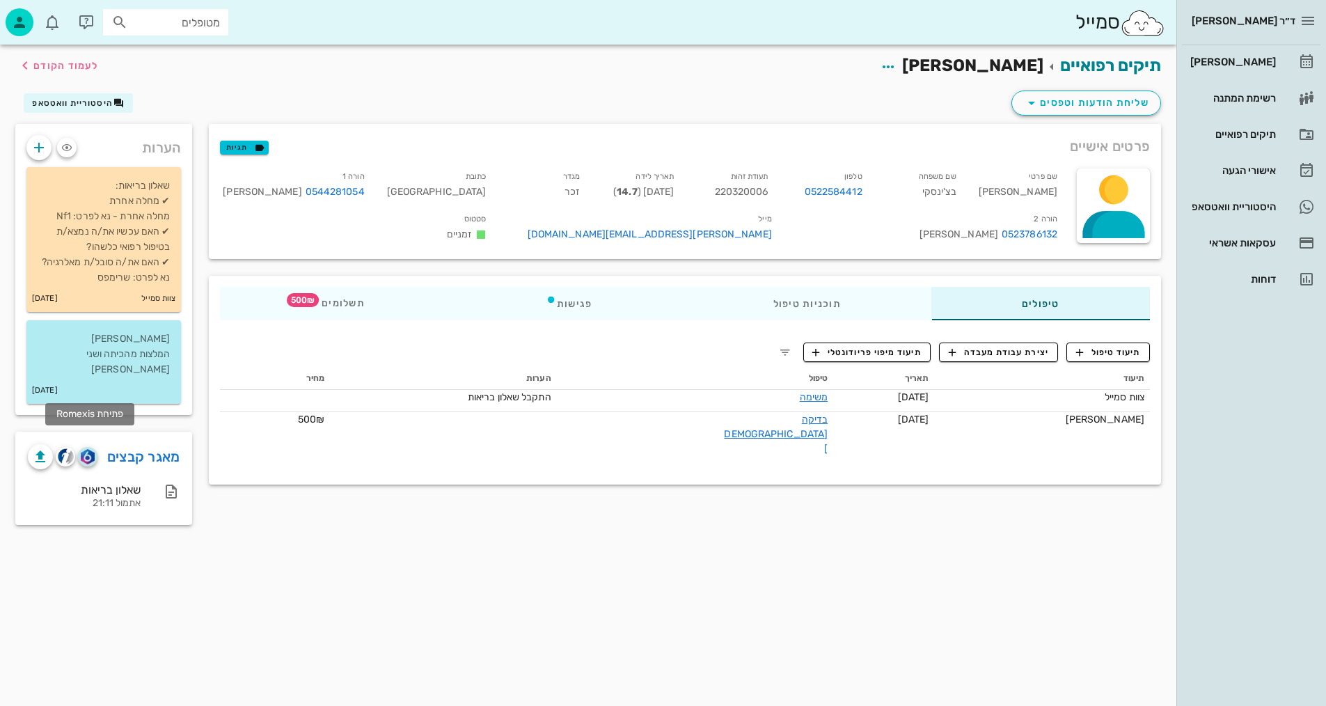
click at [87, 449] on img "button" at bounding box center [87, 456] width 13 height 15
click at [1097, 358] on span "תיעוד טיפול" at bounding box center [1108, 352] width 65 height 13
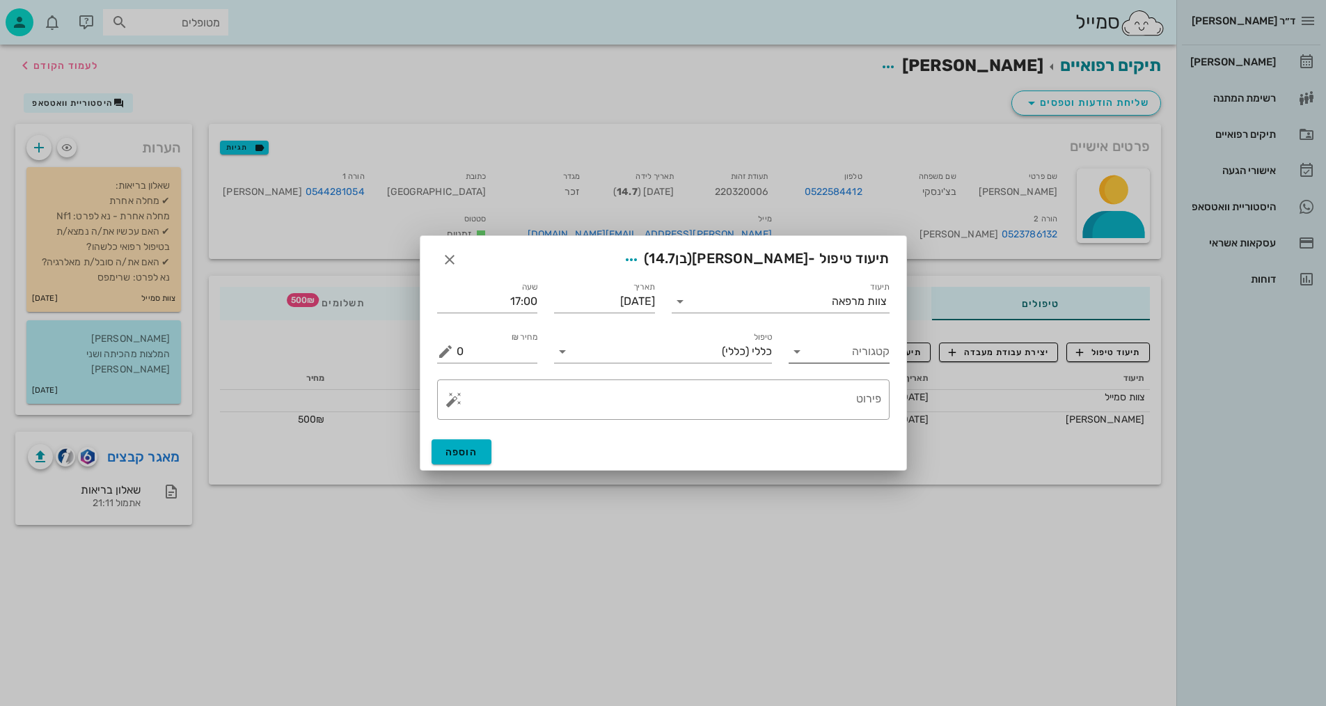
click at [824, 341] on input "קטגוריה" at bounding box center [850, 351] width 79 height 22
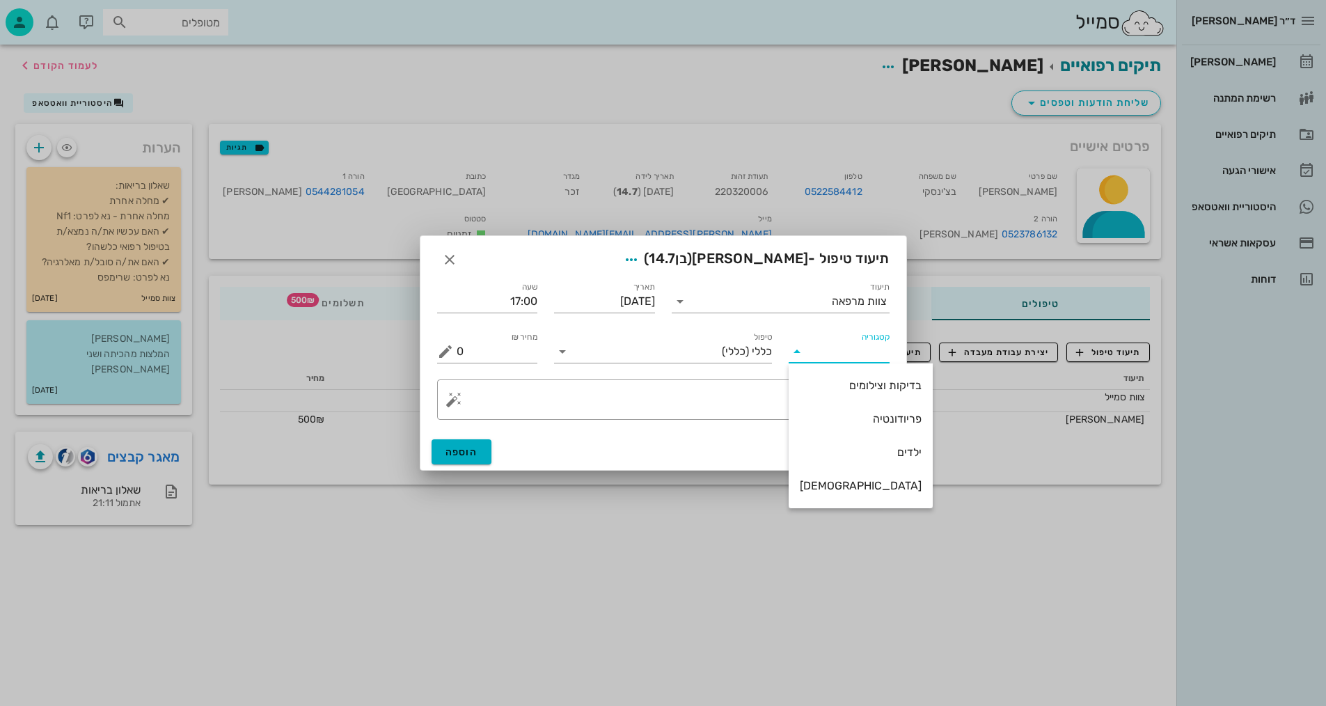
click at [850, 379] on div "בדיקות וצילומים" at bounding box center [861, 385] width 122 height 13
type input "בדיקות וצילומים"
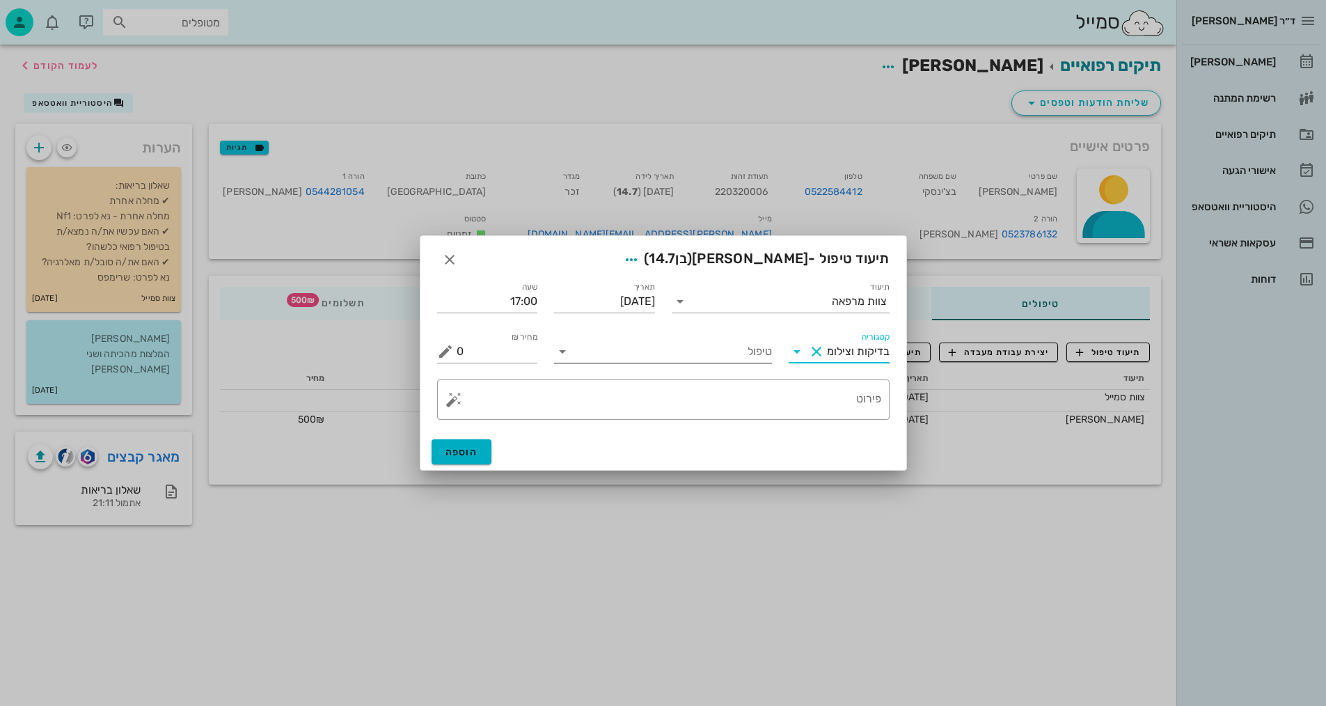
drag, startPoint x: 720, startPoint y: 344, endPoint x: 726, endPoint y: 339, distance: 7.9
click at [720, 343] on input "טיפול" at bounding box center [672, 351] width 198 height 22
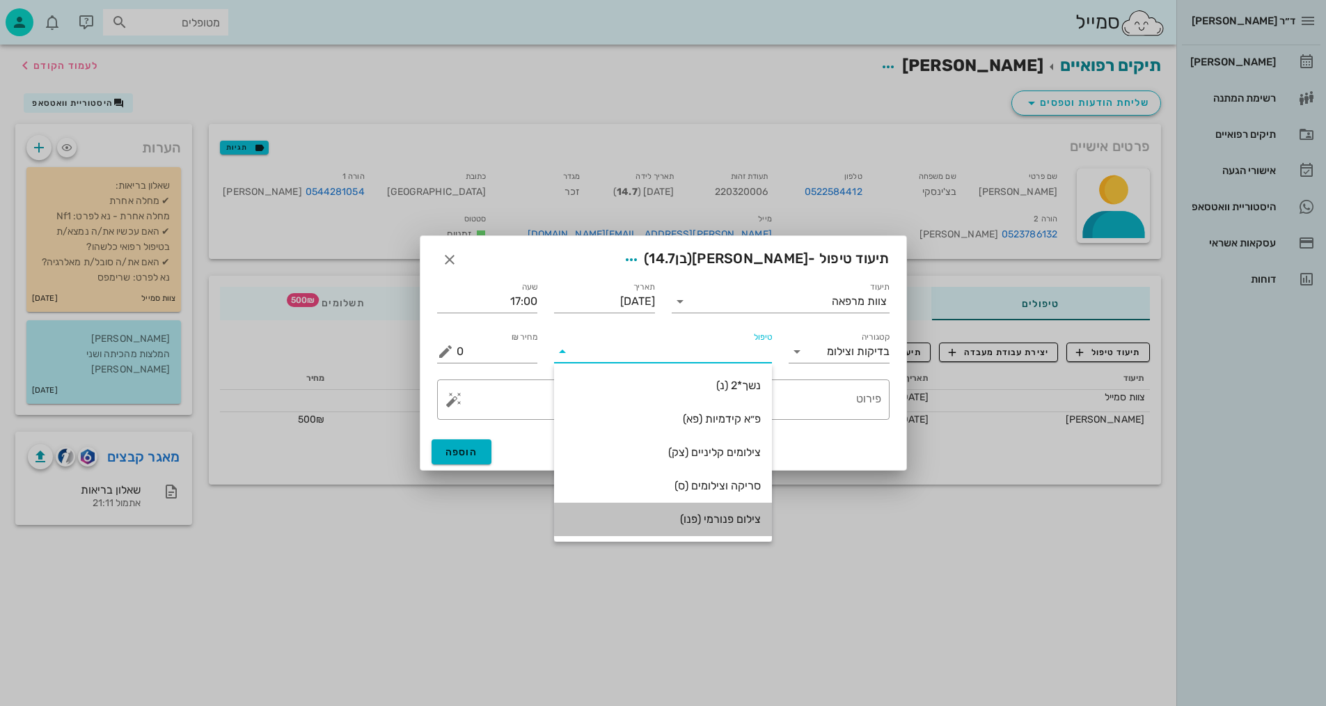
click at [722, 523] on div "צילום פנורמי (פנו)" at bounding box center [663, 518] width 196 height 13
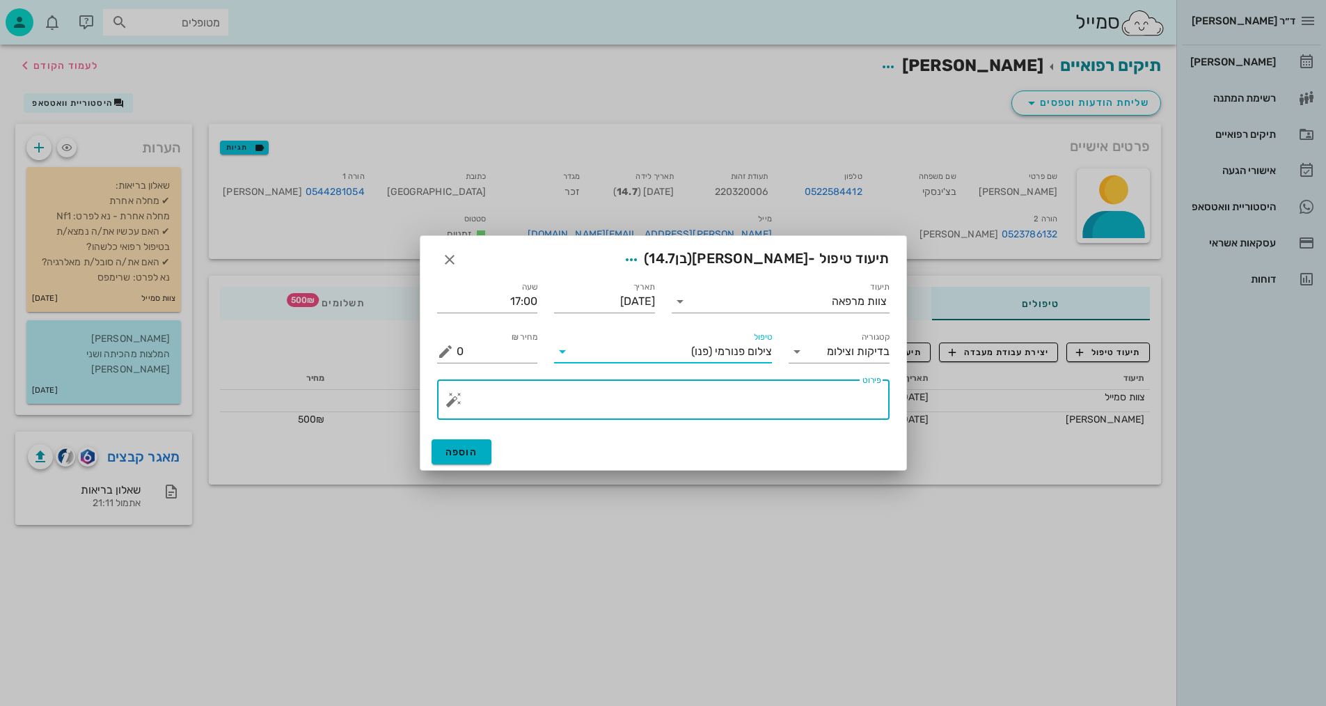
click at [829, 401] on textarea "פירוט" at bounding box center [669, 402] width 425 height 33
type textarea "פנורמי, [PERSON_NAME], וצילום אפליקציה - [PERSON_NAME]"
click at [470, 451] on span "הוספה" at bounding box center [461, 452] width 33 height 12
